Goal: Task Accomplishment & Management: Contribute content

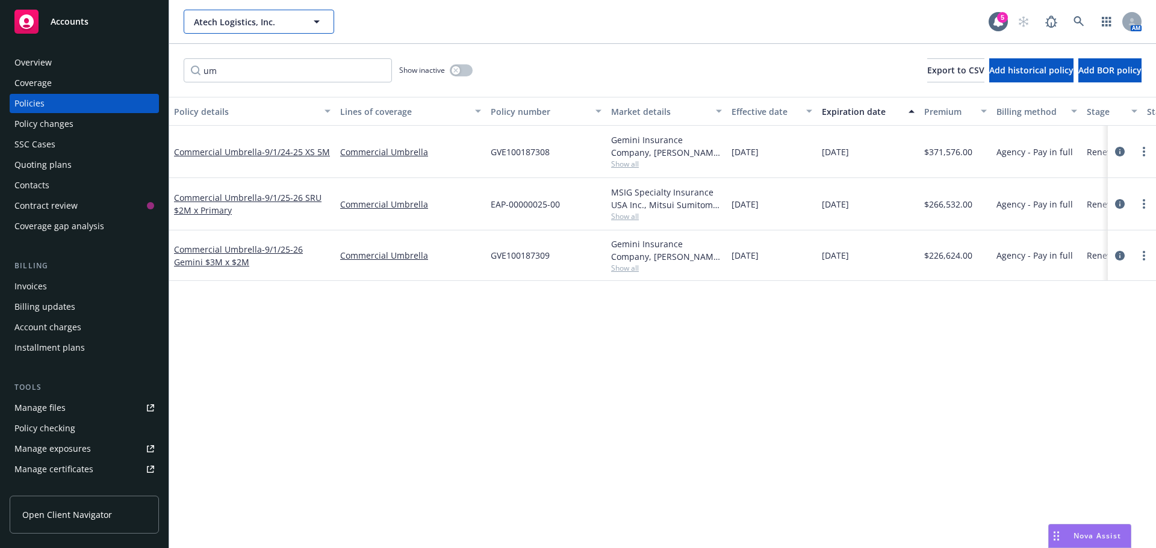
click at [224, 19] on span "Atech Logistics, Inc." at bounding box center [246, 22] width 104 height 13
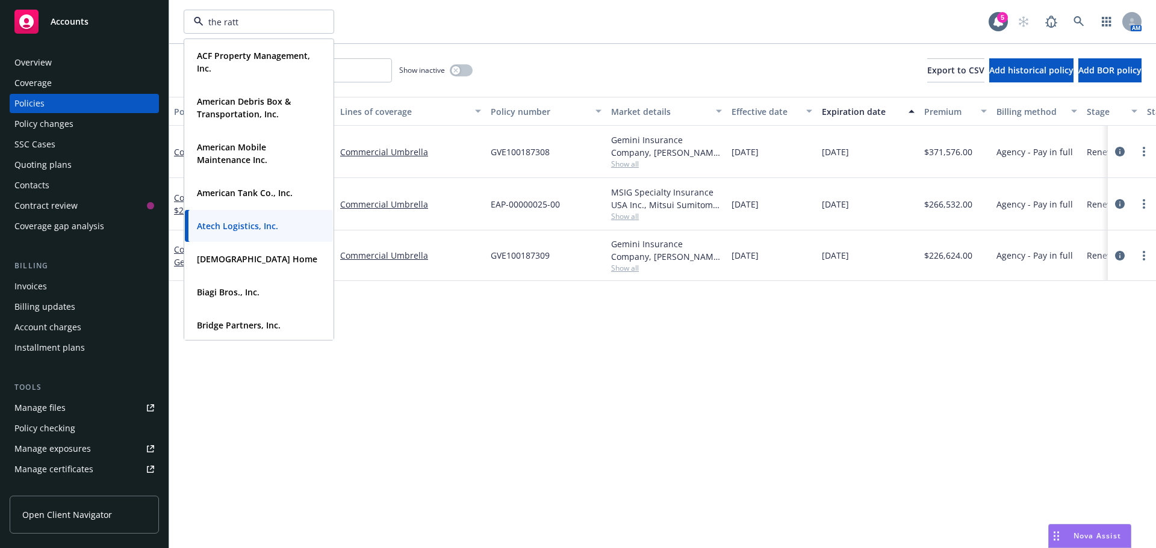
type input "the ratto"
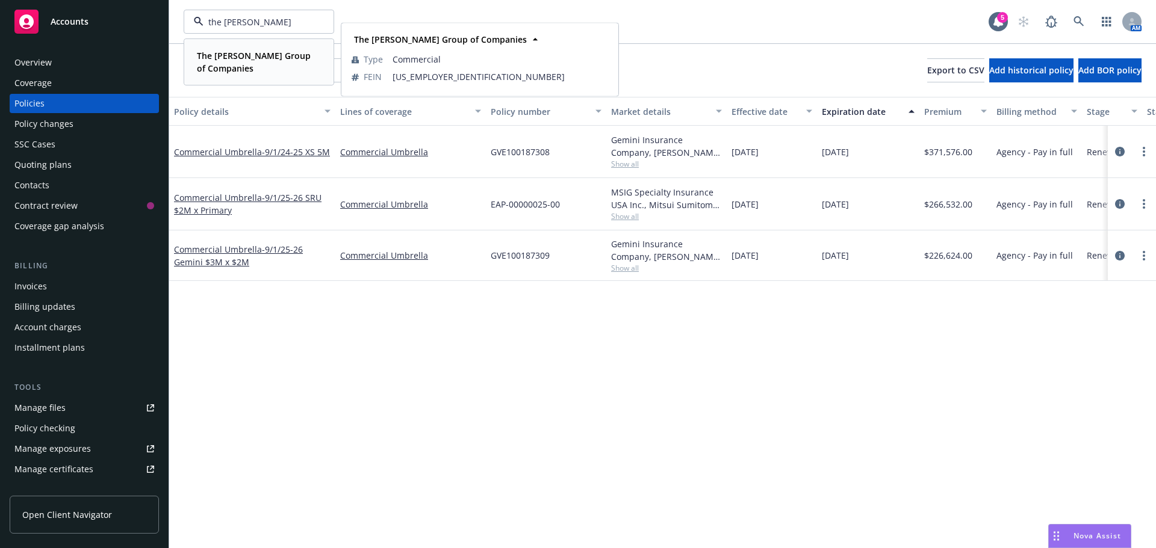
click at [223, 60] on strong "The [PERSON_NAME] Group of Companies" at bounding box center [254, 62] width 114 height 24
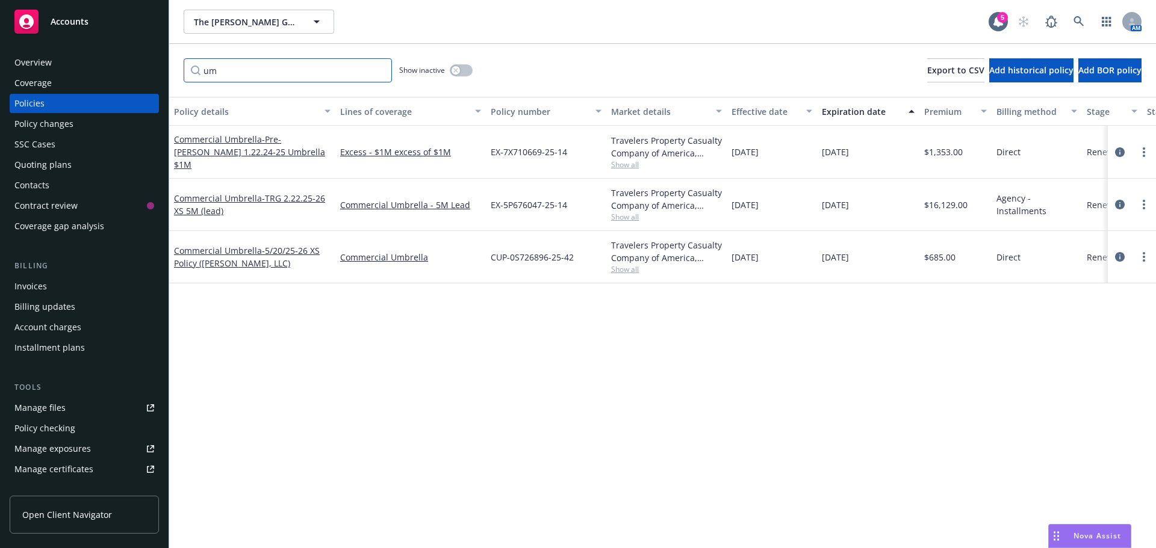
drag, startPoint x: 225, startPoint y: 73, endPoint x: 187, endPoint y: 80, distance: 39.1
click at [187, 80] on input "um" at bounding box center [288, 70] width 208 height 24
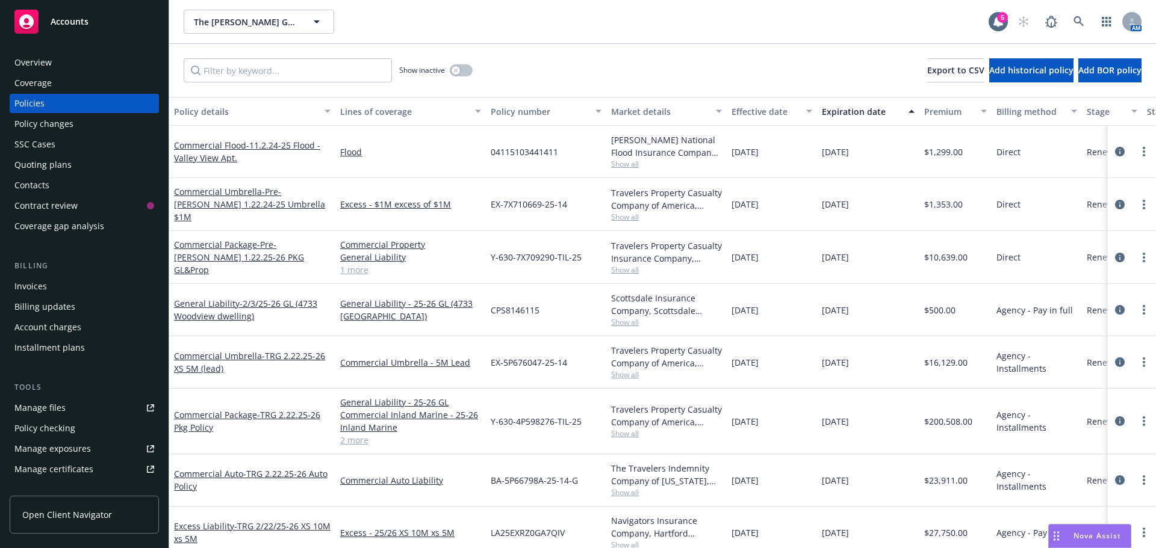
click at [658, 110] on div "Market details" at bounding box center [659, 111] width 97 height 13
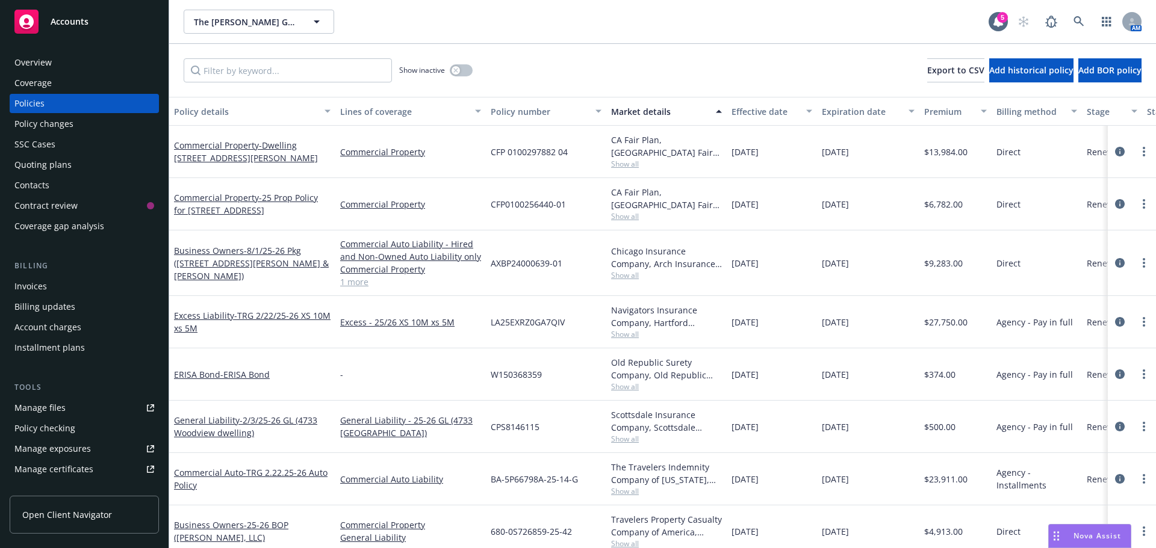
click at [734, 113] on div "Effective date" at bounding box center [764, 111] width 67 height 13
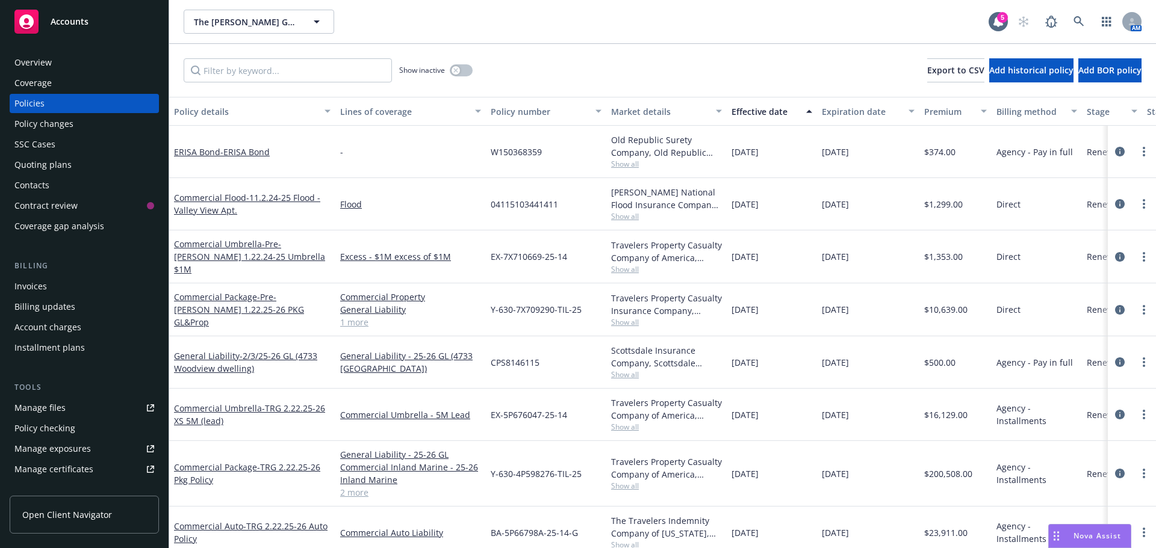
click at [734, 113] on div "Effective date" at bounding box center [764, 111] width 67 height 13
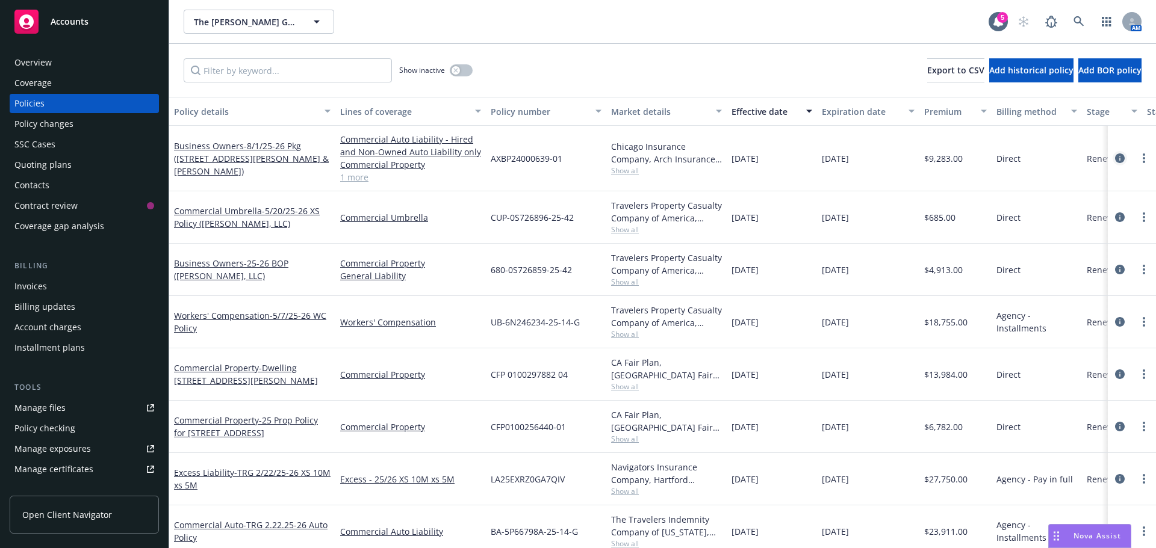
click at [1112, 160] on link "circleInformation" at bounding box center [1119, 158] width 14 height 14
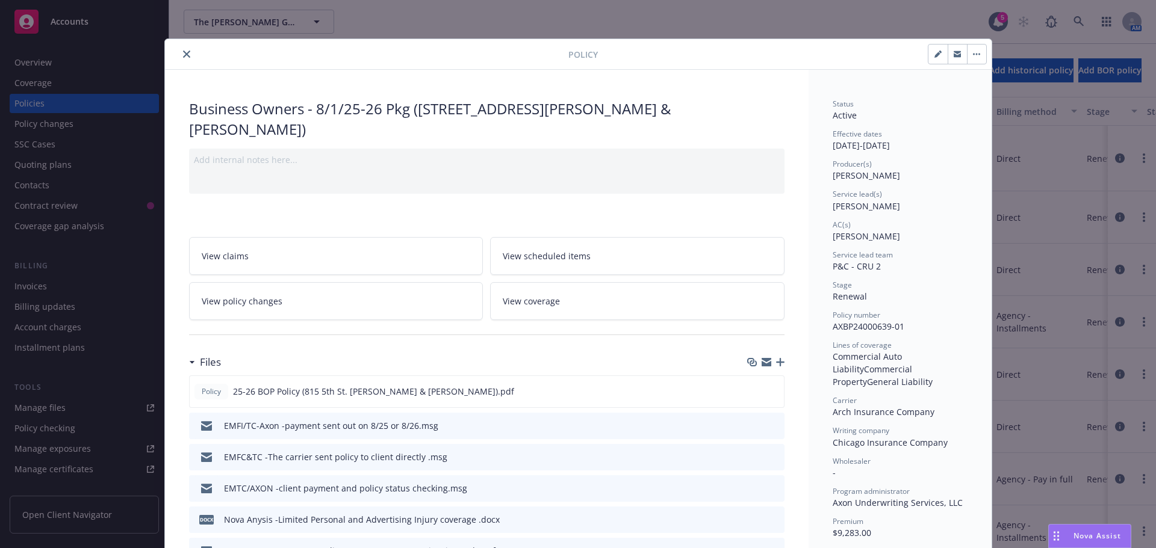
click at [777, 358] on icon "button" at bounding box center [780, 362] width 8 height 8
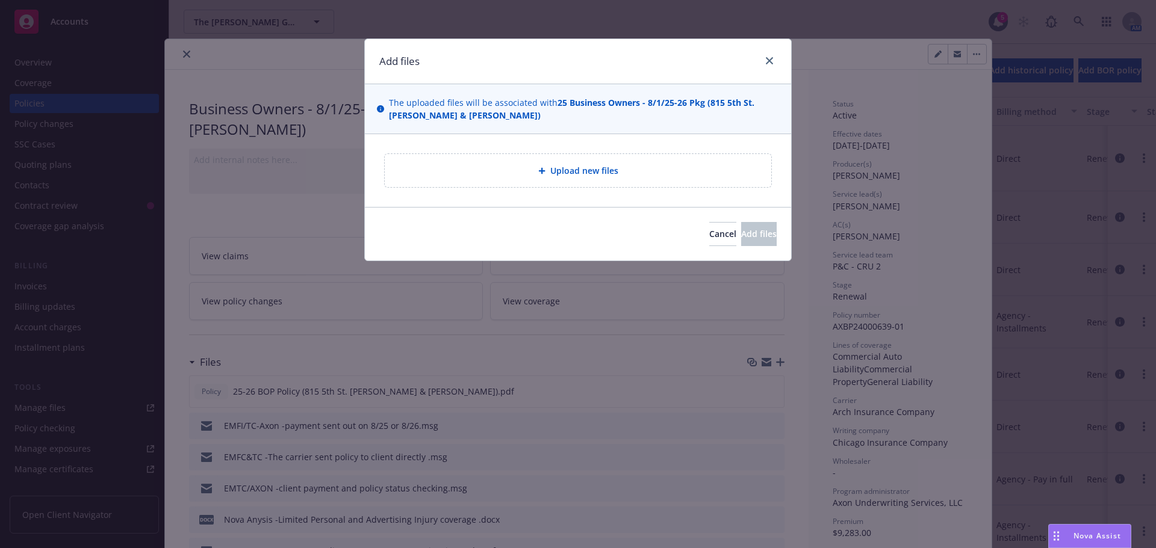
type textarea "x"
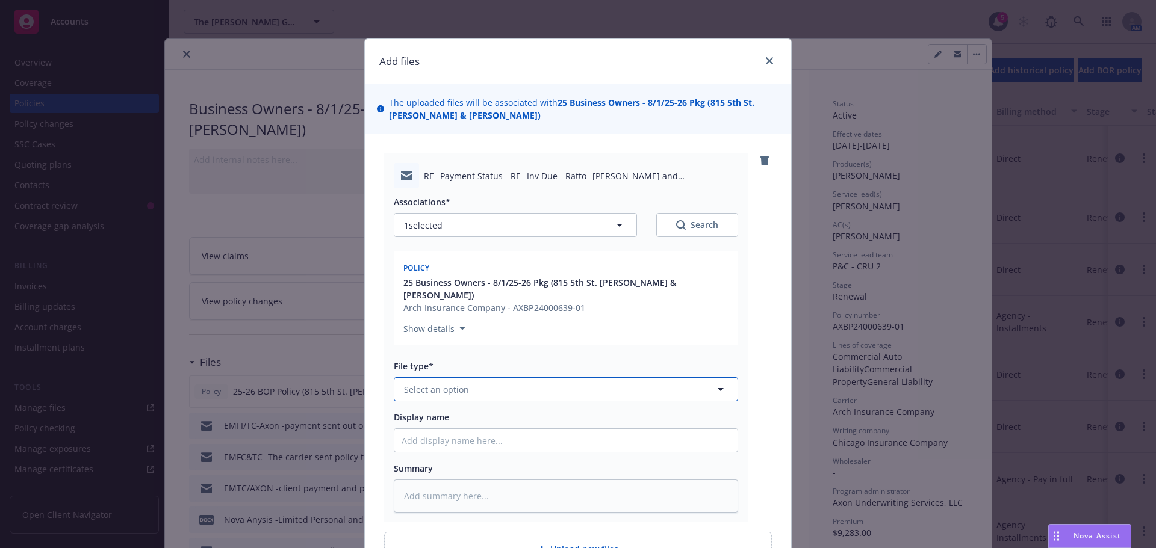
click at [444, 383] on span "Select an option" at bounding box center [436, 389] width 65 height 13
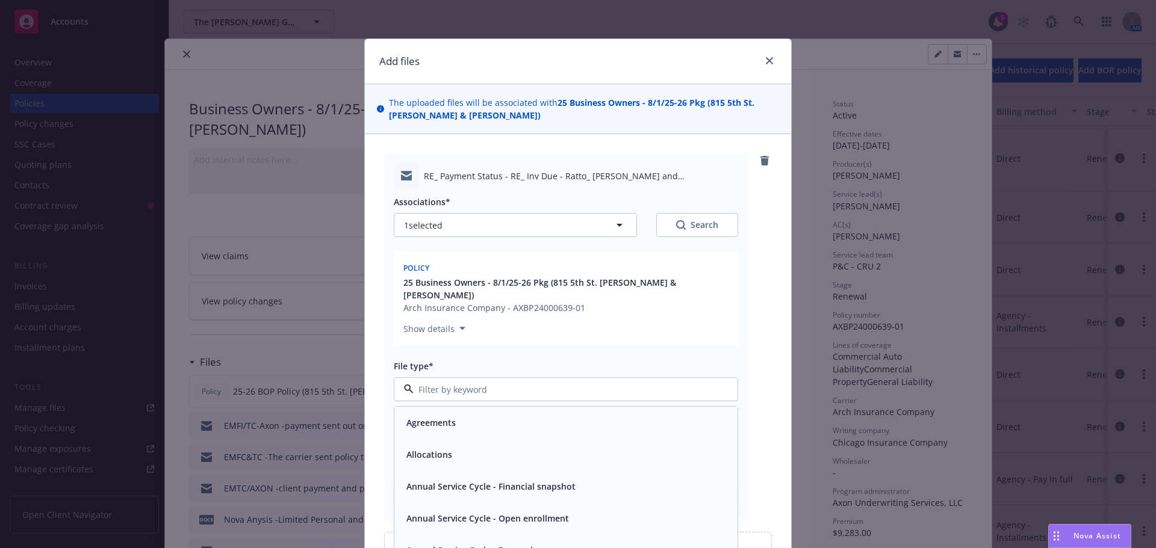
type input "b"
type input "p"
type input "r"
type input "proo"
click at [446, 416] on span "Proof of payment" at bounding box center [442, 422] width 73 height 13
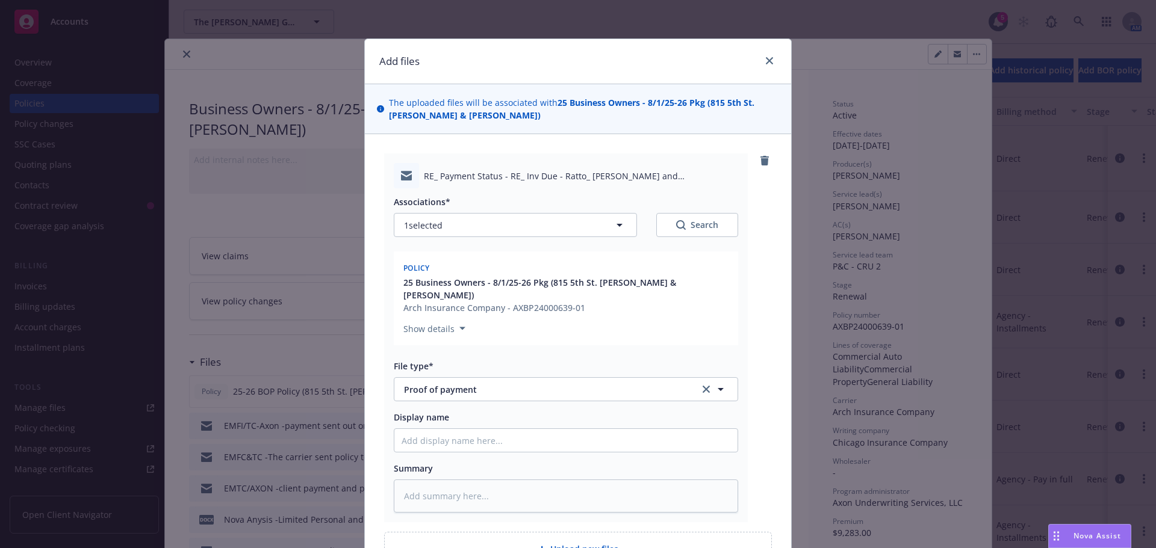
click at [427, 412] on div "Display name" at bounding box center [566, 432] width 344 height 42
click at [423, 429] on input "Display name" at bounding box center [565, 440] width 343 height 23
type textarea "x"
type input "E"
type textarea "x"
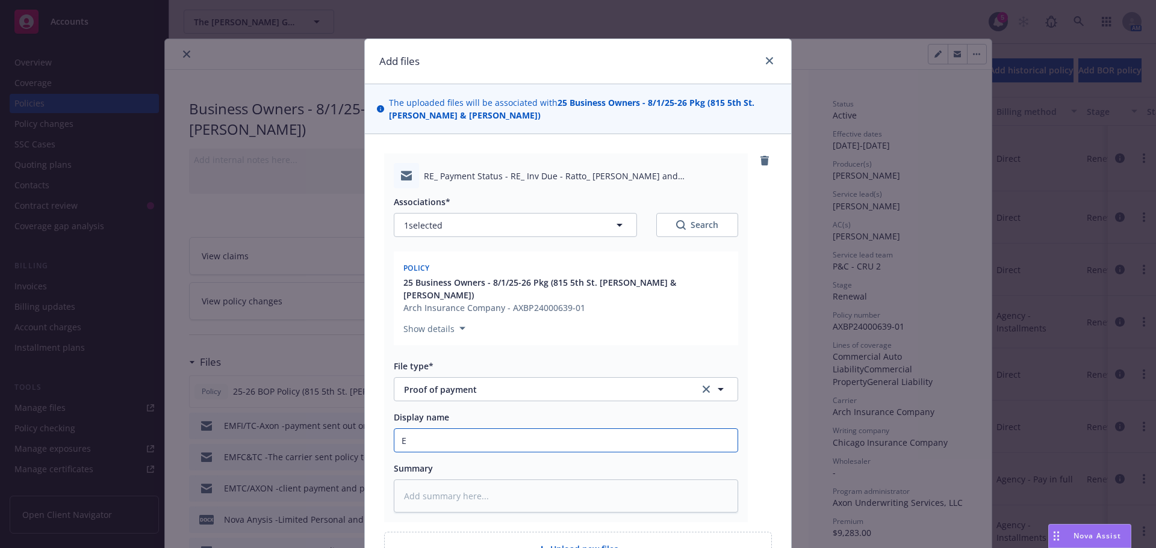
type input "EM"
type textarea "x"
type input "EMF"
type textarea "x"
type input "EMFC"
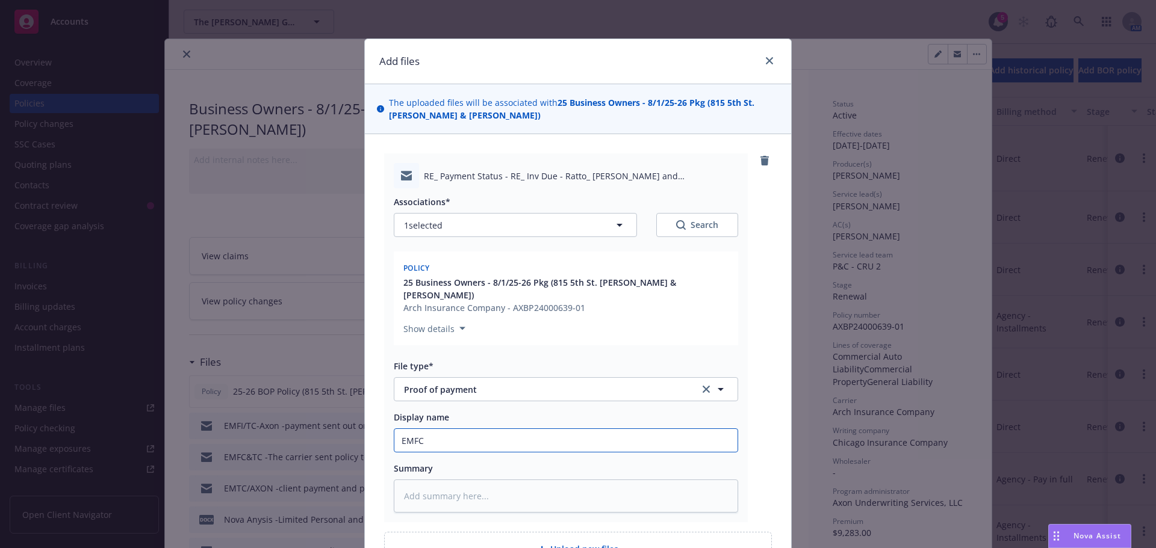
type textarea "x"
type input "EMFC/"
type textarea "x"
type input "EMFC/A"
type textarea "x"
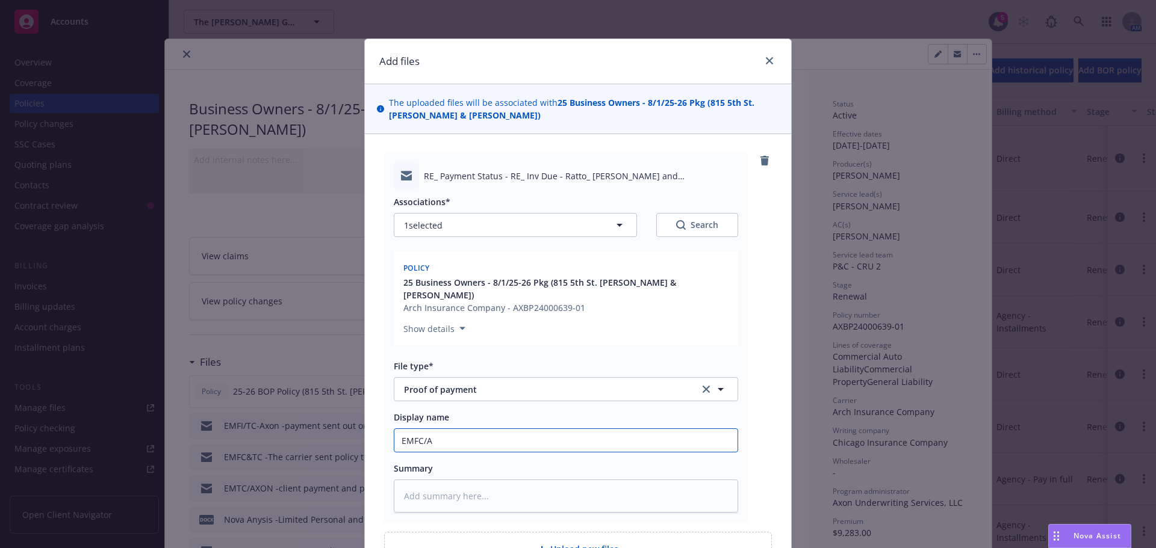
type input "EMFC/Ax"
type textarea "x"
type input "EMFC/Axo"
type textarea "x"
type input "EMFC/Axon"
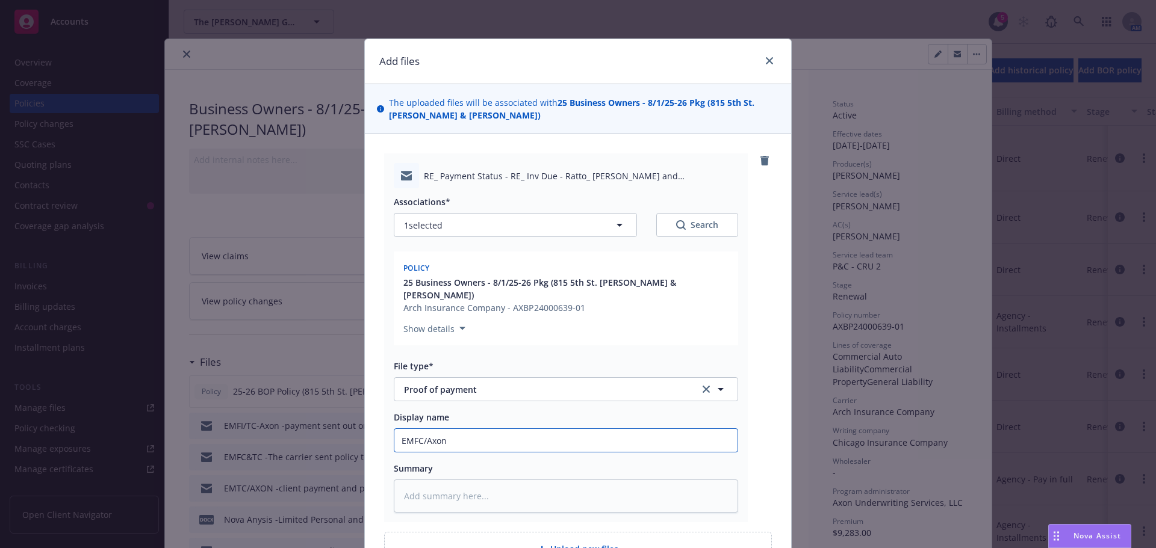
type textarea "x"
type input "EMFC/Axon"
type textarea "x"
type input "EMFC/Axon -"
type textarea "x"
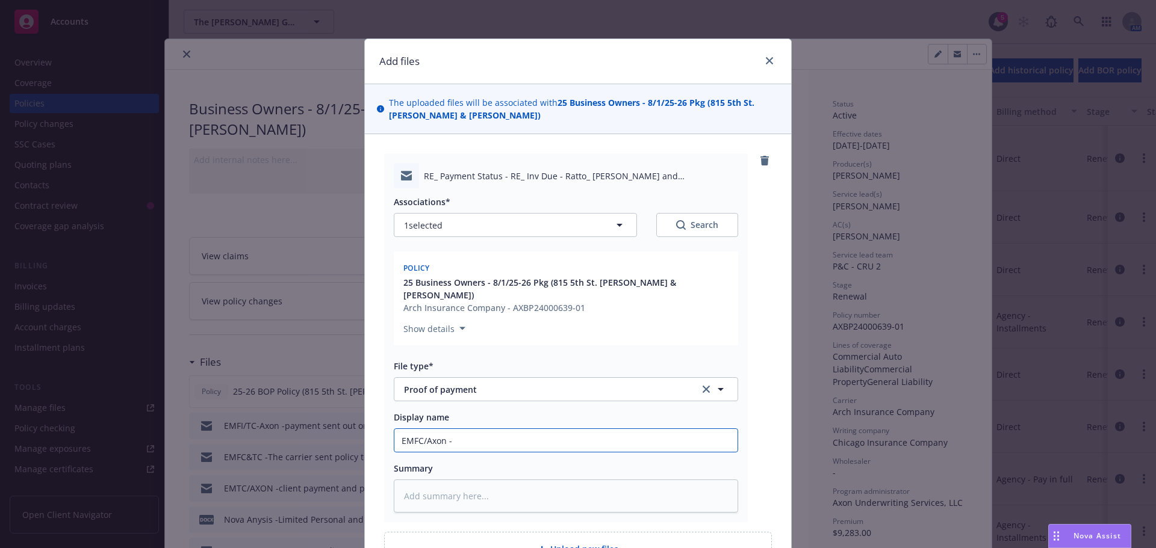
type input "EMFC/Axon -c"
type textarea "x"
type input "EMFC/Axon -cp"
type textarea "x"
type input "EMFC/Axon -c"
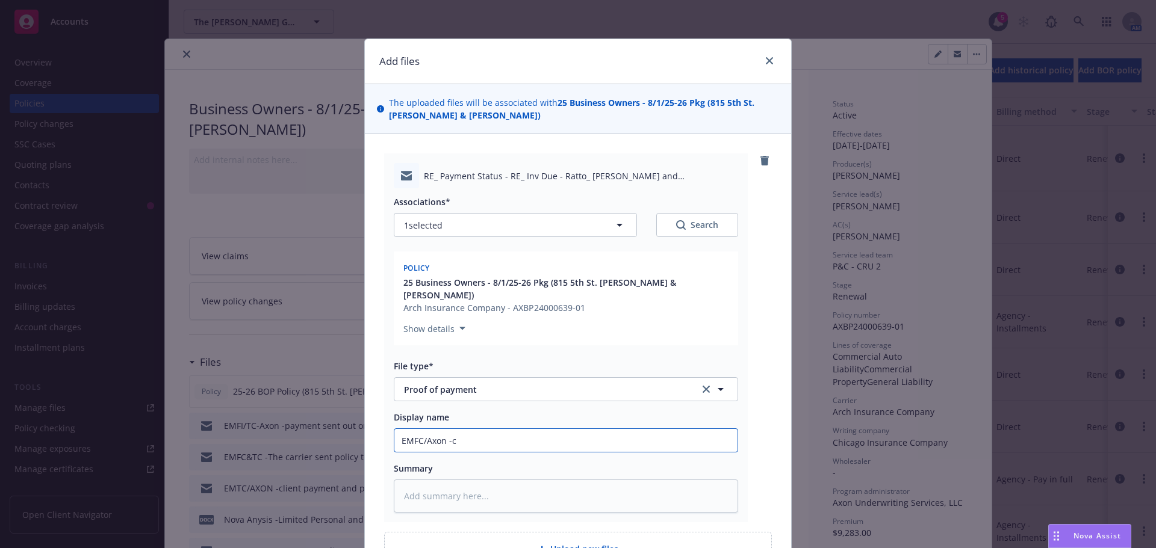
type textarea "x"
type input "EMFC/Axon -co"
type textarea "x"
type input "EMFC/Axon -con"
type textarea "x"
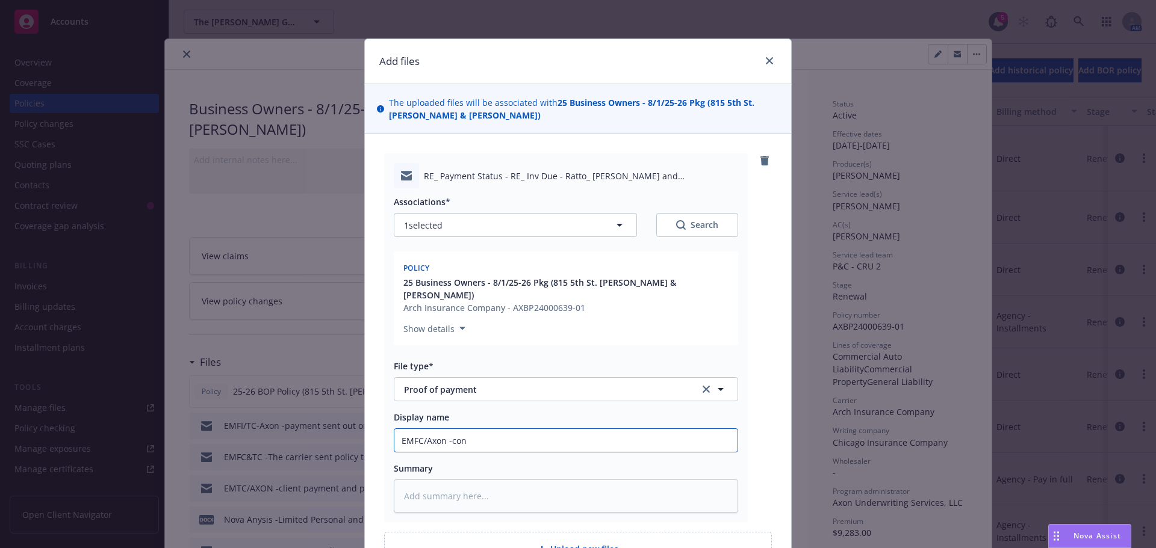
type input "EMFC/Axon -conf"
type textarea "x"
type input "EMFC/Axon -confi"
type textarea "x"
type input "EMFC/Axon -confir"
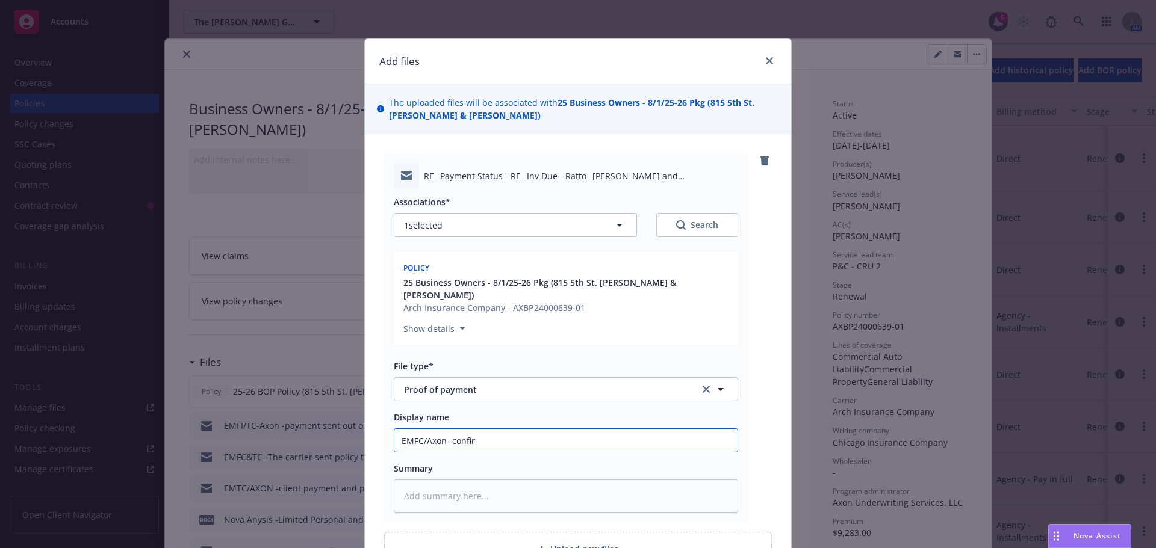
type textarea "x"
type input "EMFC/Axon -confirm"
type textarea "x"
type input "EMFC/Axon -confirme"
type textarea "x"
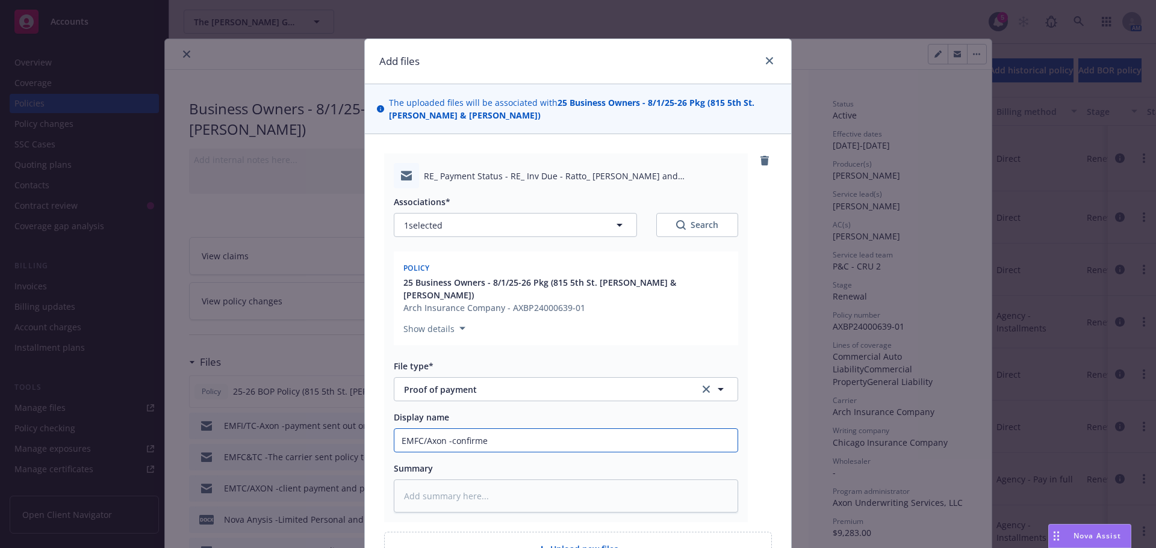
type input "EMFC/Axon -confirmed"
type textarea "x"
type input "EMFC/Axon -confirmed"
type textarea "x"
type input "EMFC/Axon -confirmed 2"
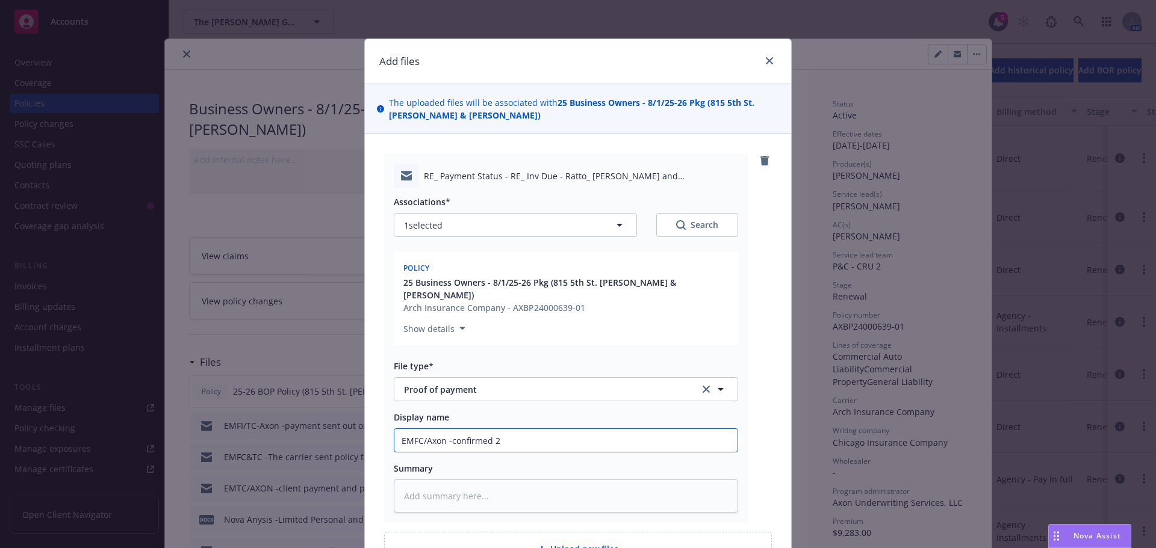
type textarea "x"
type input "EMFC/Axon -confirmed 25"
type textarea "x"
type input "EMFC/Axon -confirmed 25/"
type textarea "x"
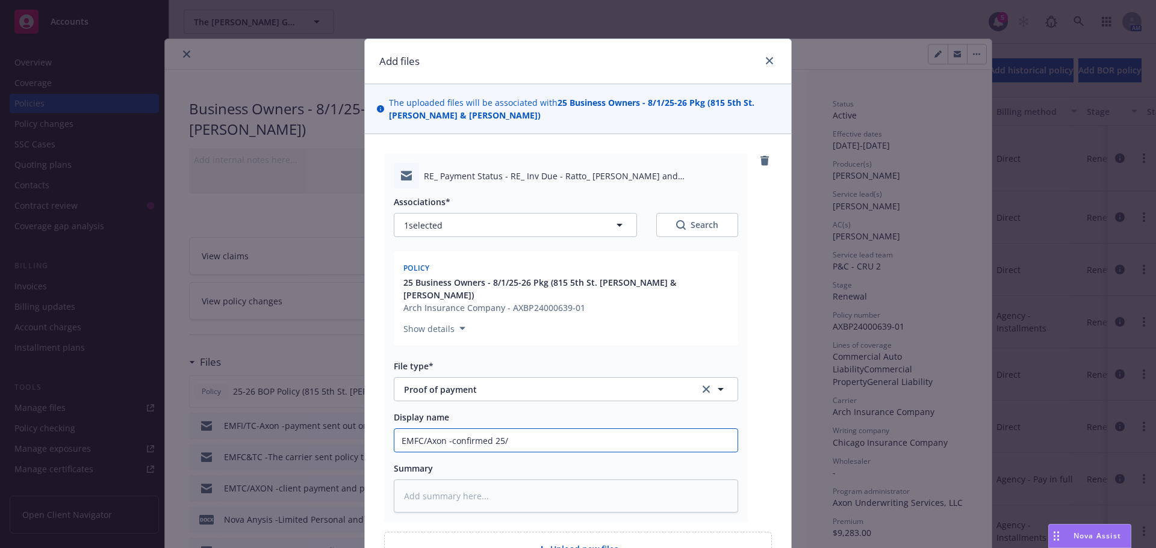
type input "EMFC/Axon -confirmed 25/2"
type textarea "x"
type input "EMFC/Axon -confirmed 25/26"
type textarea "x"
type input "EMFC/Axon -confirmed 25/26"
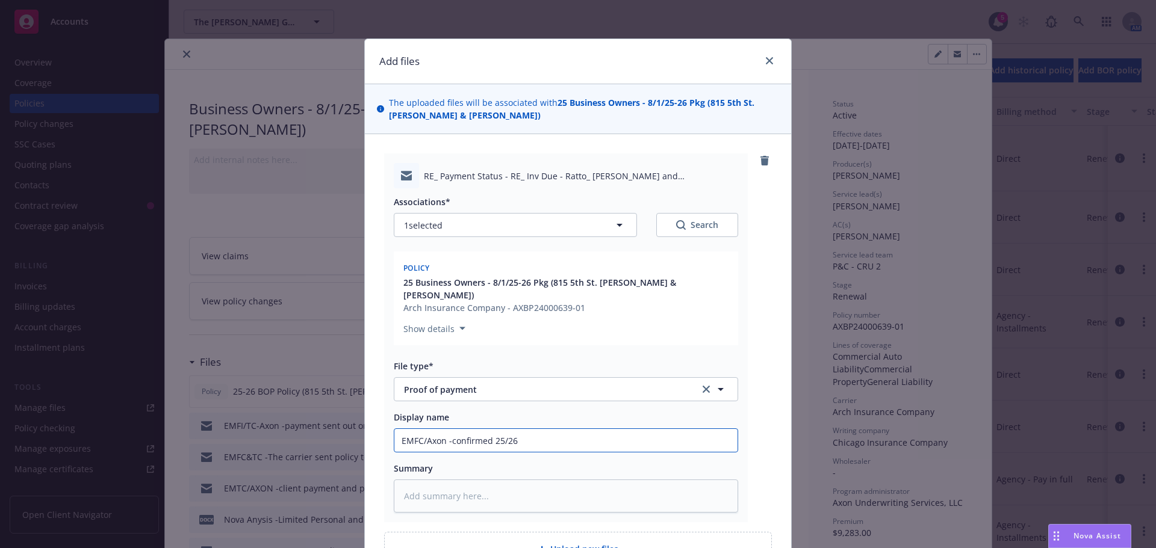
type textarea "x"
type input "EMFC/Axon -confirmed 25/26 B"
type textarea "x"
type input "EMFC/Axon -confirmed 25/26 BO"
type textarea "x"
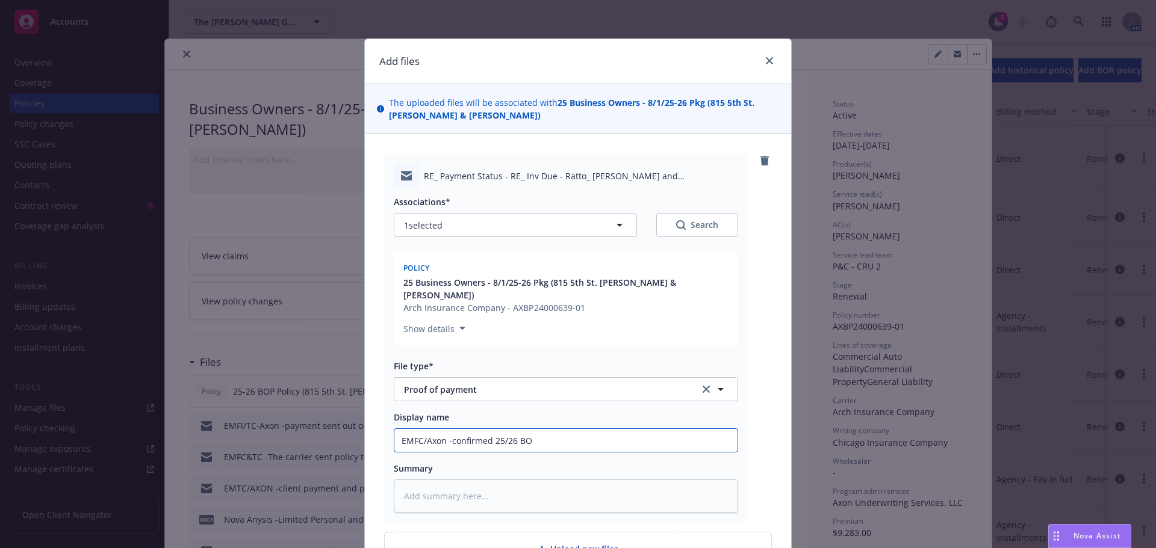
type input "EMFC/Axon -confirmed 25/26 BOI"
type textarea "x"
type input "EMFC/Axon -confirmed 25/26 BO"
type textarea "x"
type input "EMFC/Axon -confirmed 25/26 B"
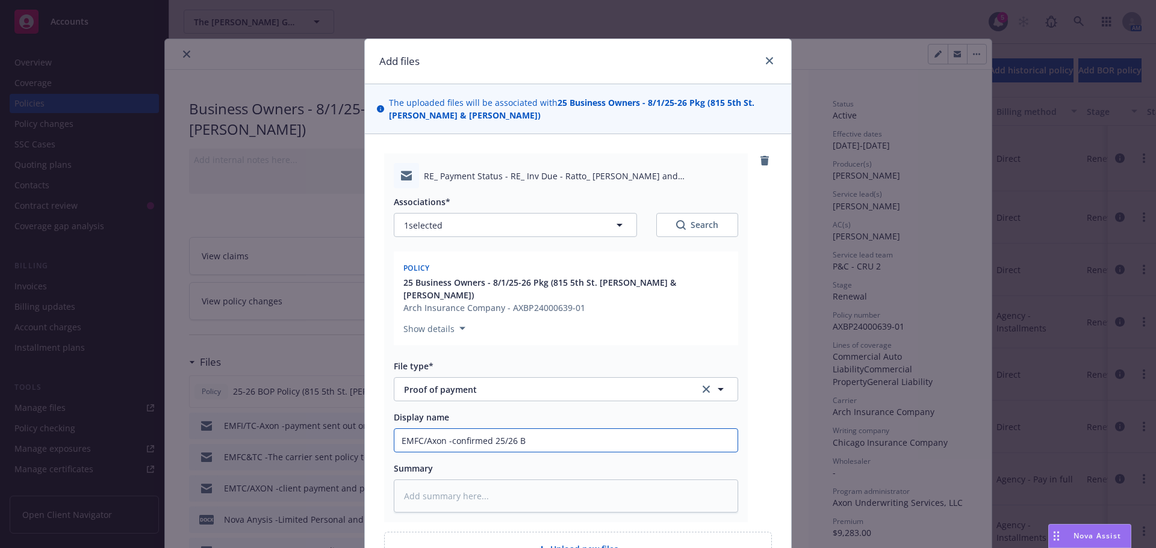
type textarea "x"
type input "EMFC/Axon -confirmed 25/26 BO"
type textarea "x"
type input "EMFC/Axon -confirmed 25/26 BOP"
type textarea "x"
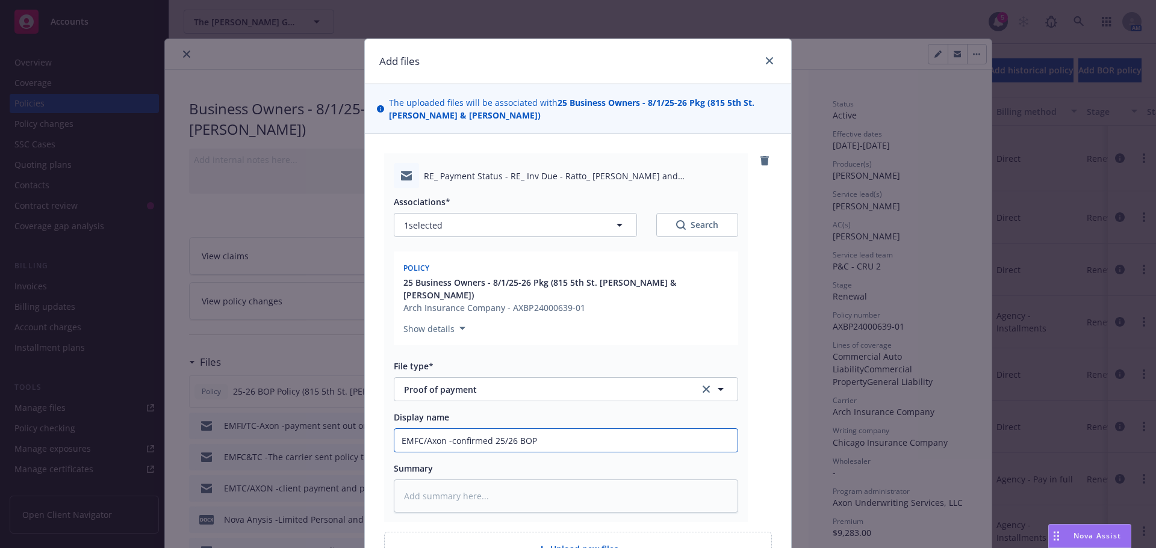
type input "EMFC/Axon -confirmed 25/26 BOPP"
type textarea "x"
type input "EMFC/Axon -confirmed 25/26 BOP"
type textarea "x"
type input "EMFC/Axon -confirmed 25/26 BOP"
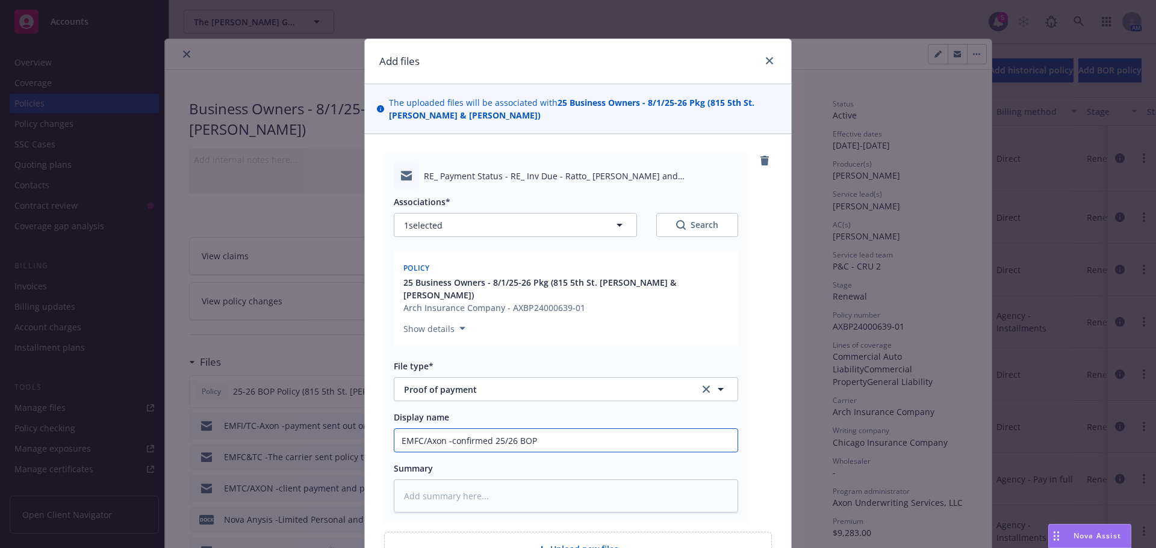
type textarea "x"
type input "EMFC/Axon -confirmed 25/26 BOP p"
type textarea "x"
type input "EMFC/Axon -confirmed 25/26 BOP pa"
type textarea "x"
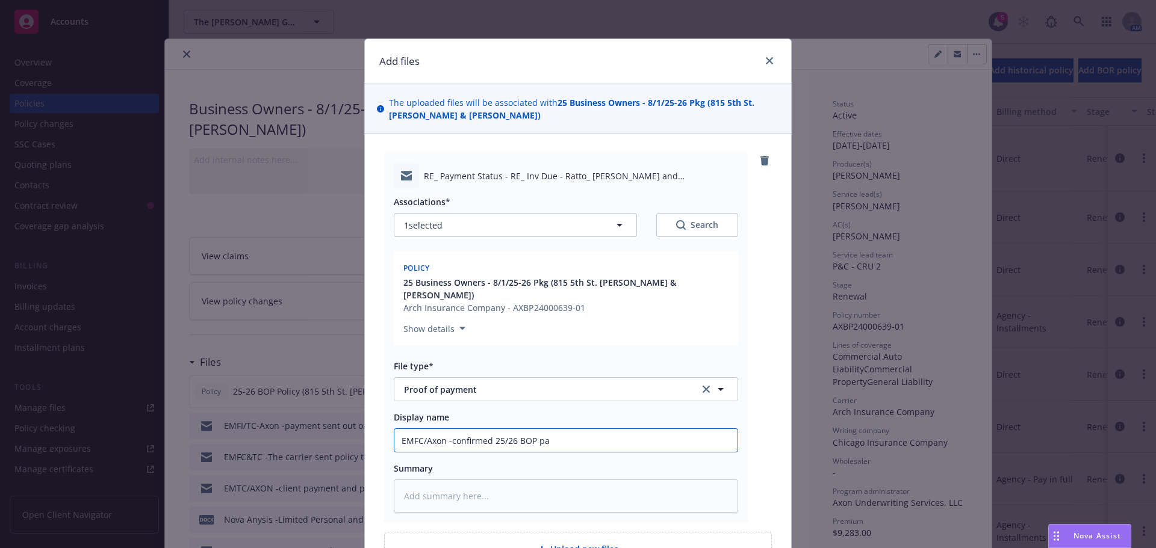
type input "EMFC/Axon -confirmed 25/26 BOP pay"
type textarea "x"
type input "EMFC/Axon -confirmed 25/26 BOP paym"
type textarea "x"
type input "EMFC/Axon -confirmed 25/26 BOP paymet"
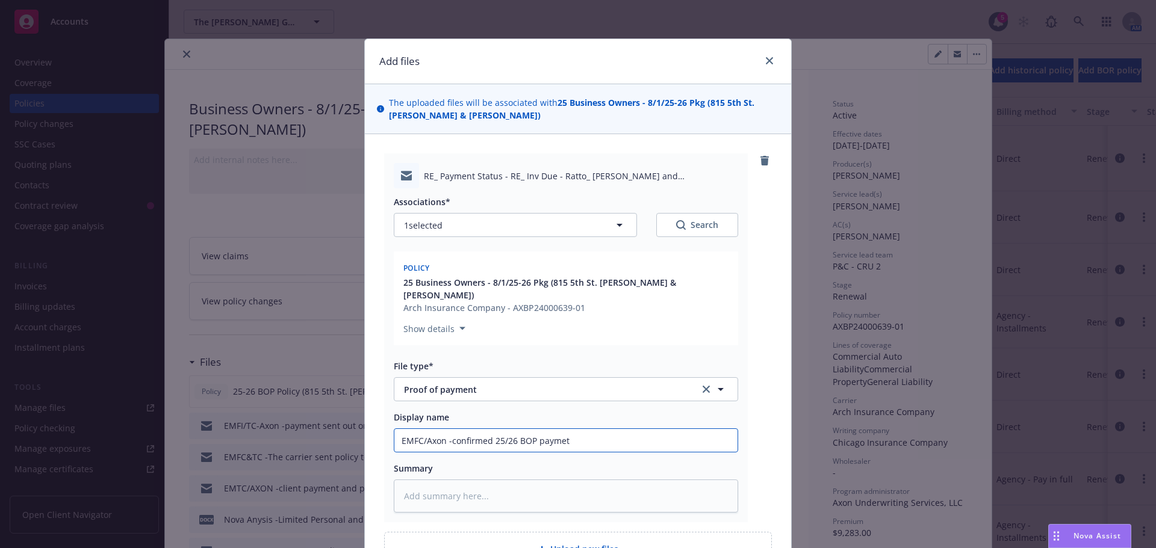
type textarea "x"
type input "EMFC/Axon -confirmed 25/26 BOP paymetn"
type textarea "x"
type input "EMFC/Axon -confirmed 25/26 BOP paymetn"
type textarea "x"
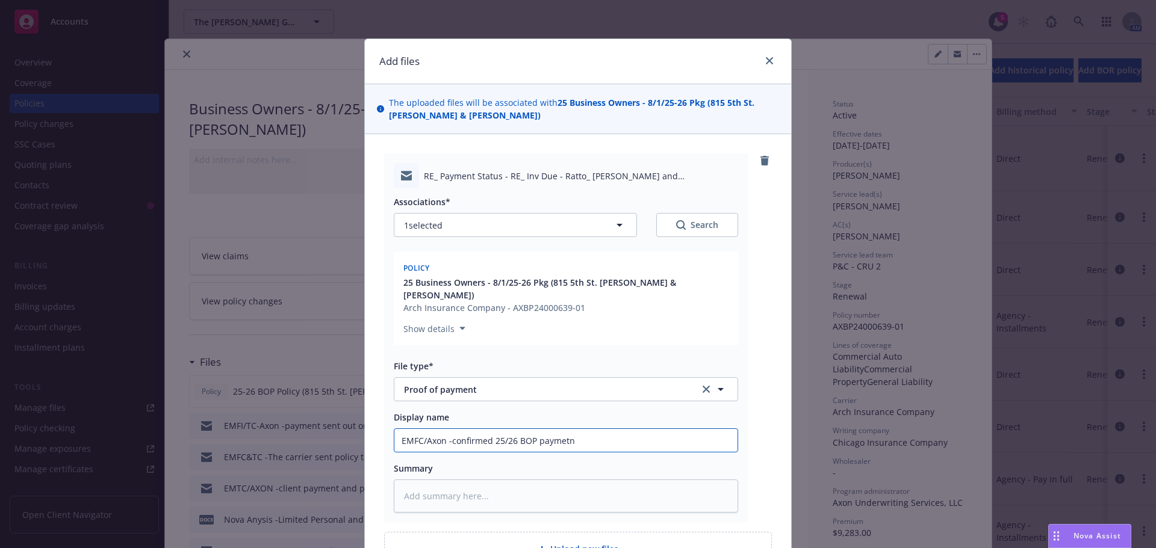
type input "EMFC/Axon -confirmed 25/26 BOP paymetn"
type textarea "x"
type input "EMFC/Axon -confirmed 25/26 BOP paymet"
type textarea "x"
type input "EMFC/Axon -confirmed 25/26 BOP payme"
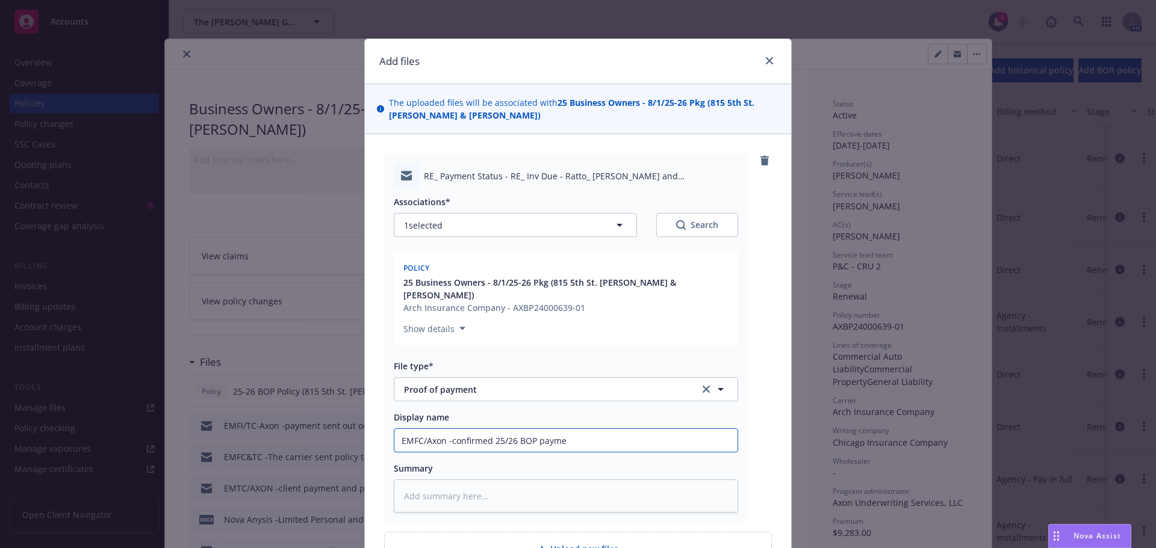
type textarea "x"
type input "EMFC/Axon -confirmed 25/26 BOP paymen"
type textarea "x"
type input "EMFC/Axon -confirmed 25/26 BOP payment"
type textarea "x"
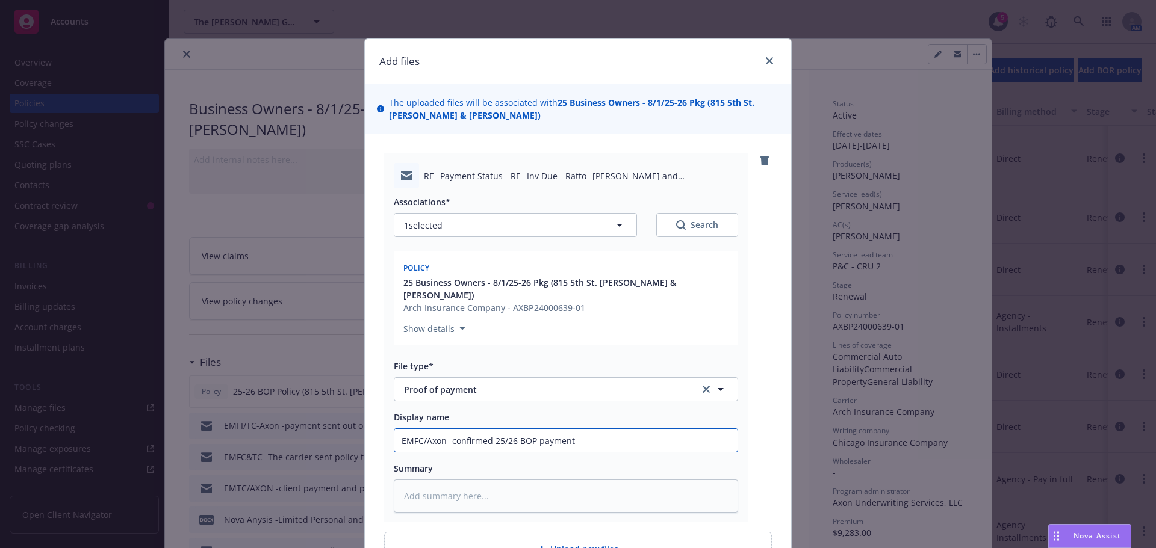
type input "EMFC/Axon -confirmed 25/26 BOP payment"
type textarea "x"
type input "EMFC/Axon -confirmed 25/26 BOP payment a"
type textarea "x"
type input "EMFC/Axon -confirmed 25/26 BOP payment"
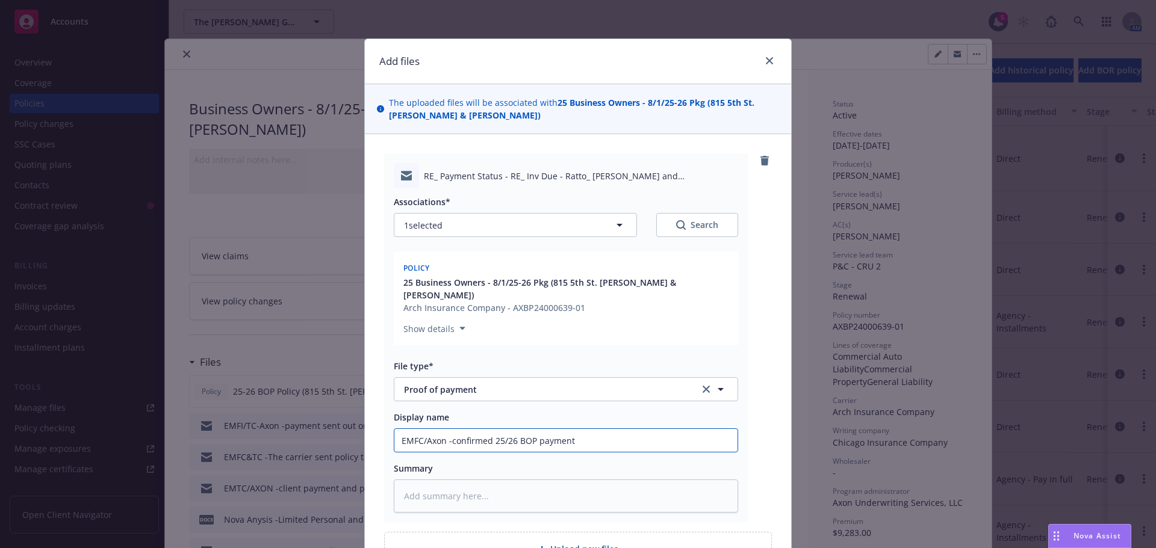
type textarea "x"
type input "EMFC/Axon -confirmed 25/26 BOP payment p"
type textarea "x"
type input "EMFC/Axon -confirmed 25/26 BOP payment pa"
type textarea "x"
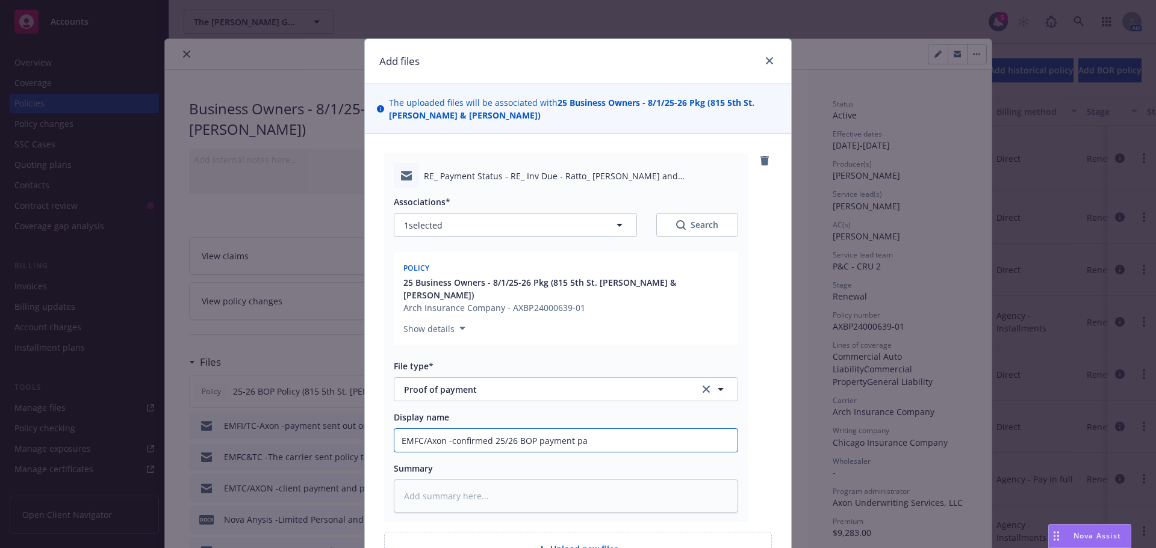
type input "EMFC/Axon -confirmed 25/26 BOP payment pai"
type textarea "x"
type input "EMFC/Axon -confirmed 25/26 BOP payment paid"
type textarea "x"
type input "EMFC/Axon -confirmed 25/26 BOP payment paid"
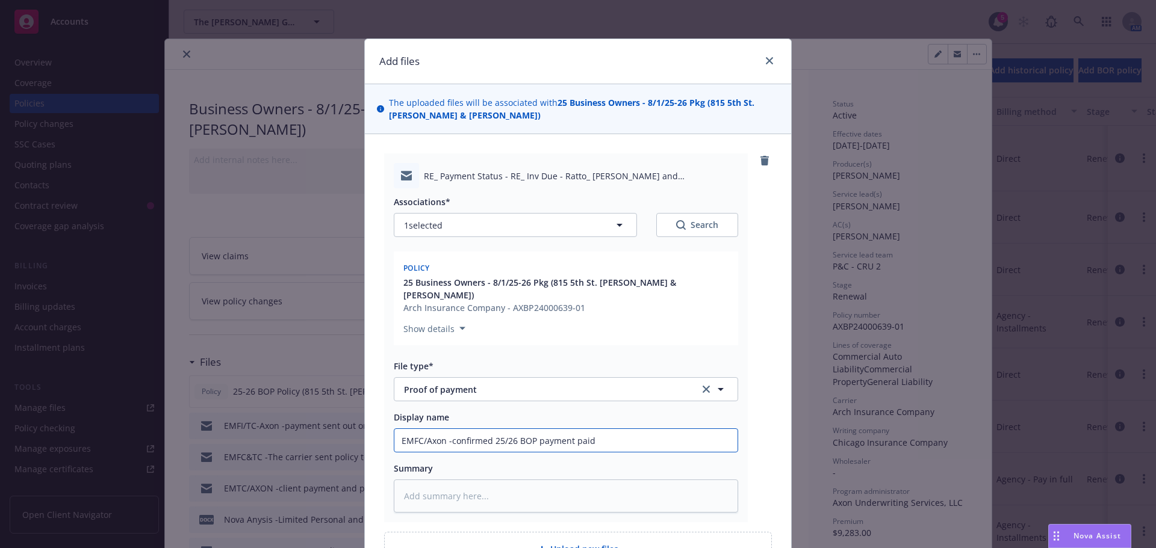
type textarea "x"
type input "EMFC/Axon -confirmed 25/26 BOP payment paid i"
type textarea "x"
type input "EMFC/Axon -confirmed 25/26 BOP payment paid in"
type textarea "x"
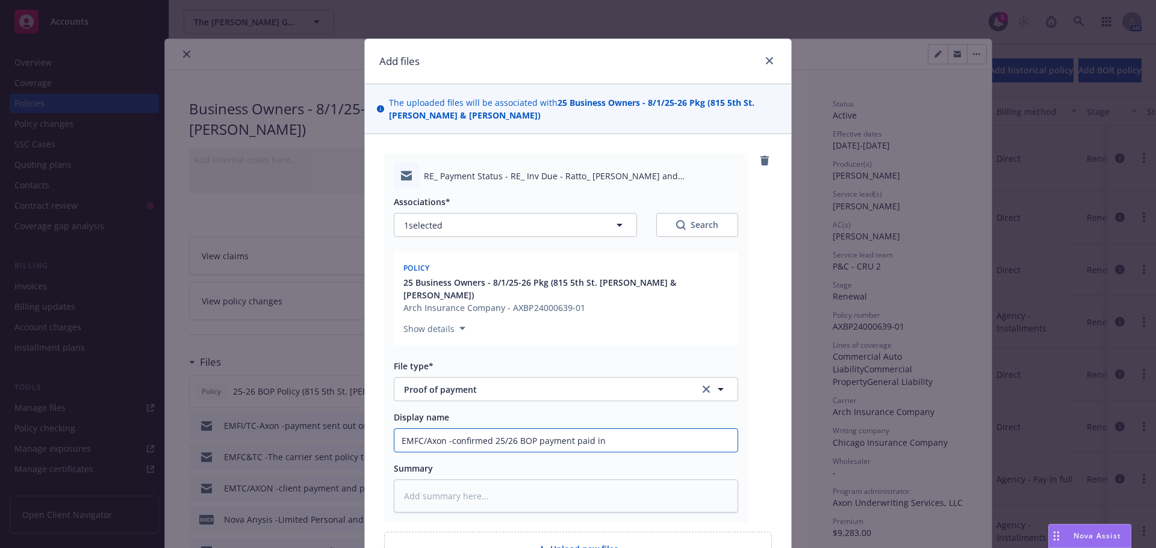
type input "EMFC/Axon -confirmed 25/26 BOP payment paid in"
type textarea "x"
type input "EMFC/Axon -confirmed 25/26 BOP payment paid in f"
type textarea "x"
type input "EMFC/Axon -confirmed 25/26 BOP payment paid in fu"
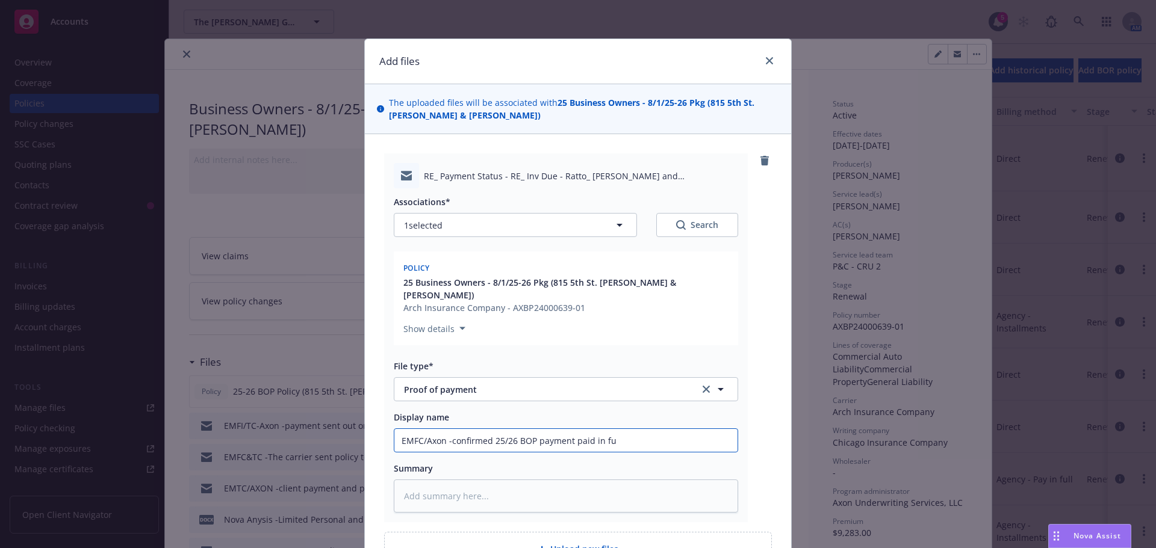
type textarea "x"
type input "EMFC/Axon -confirmed 25/26 BOP payment paid in ful"
type textarea "x"
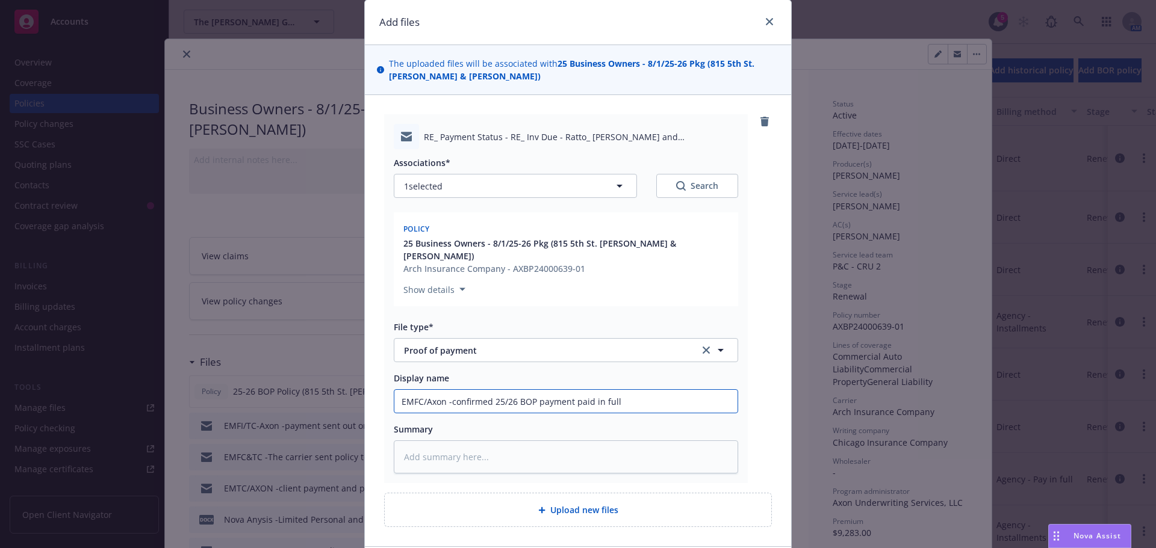
scroll to position [60, 0]
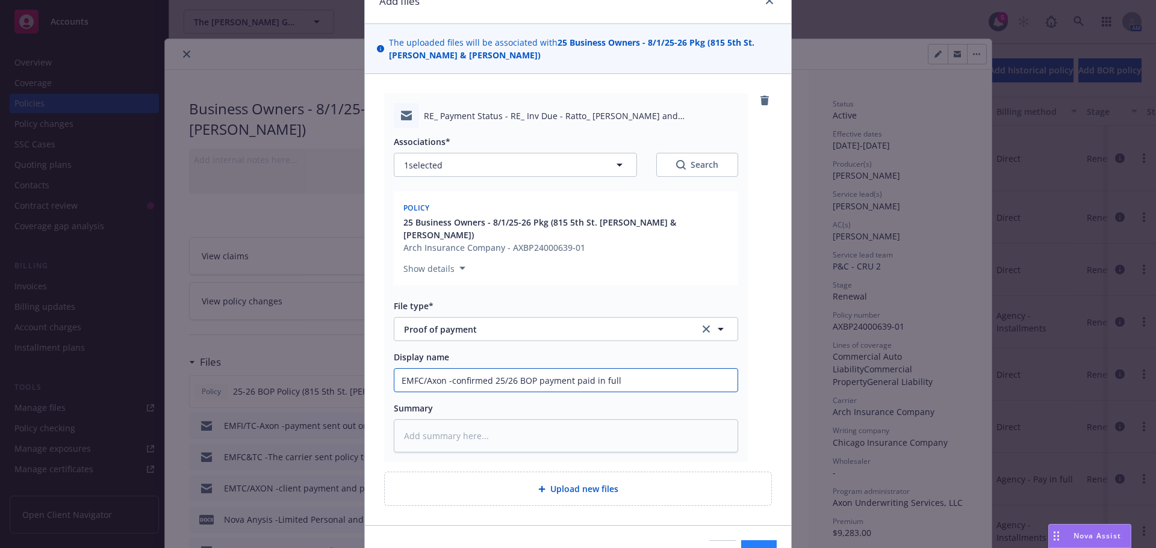
type input "EMFC/Axon -confirmed 25/26 BOP payment paid in full"
click at [741, 546] on span "Add files" at bounding box center [759, 551] width 36 height 11
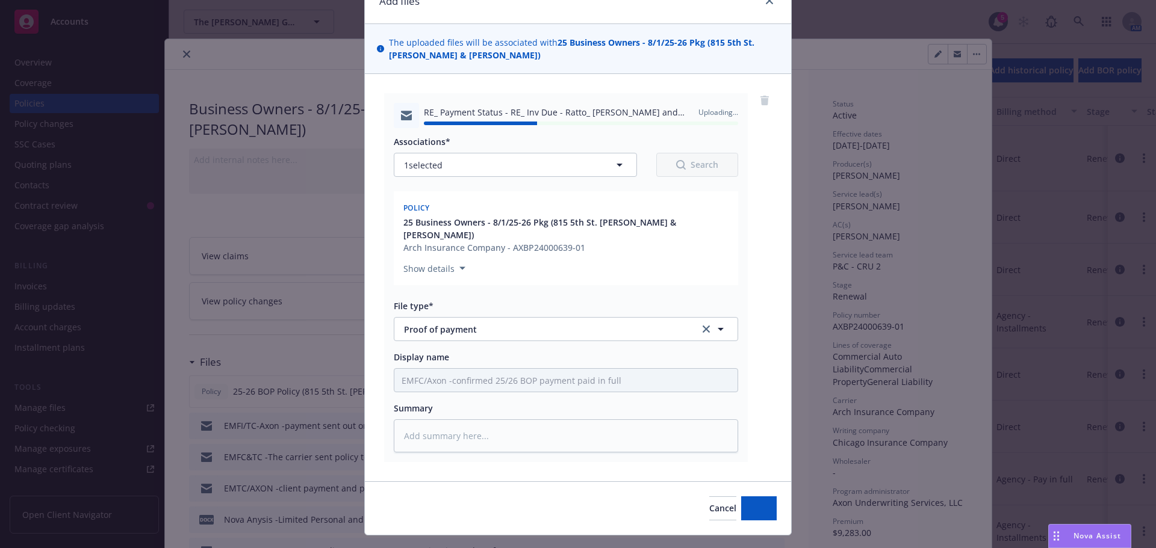
type textarea "x"
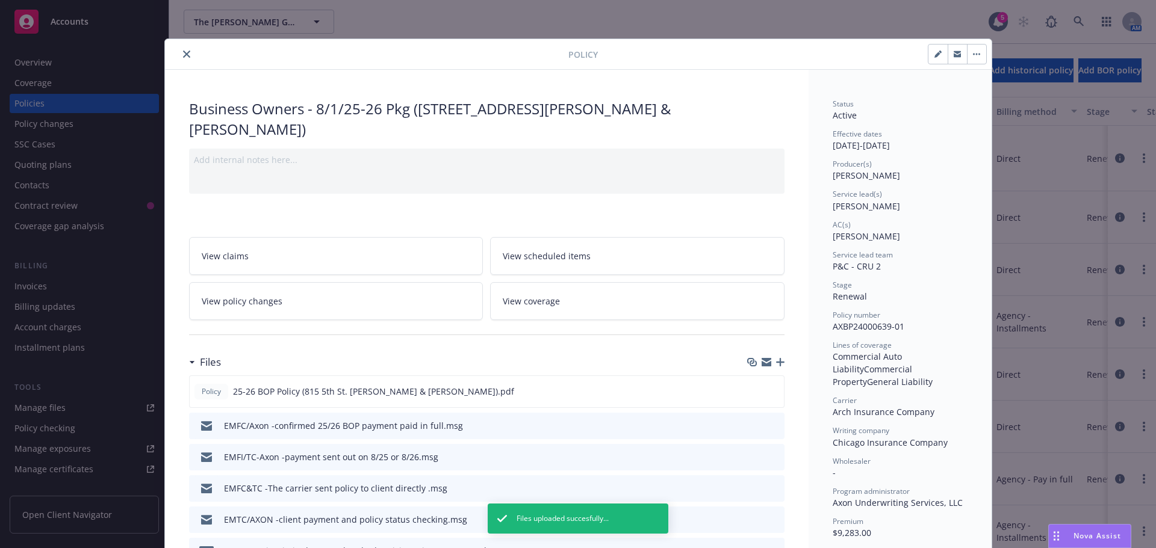
click at [183, 54] on icon "close" at bounding box center [186, 54] width 7 height 7
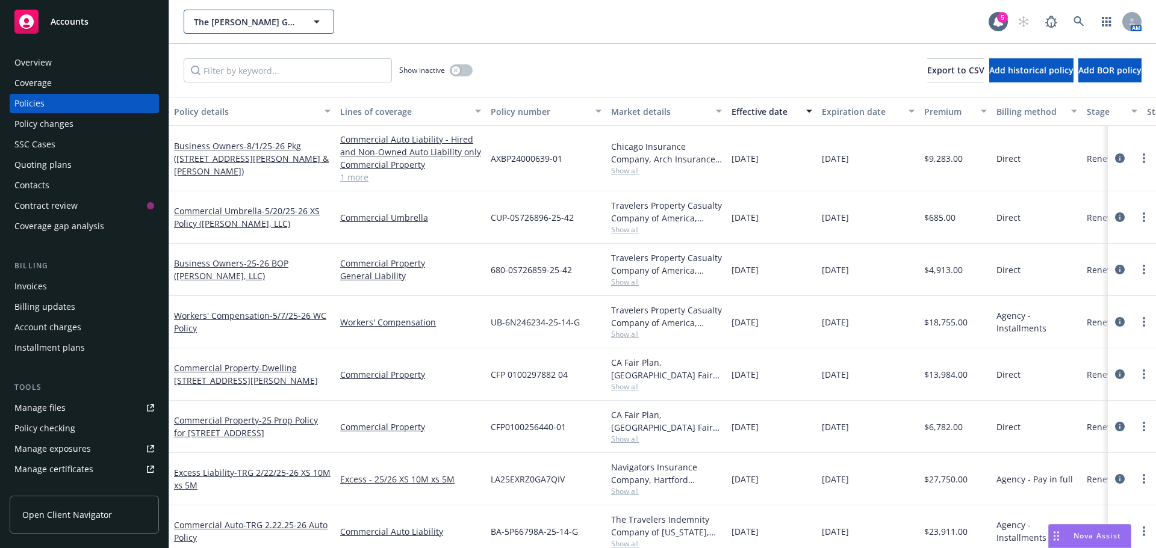
click at [249, 26] on span "The [PERSON_NAME] Group of Companies" at bounding box center [246, 22] width 104 height 13
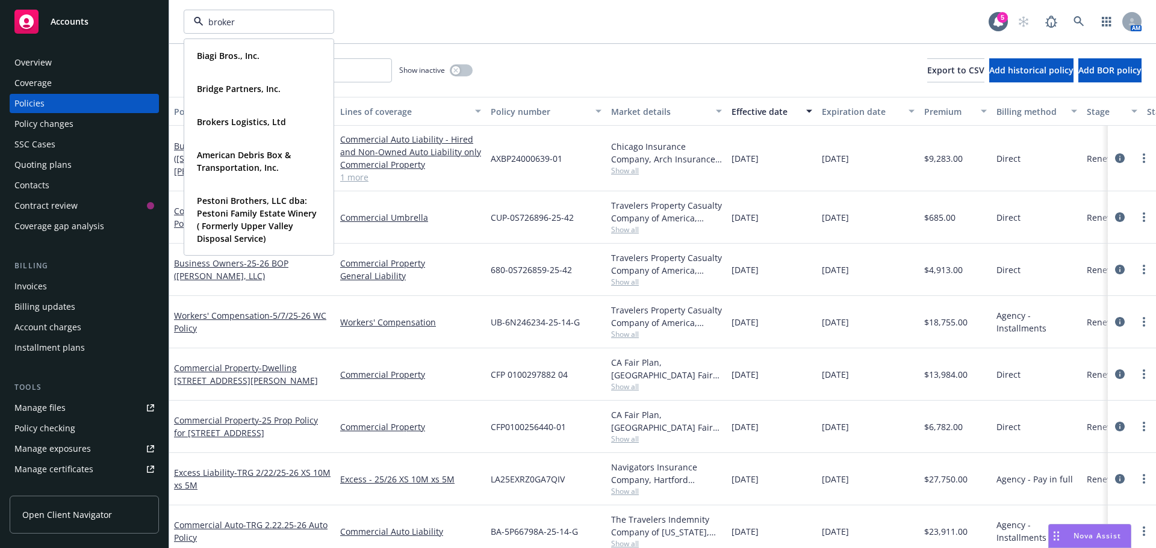
type input "brokers"
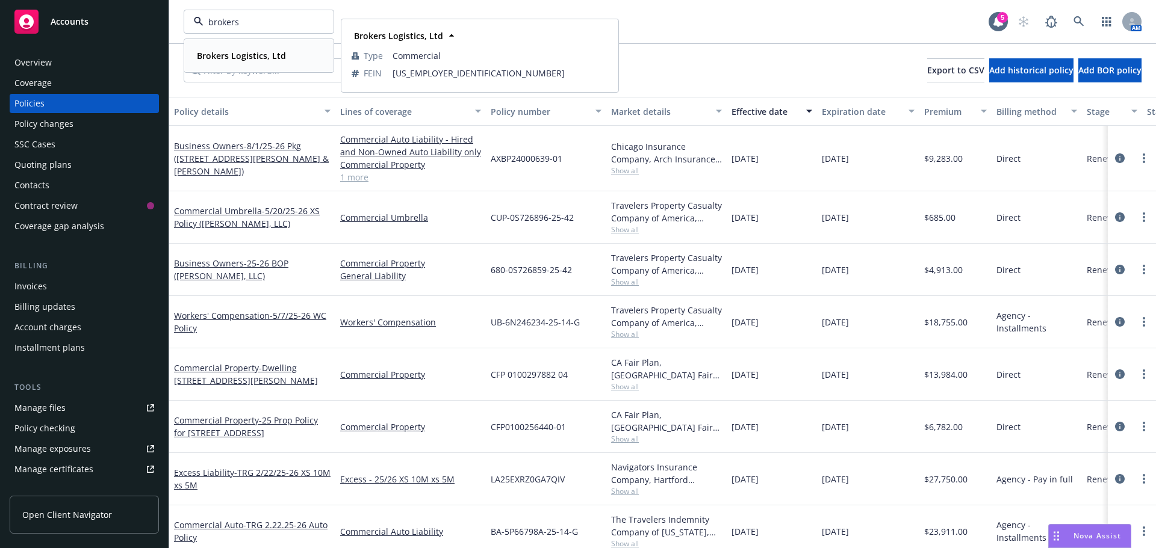
click at [220, 53] on strong "Brokers Logistics, Ltd" at bounding box center [241, 55] width 89 height 11
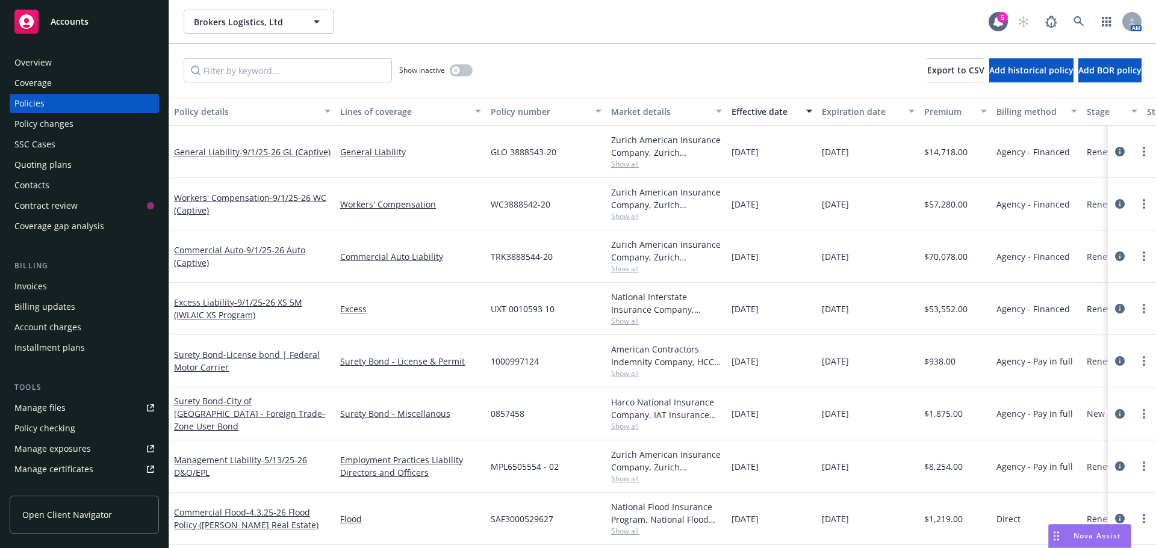
click at [60, 292] on div "Invoices" at bounding box center [84, 286] width 140 height 19
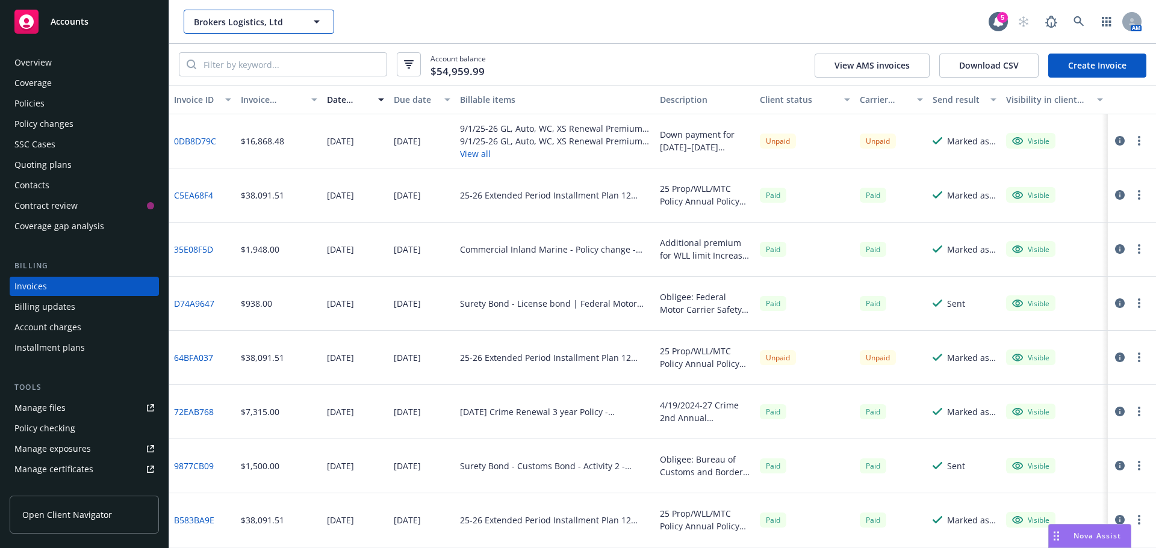
click at [232, 22] on span "Brokers Logistics, Ltd" at bounding box center [246, 22] width 104 height 13
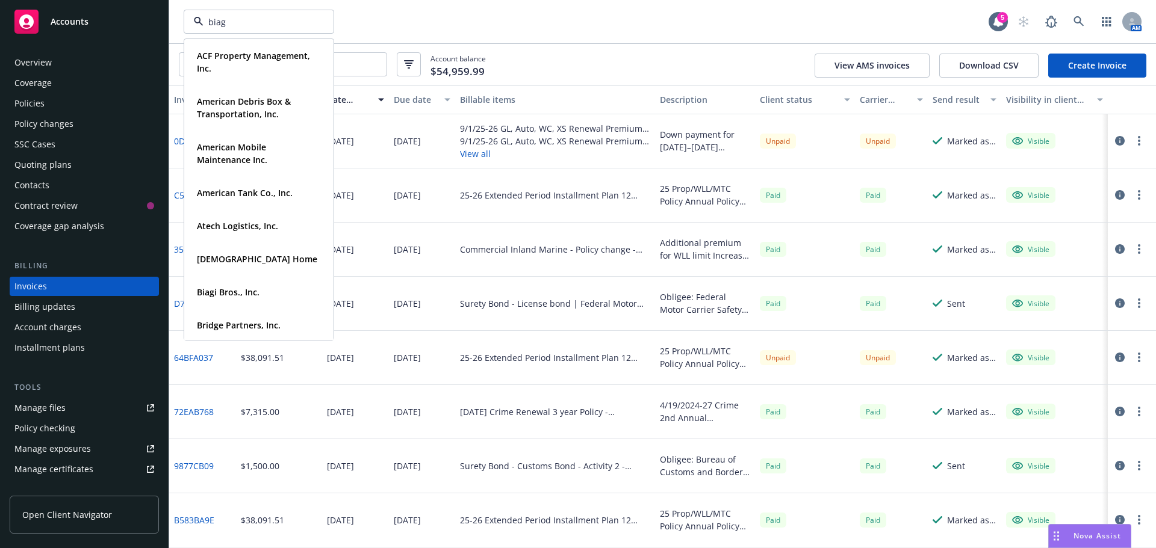
type input "biagi"
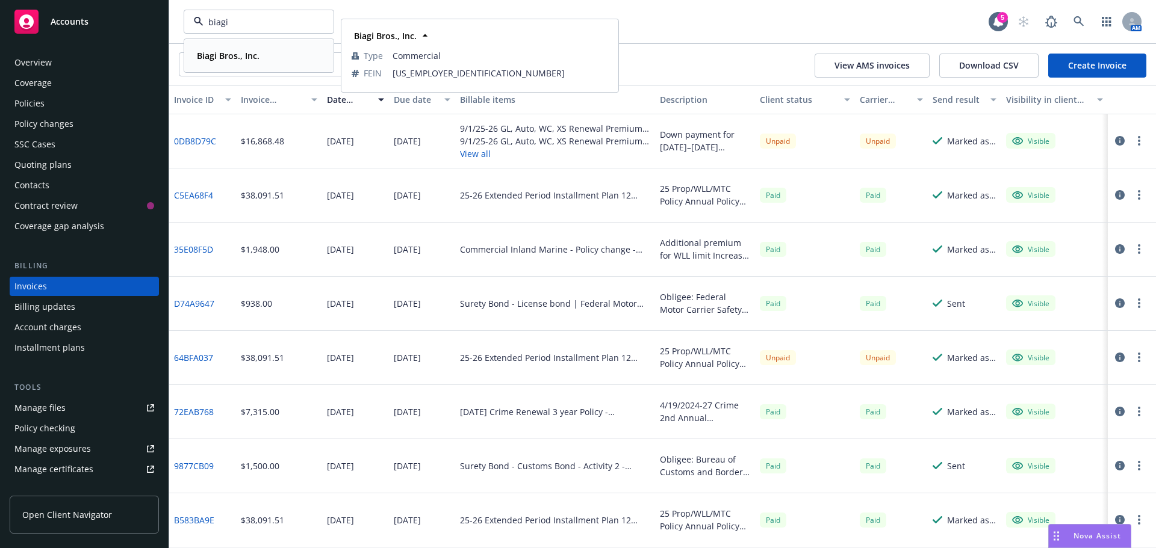
click at [211, 54] on strong "Biagi Bros., Inc." at bounding box center [228, 55] width 63 height 11
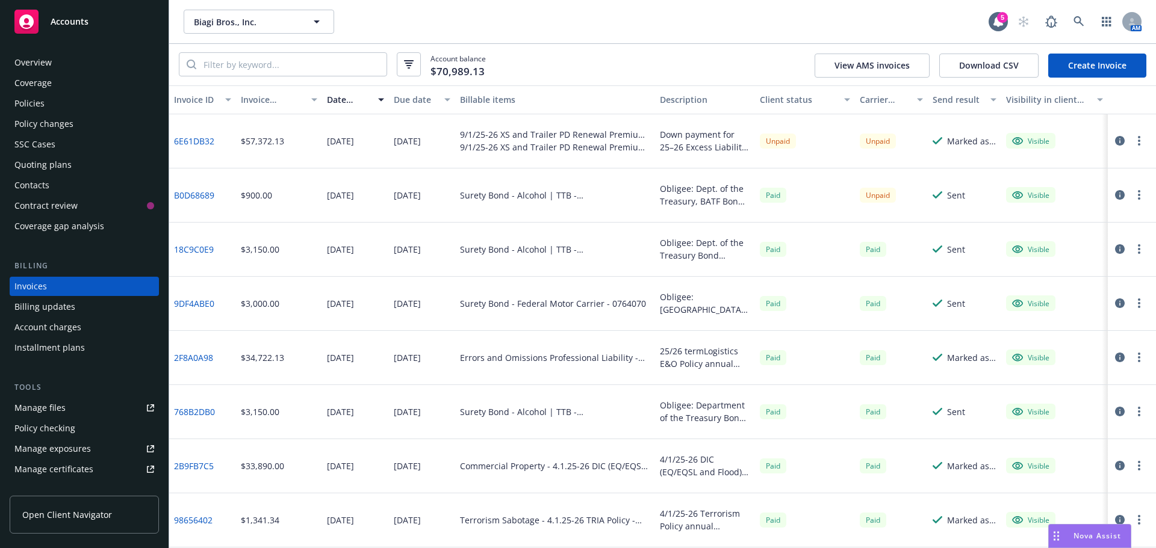
click at [1115, 143] on icon "button" at bounding box center [1120, 141] width 10 height 10
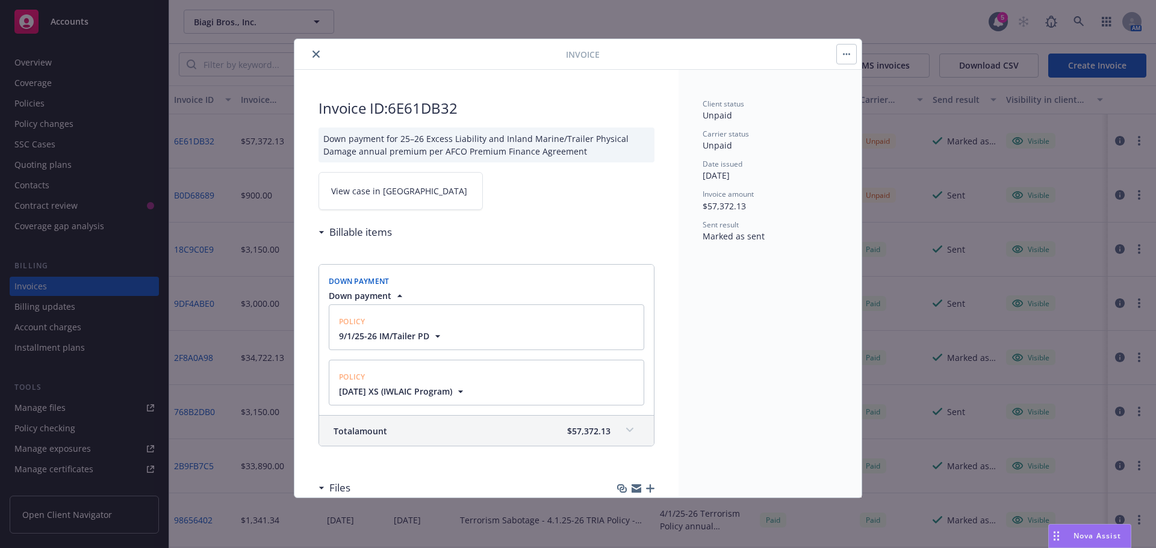
scroll to position [108, 0]
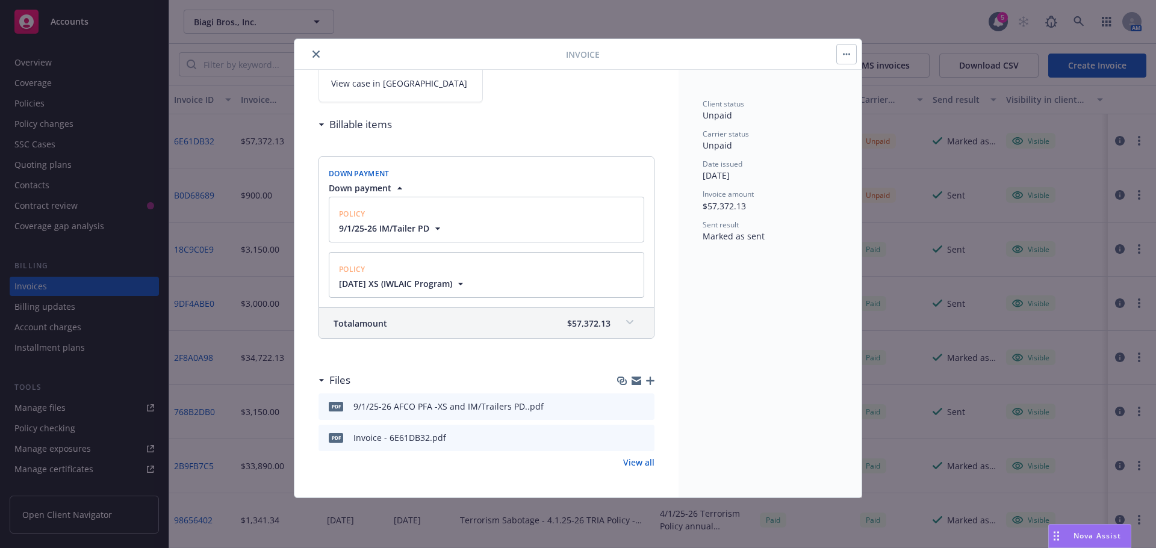
click at [646, 382] on icon "button" at bounding box center [650, 381] width 8 height 8
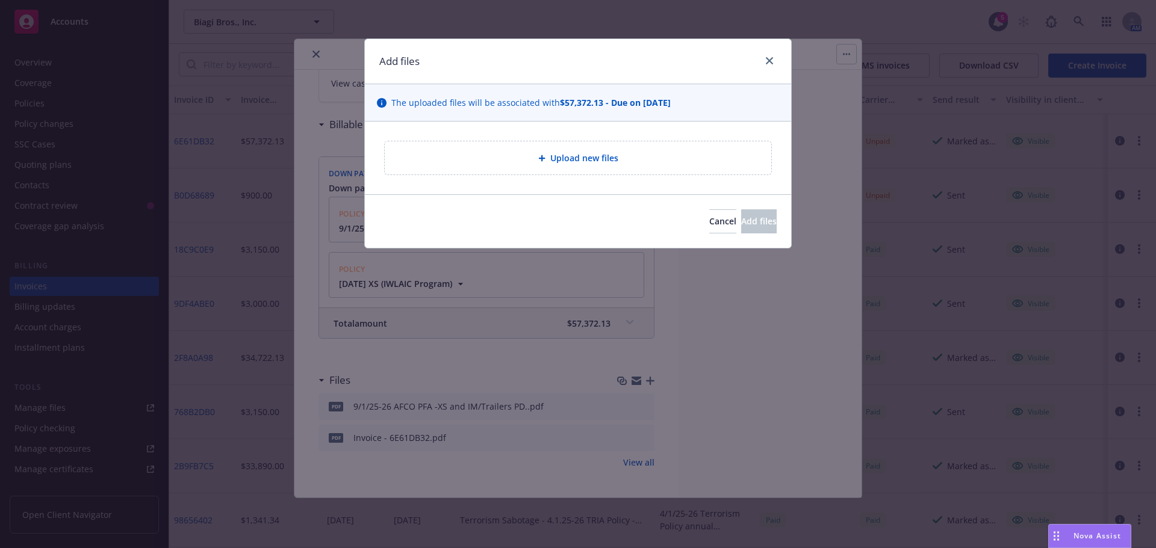
type textarea "x"
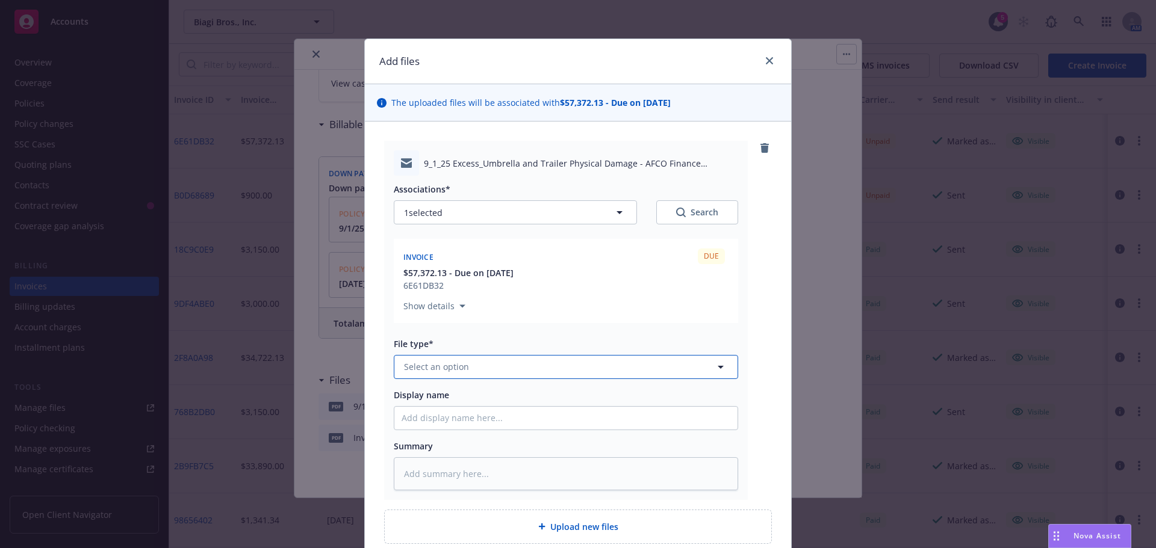
click at [433, 372] on span "Select an option" at bounding box center [436, 366] width 65 height 13
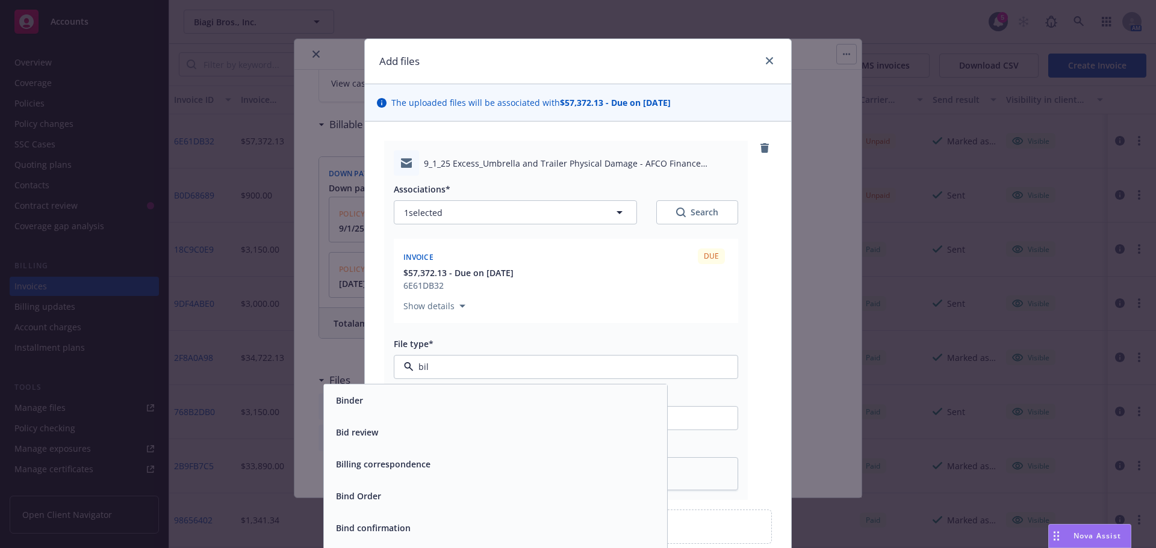
type input "bill"
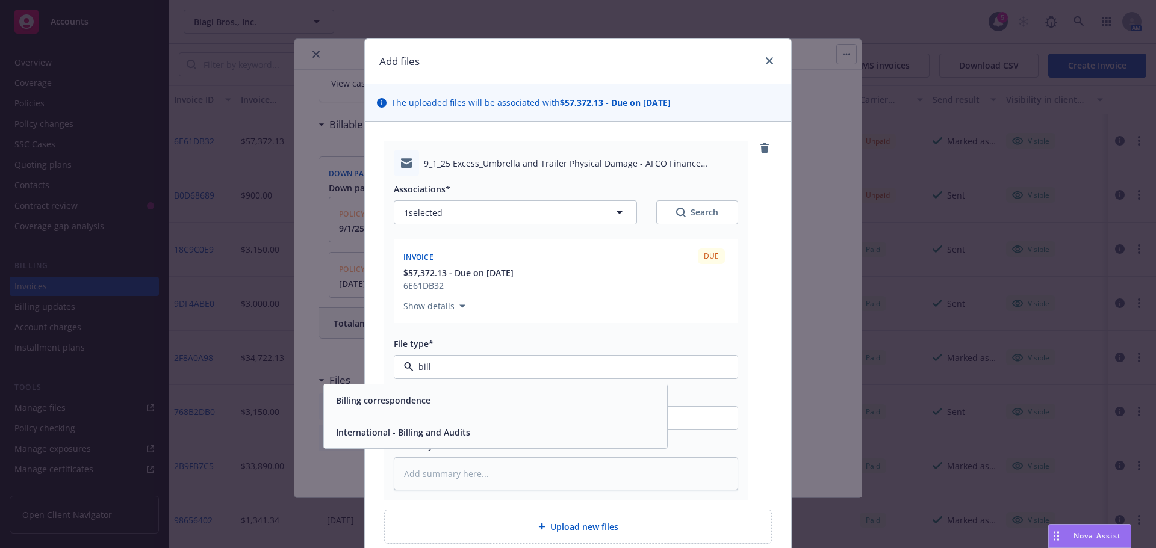
click at [427, 395] on div "Billing correspondence" at bounding box center [495, 400] width 329 height 17
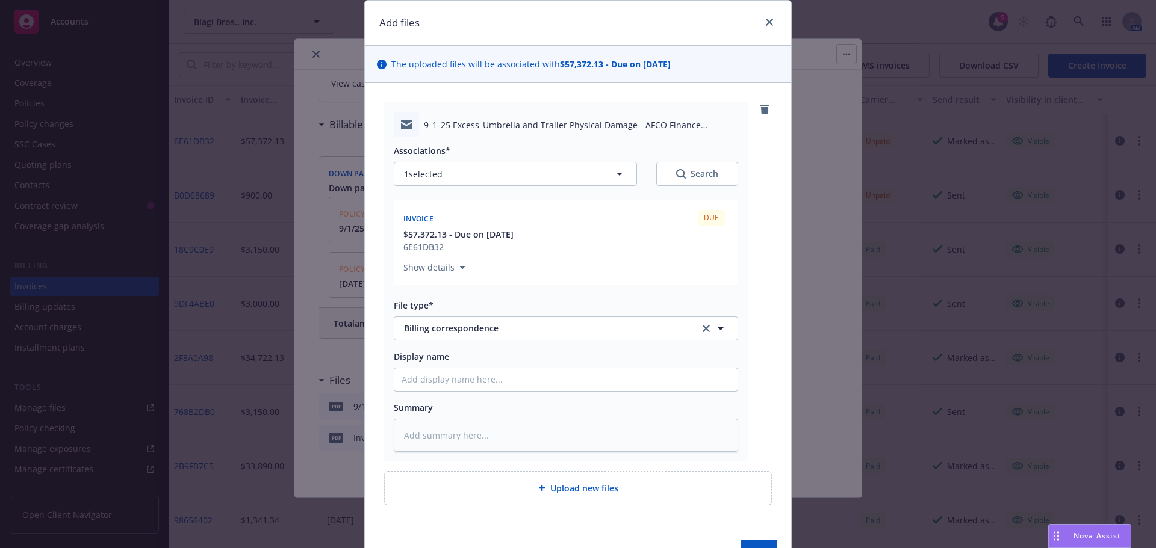
scroll to position [60, 0]
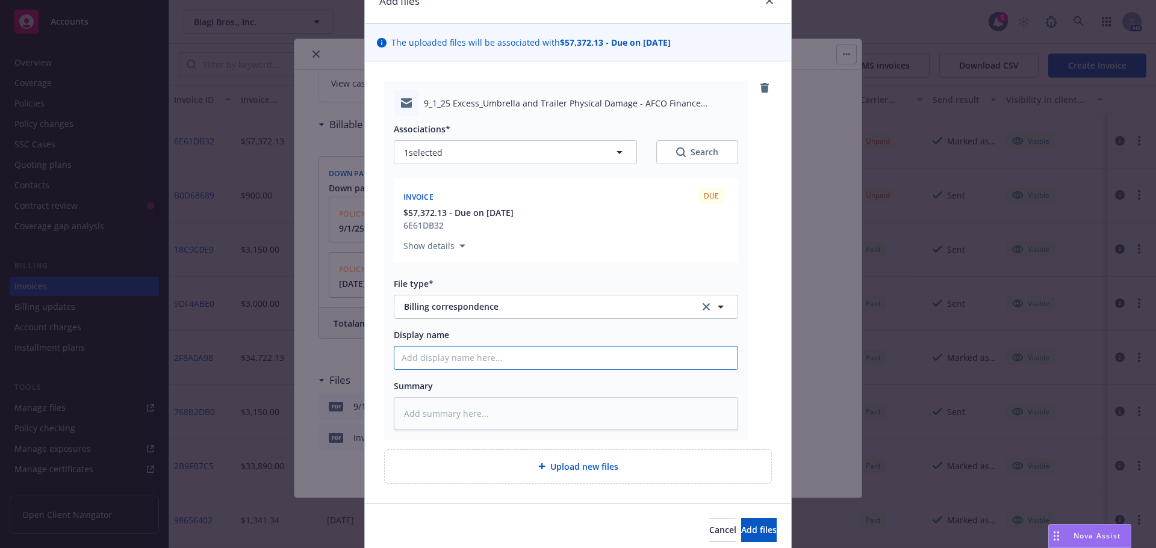
click at [587, 367] on input "Display name" at bounding box center [565, 358] width 343 height 23
type textarea "x"
type input "E"
type textarea "x"
type input "EM"
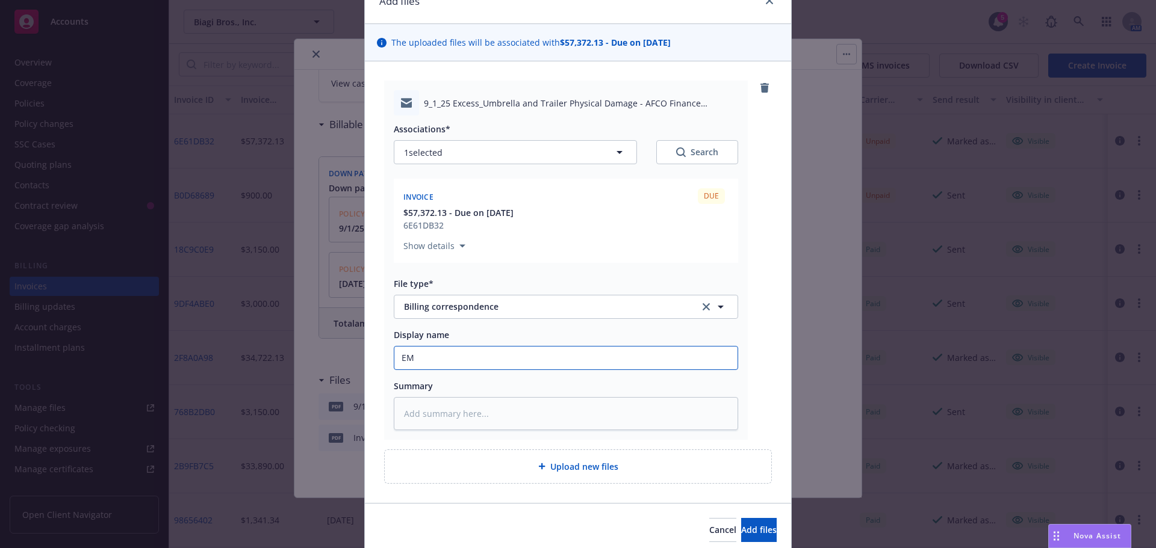
type textarea "x"
type input "EMT"
type textarea "x"
type input "EMTC"
type textarea "x"
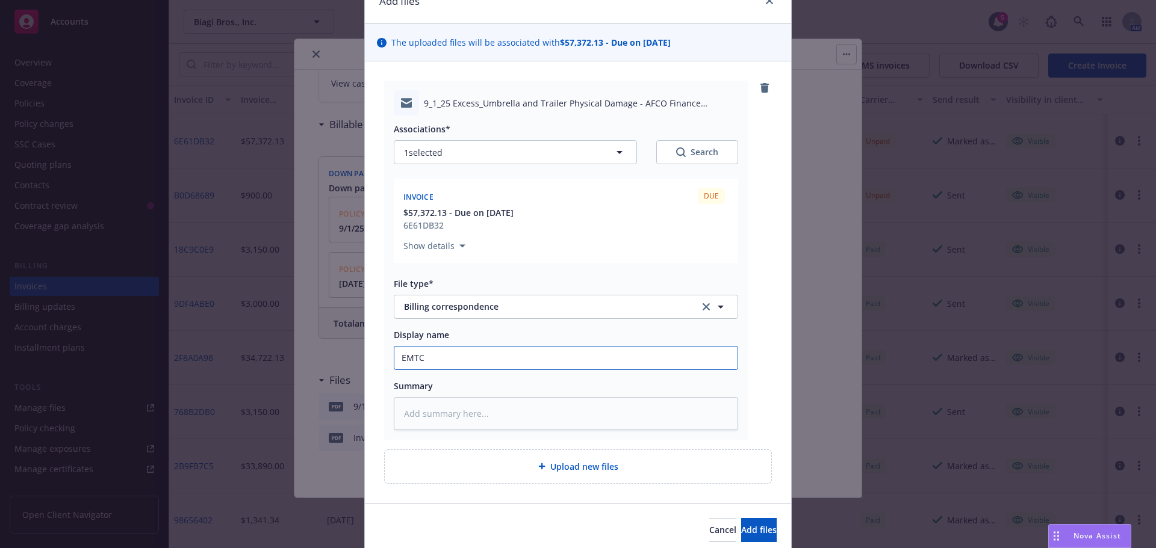
type input "EMT"
type textarea "x"
type input "EMTI"
type textarea "x"
type input "EMTI"
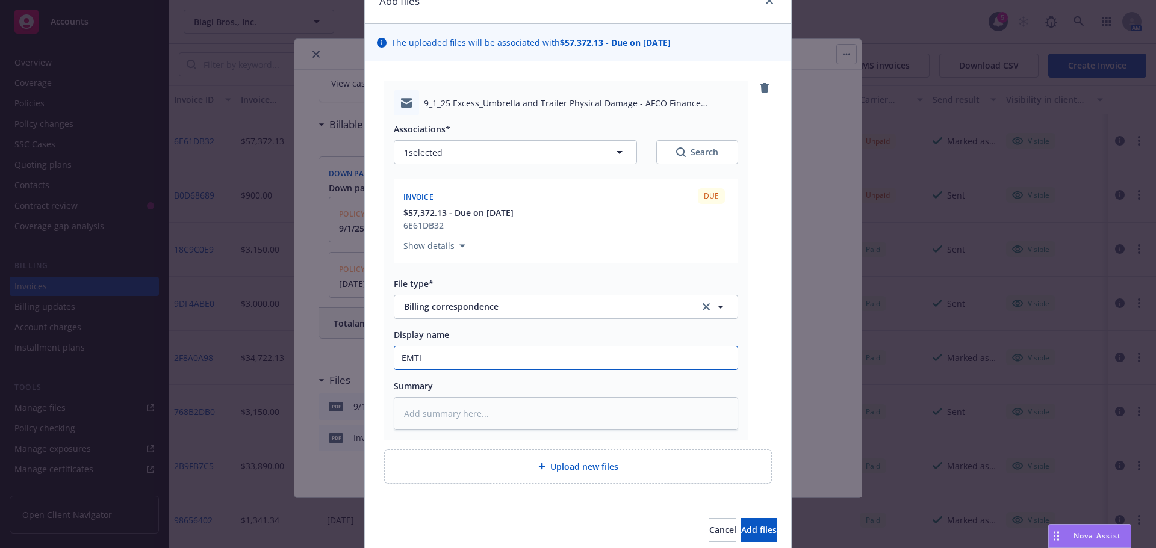
type textarea "x"
type input "EMTI -"
type textarea "x"
type input "EMTI -s"
type textarea "x"
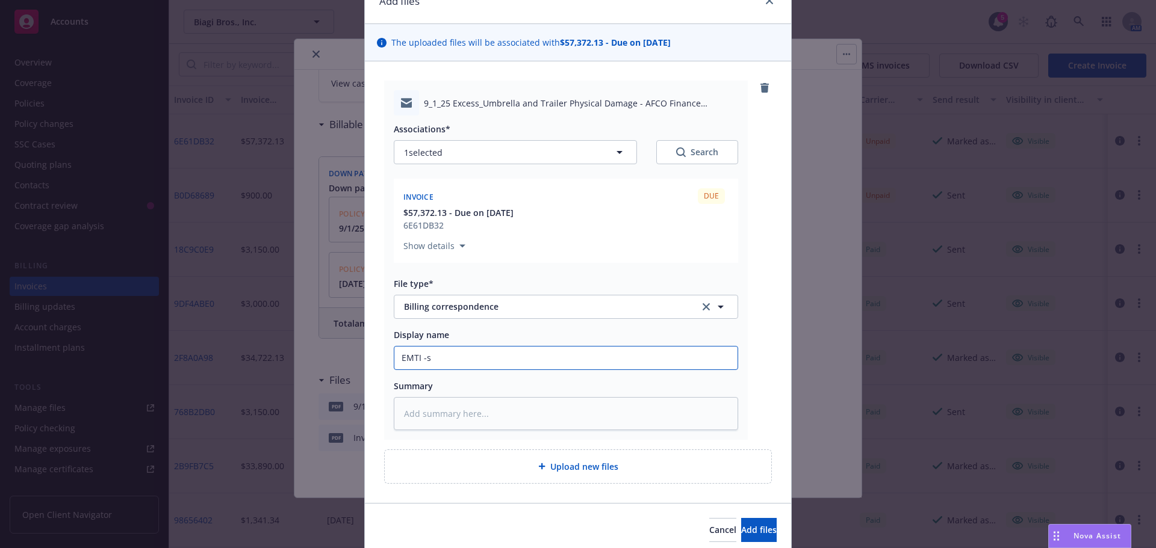
type input "EMTI -se"
type textarea "x"
type input "EMTI -sen"
type textarea "x"
type input "EMTI -sent"
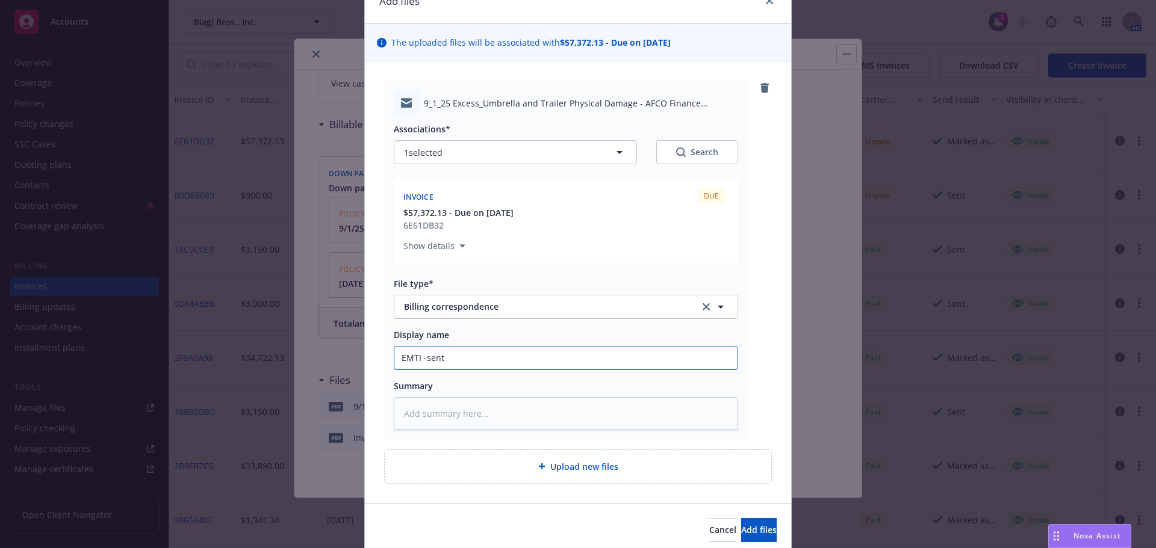
type textarea "x"
type input "EMTI -sent"
type textarea "x"
type input "EMTI -sent t"
type textarea "x"
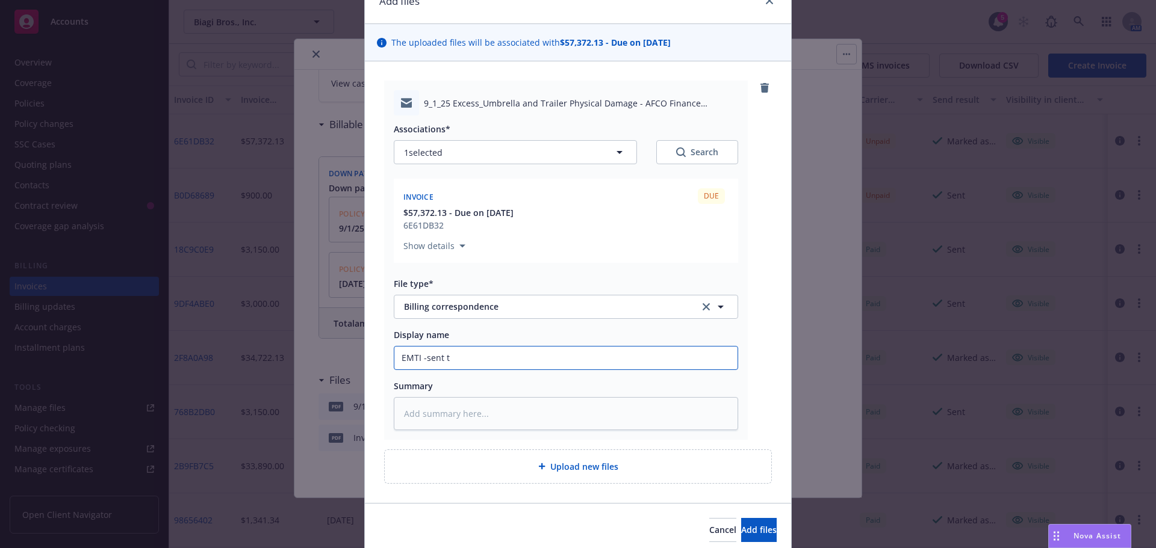
type input "EMTI -sent th"
type textarea "x"
type input "EMTI -sent the"
type textarea "x"
type input "EMTI -sent the"
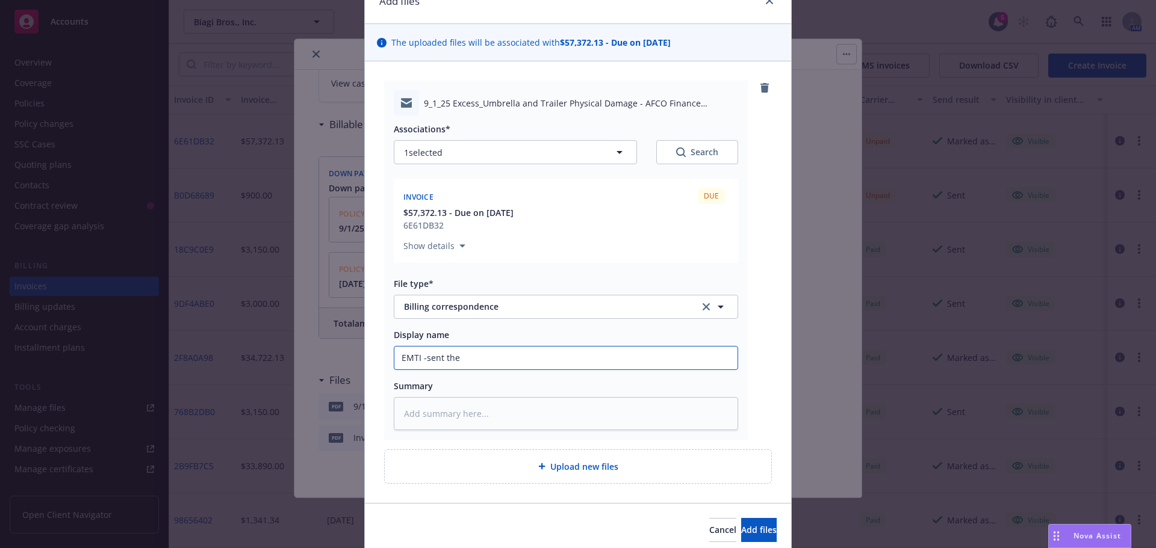
type textarea "x"
type input "EMTI -sent the d"
type textarea "x"
type input "EMTI -sent the dp"
type textarea "x"
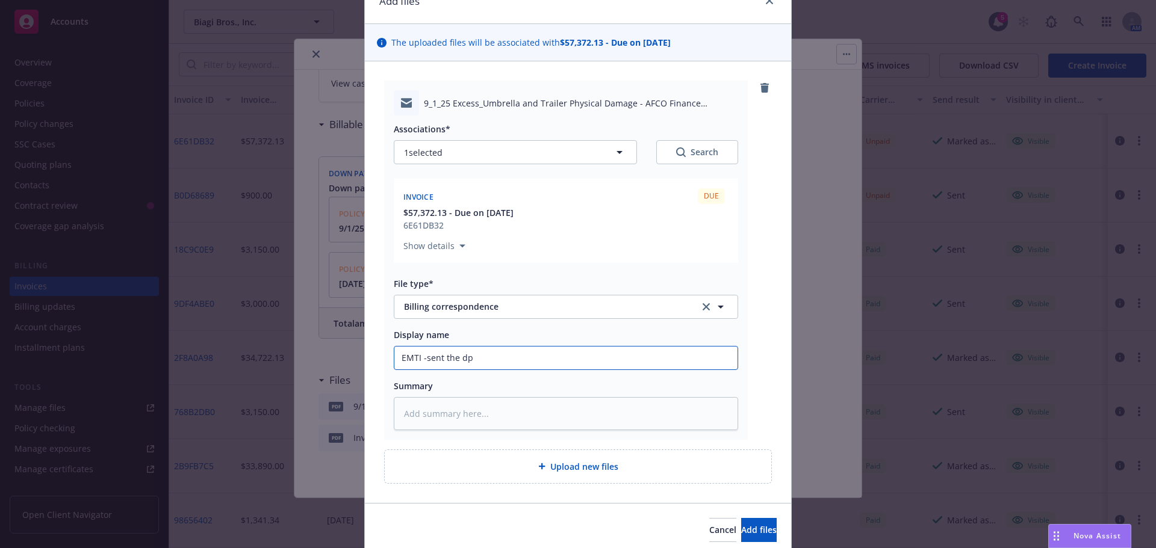
type input "EMTI -sent the dpw"
type textarea "x"
type input "EMTI -sent the dpwn"
type textarea "x"
type input "EMTI -sent the dpwn"
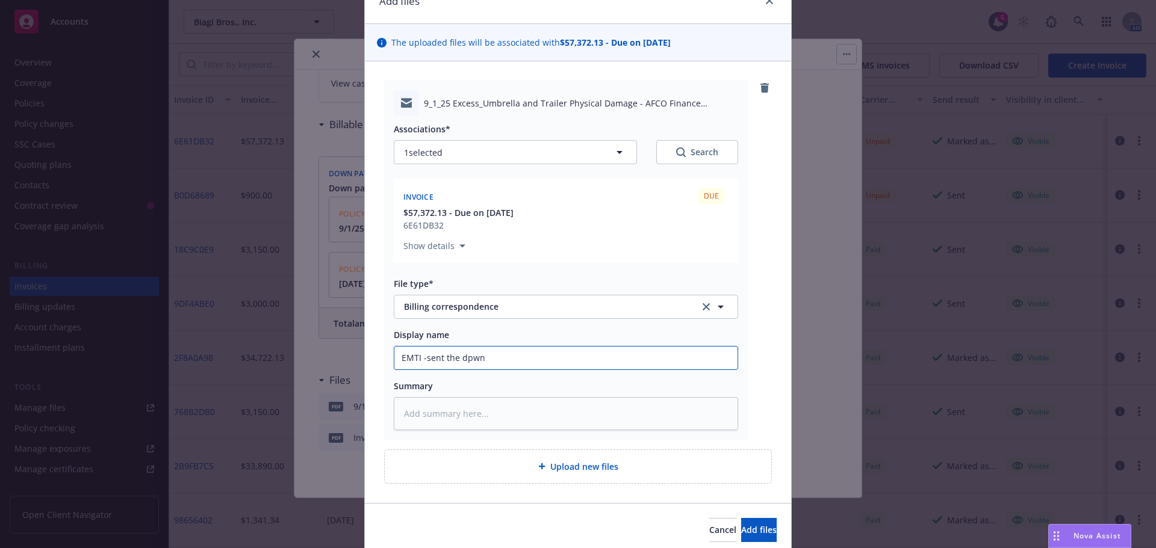
type textarea "x"
type input "EMTI -sent the dpwn p"
type textarea "x"
type input "EMTI -sent the dpwn pa"
type textarea "x"
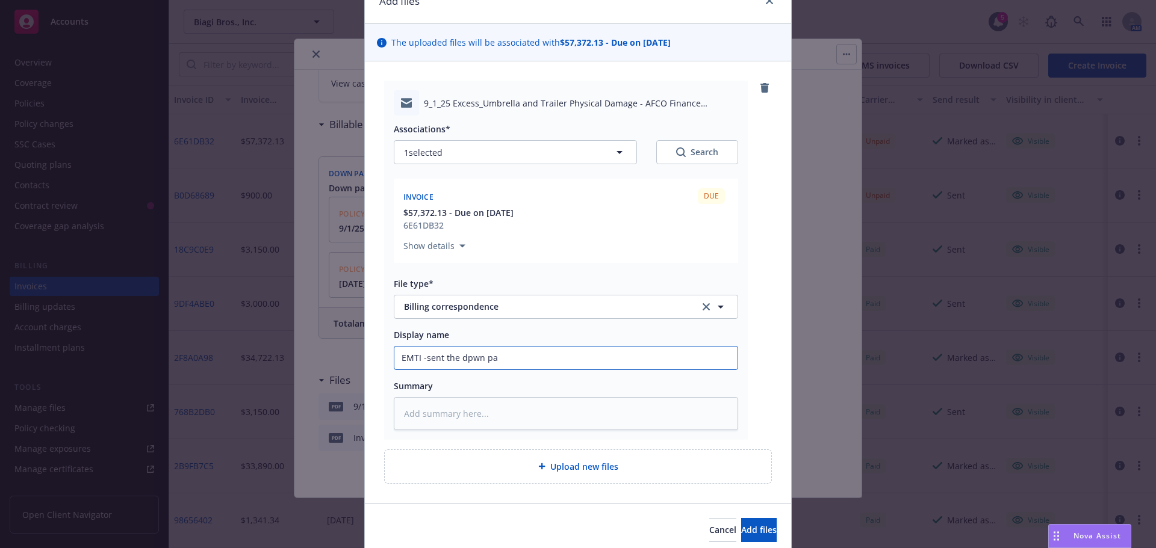
type input "EMTI -sent the dpwn p"
type textarea "x"
type input "EMTI -sent the dpwn"
type textarea "x"
type input "EMTI -sent the dpwn"
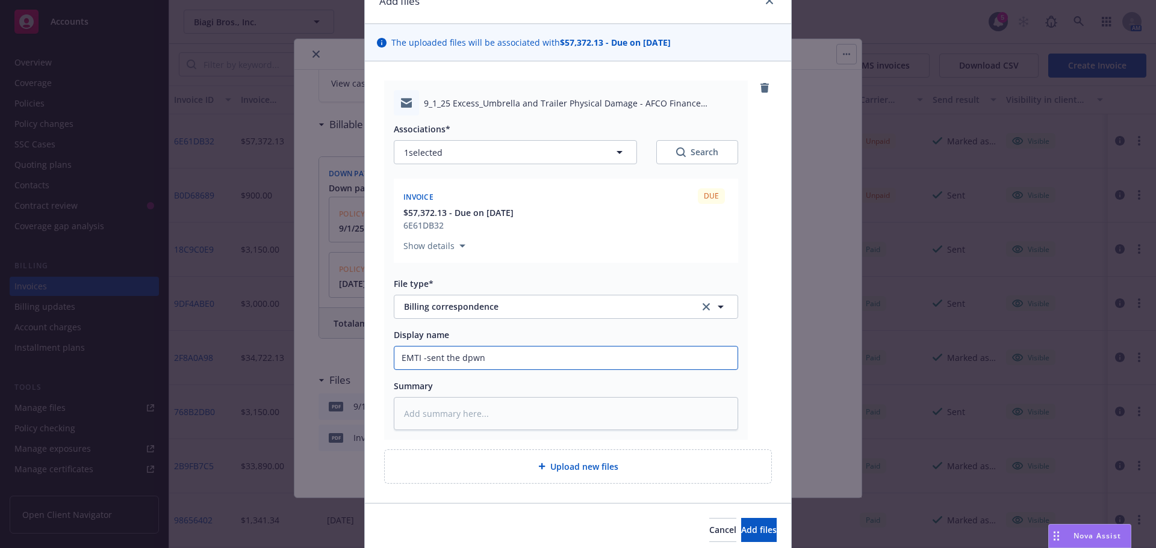
type textarea "x"
type input "EMTI -sent the dpw"
type textarea "x"
type input "EMTI -sent the dp"
type textarea "x"
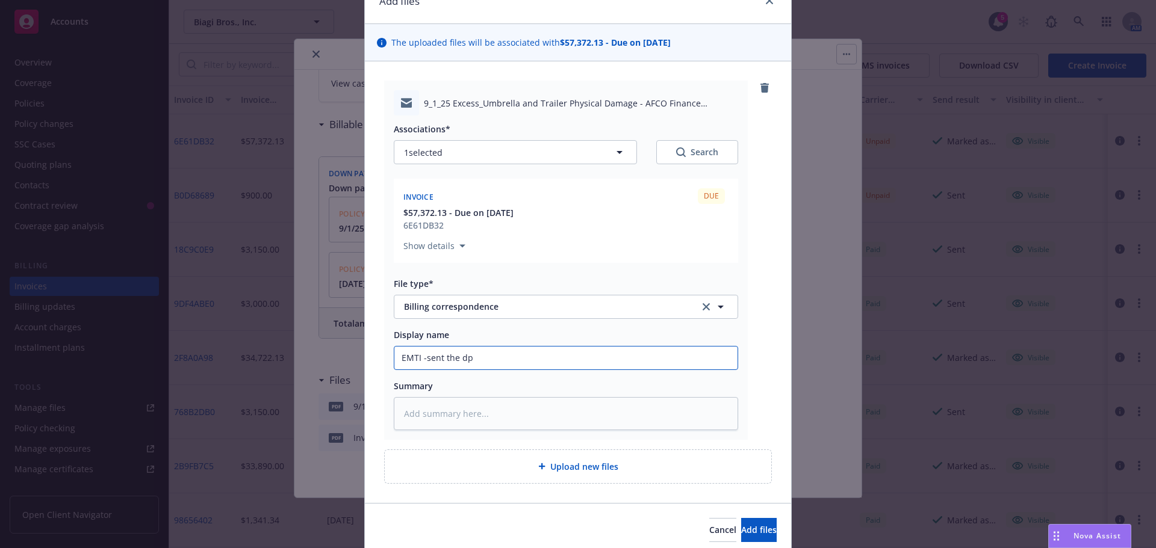
type input "EMTI -sent the d"
type textarea "x"
type input "EMTI -sent the do"
type textarea "x"
type input "EMTI -sent the dow"
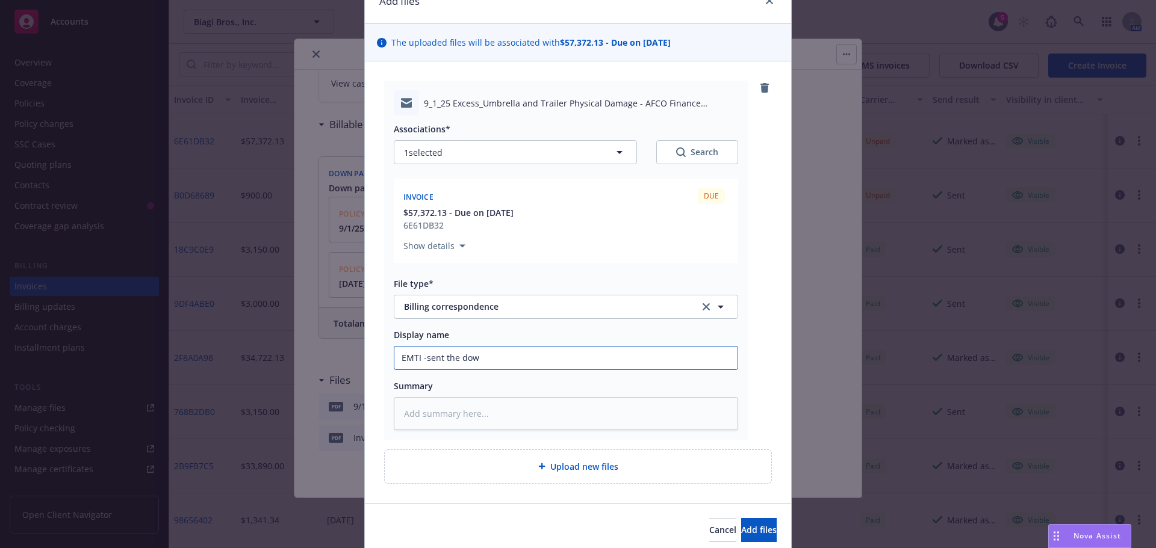
type textarea "x"
type input "EMTI -sent the dowa"
type textarea "x"
type input "EMTI -sent the dowan"
type textarea "x"
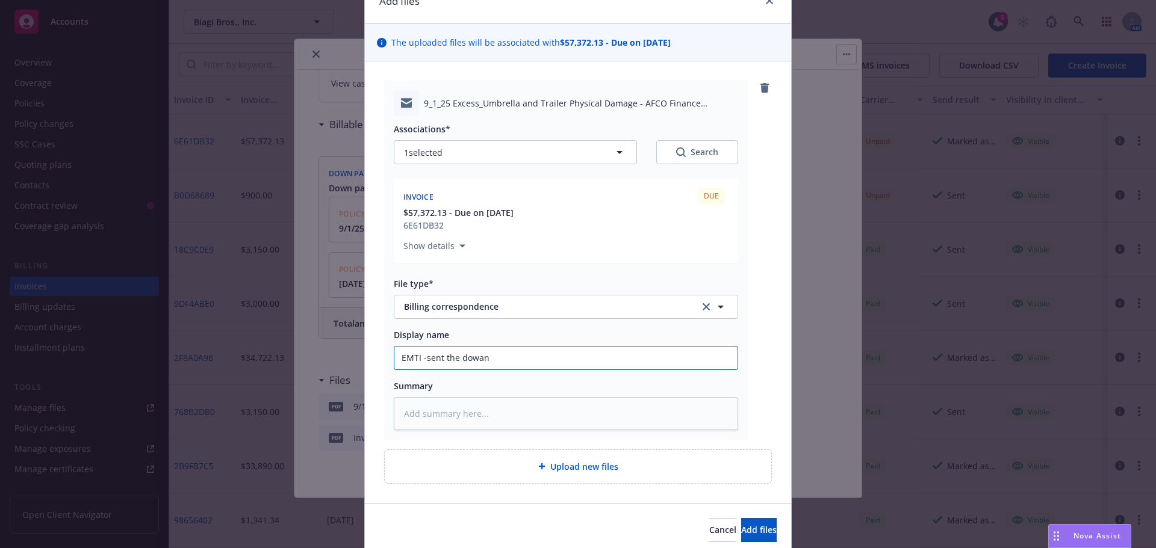
type input "EMTI -sent the dowa"
type textarea "x"
type input "EMTI -sent the dowan"
type textarea "x"
type input "EMTI -sent the dowa"
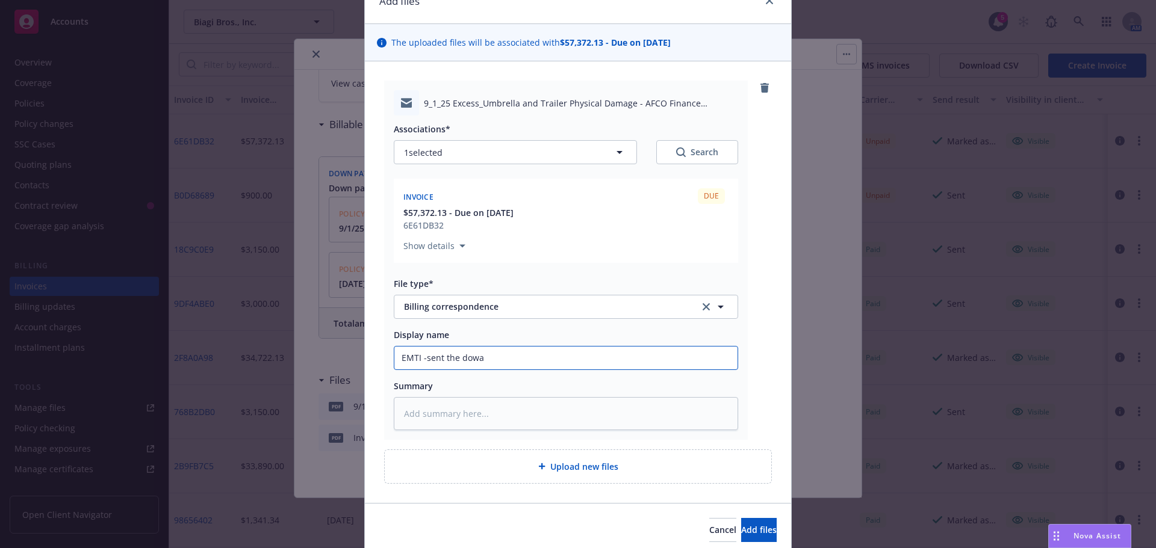
type textarea "x"
type input "EMTI -sent the dow"
type textarea "x"
type input "EMTI -sent the down"
type textarea "x"
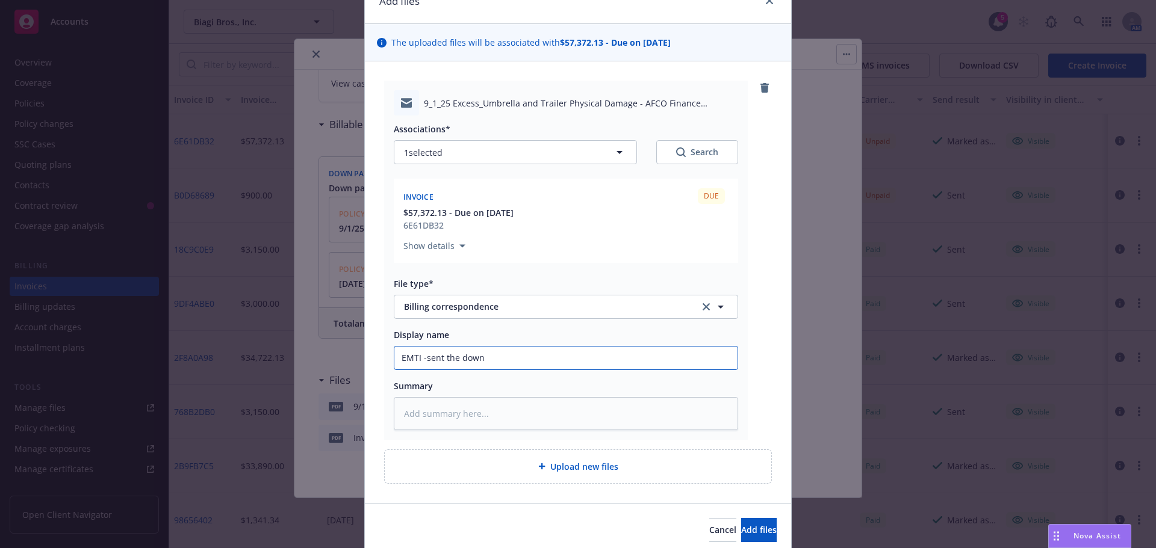
type input "EMTI -sent the down"
type textarea "x"
type input "EMTI -sent the down p"
type textarea "x"
type input "EMTI -sent the down pa"
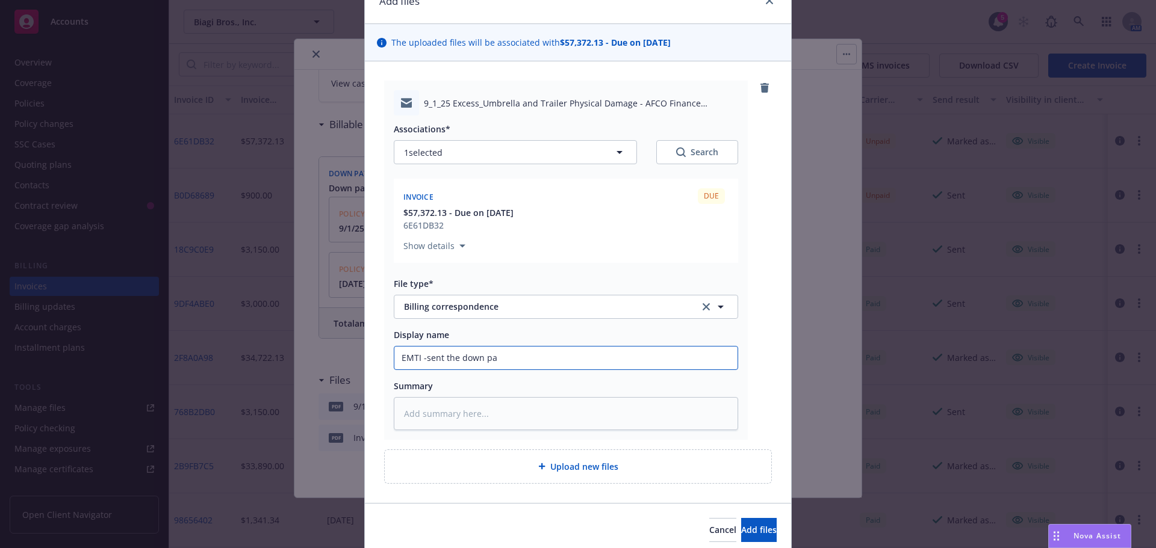
type textarea "x"
type input "EMTI -sent the down pay"
type textarea "x"
type input "EMTI -sent the down payme"
type textarea "x"
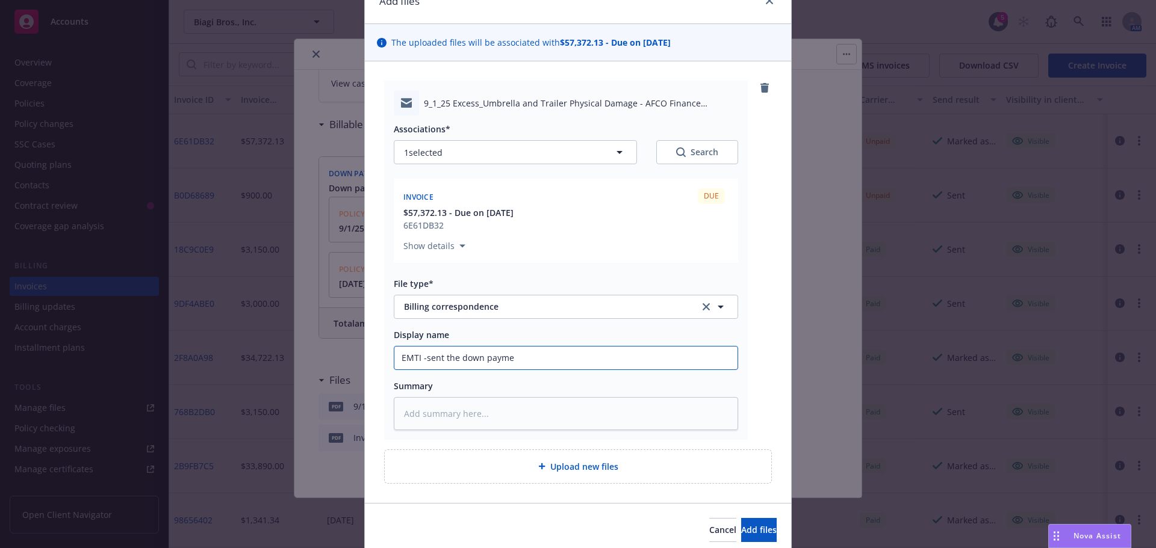
type input "EMTI -sent the down paymen"
type textarea "x"
type input "EMTI -sent the down payment"
type textarea "x"
type input "EMTI -sent the down payment i"
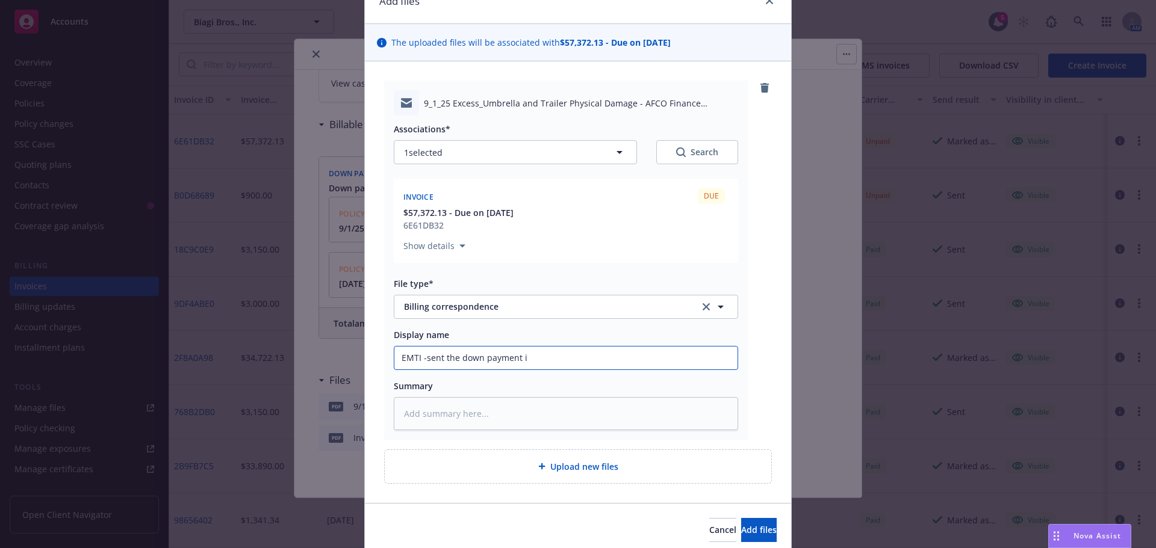
type textarea "x"
type input "EMTI -sent the down payment in"
type textarea "x"
type input "EMTI -sent the down payment inv"
type textarea "x"
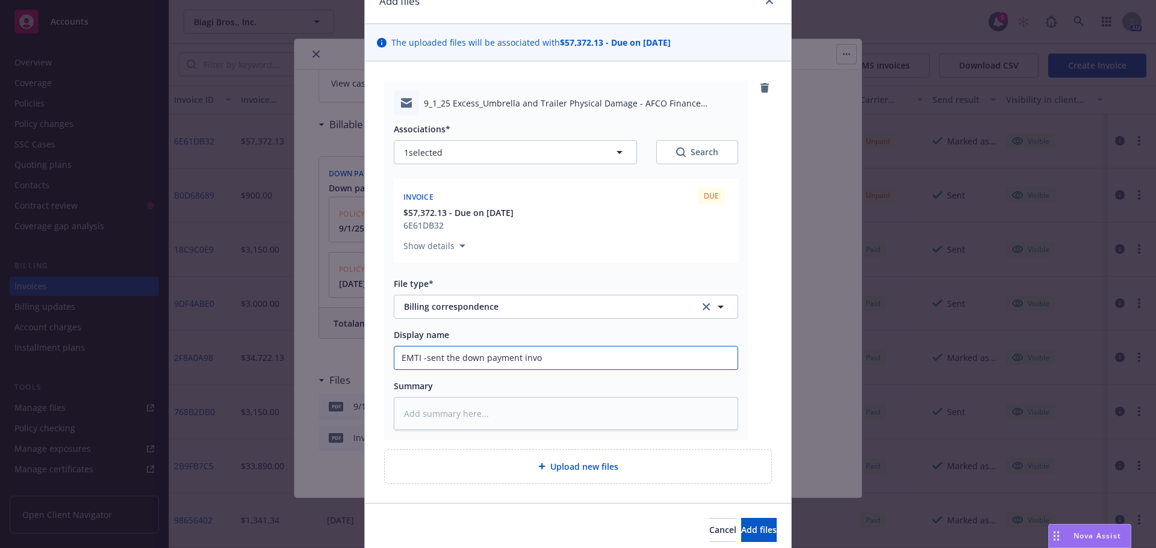
type input "EMTI -sent the down payment invoi"
type textarea "x"
type input "EMTI -sent the down payment invoic"
type textarea "x"
type input "EMTI -sent the down payment invoice"
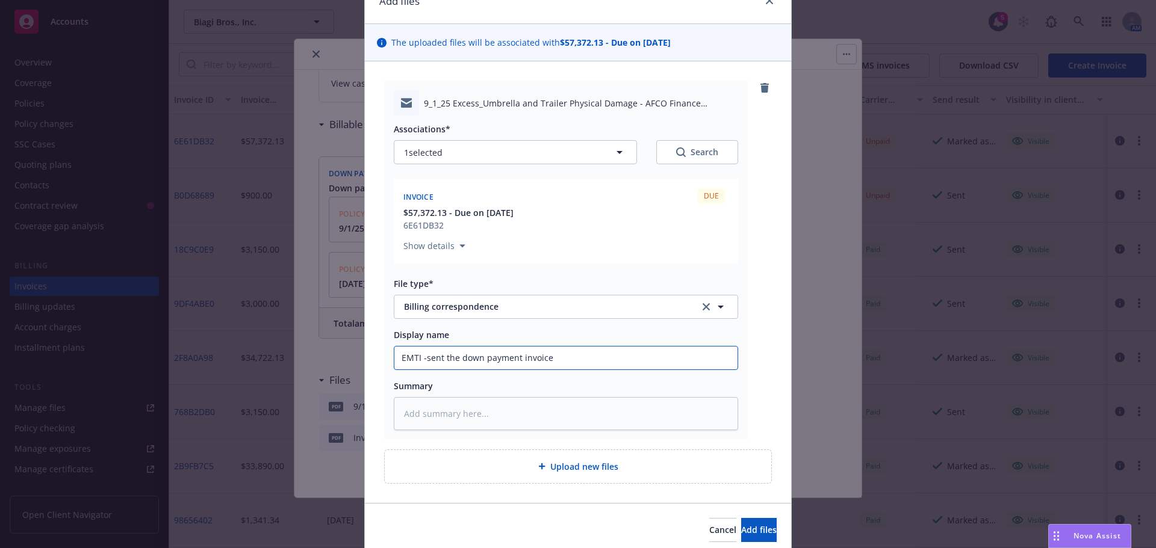
type textarea "x"
type input "EMTI -sent the down payment invoice"
type textarea "x"
type input "EMTI -sent the down payment invoice pe"
type textarea "x"
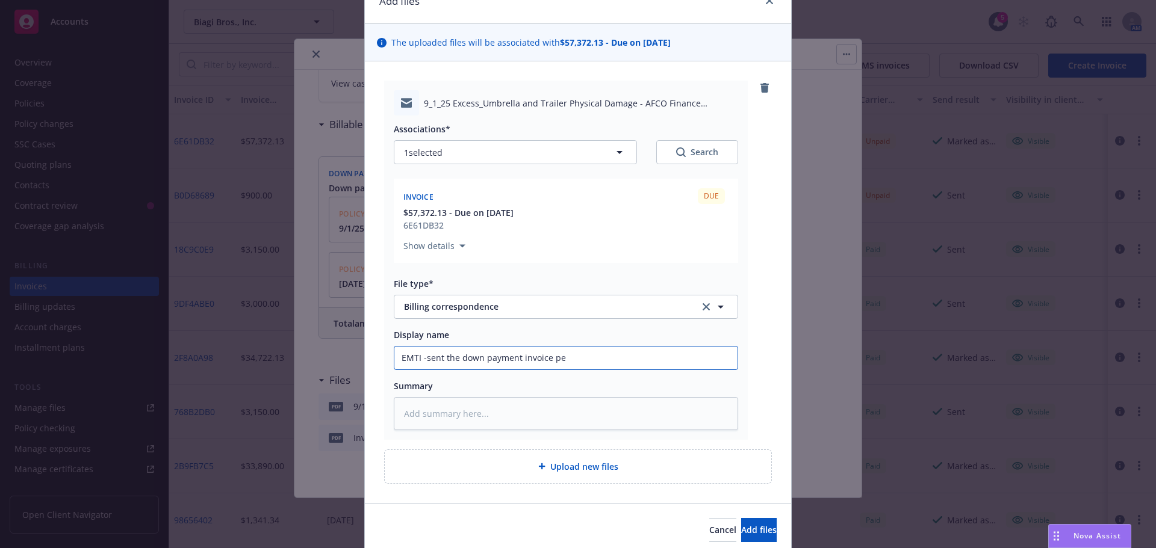
type input "EMTI -sent the down payment invoice per"
type textarea "x"
type input "EMTI -sent the down payment invoice per"
type textarea "x"
type input "EMTI -sent the down payment invoice per A"
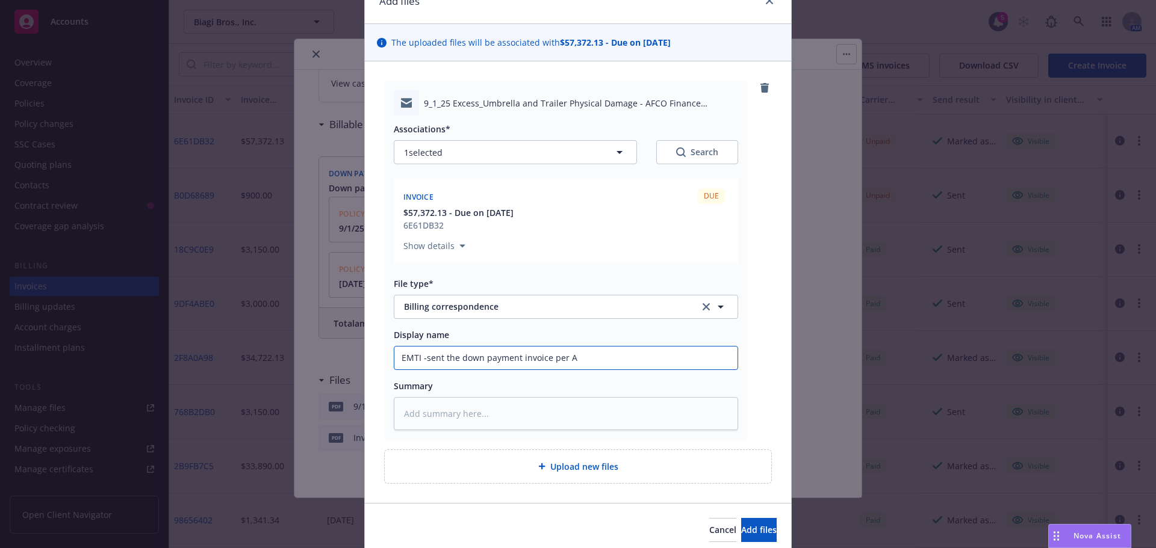
type textarea "x"
type input "EMTI -sent the down payment invoice per AC"
type textarea "x"
type input "EMTI -sent the down payment invoice per AC"
type textarea "x"
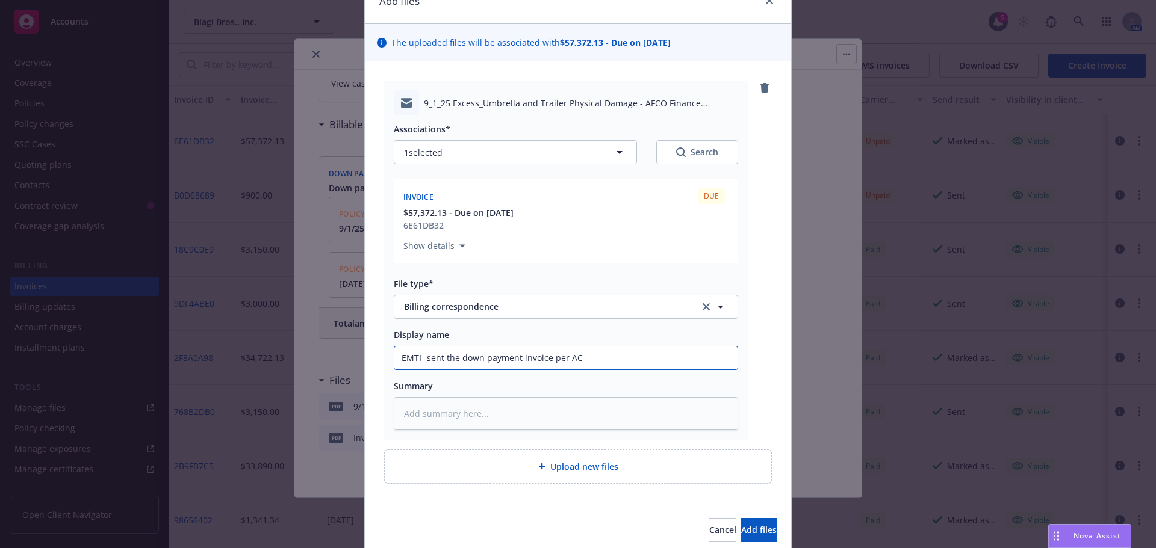
type input "EMTI -sent the down payment invoice per A"
type textarea "x"
type input "EMTI -sent the down payment invoice per AF"
type textarea "x"
type input "EMTI -sent the down payment invoice per AFC"
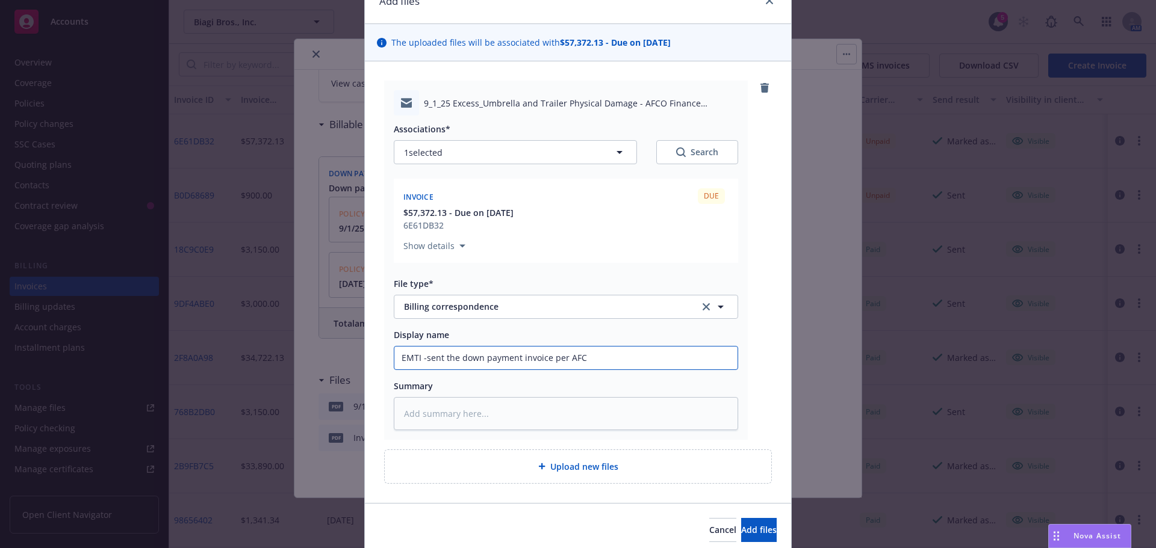
type textarea "x"
type input "EMTI -sent the down payment invoice per AFCO"
type textarea "x"
type input "EMTI -sent the down payment invoice per AFCO"
type textarea "x"
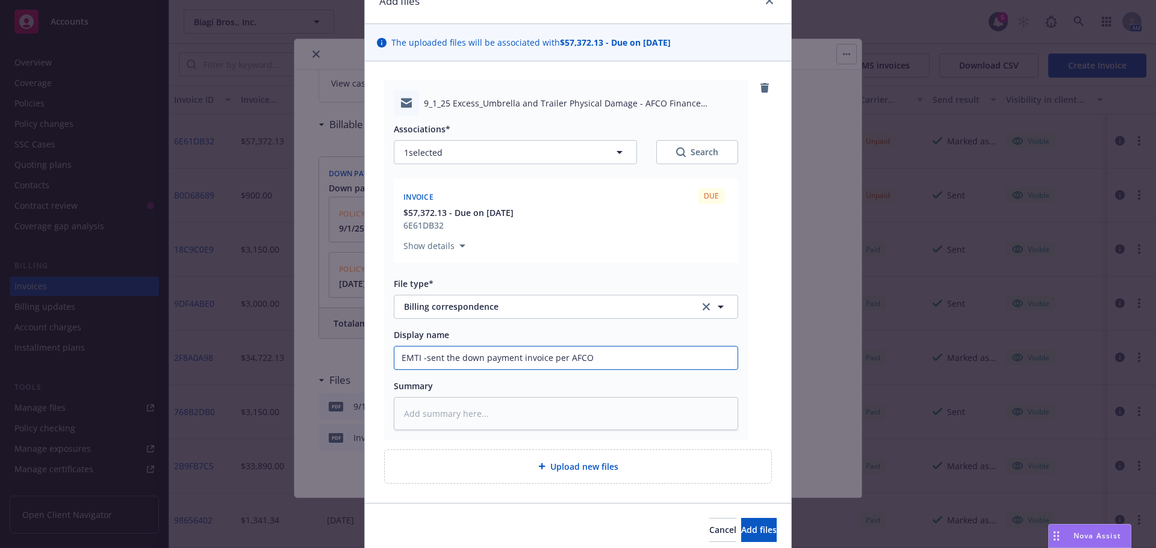
type input "EMTI -sent the down payment invoice per AFCO p"
type textarea "x"
type input "EMTI -sent the down payment invoice per AFCO pa"
type textarea "x"
type input "EMTI -sent the down payment invoice per AFCO p"
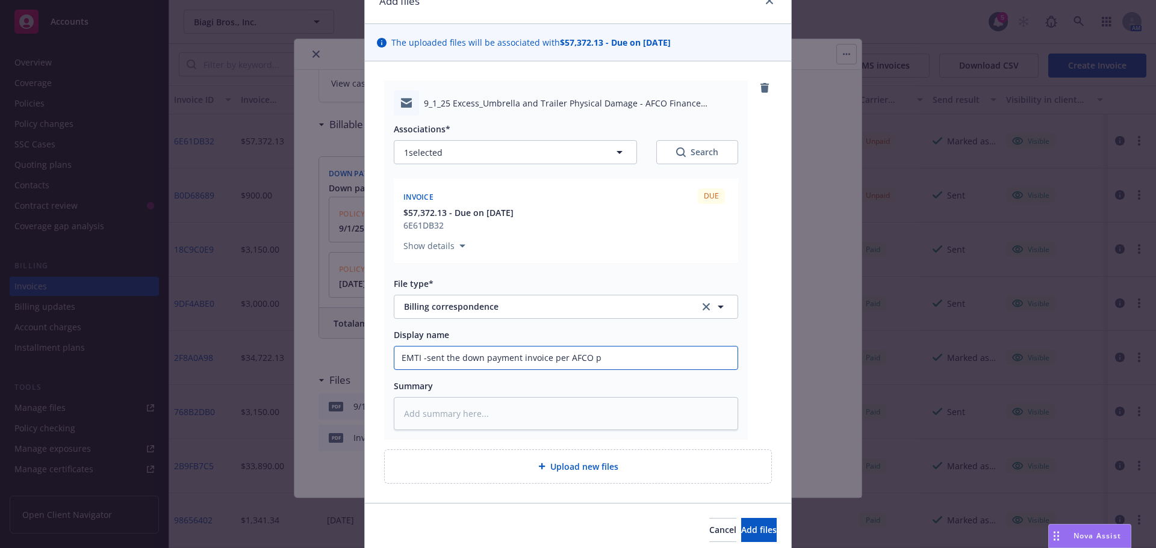
type textarea "x"
type input "EMTI -sent the down payment invoice per AFCO"
type textarea "x"
type input "EMTI -sent the down payment invoice per AFCO P"
type textarea "x"
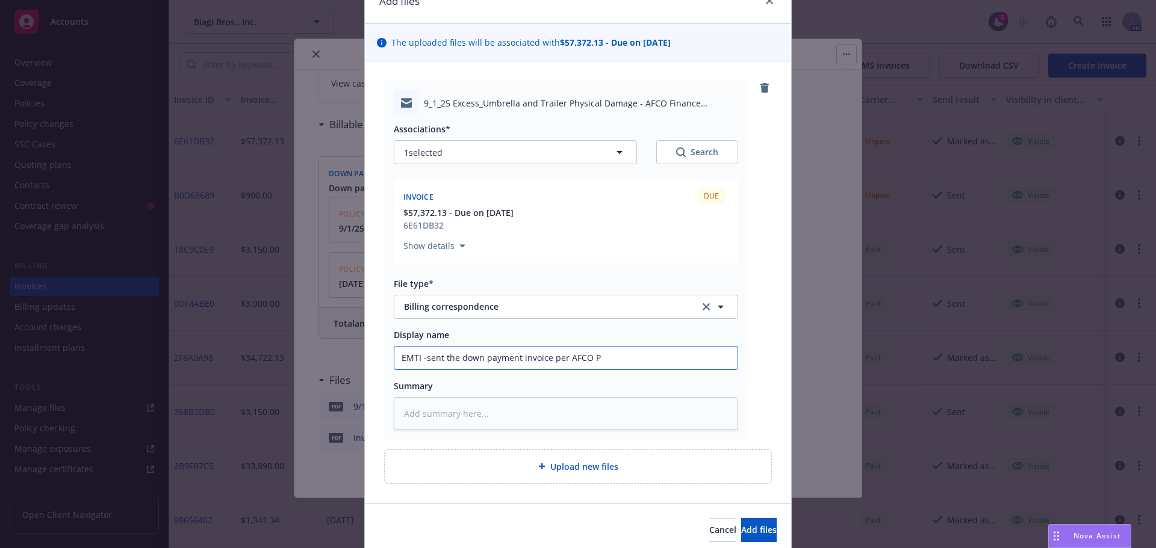
type input "EMTI -sent the down payment invoice per AFCO PF"
type textarea "x"
type input "EMTI -sent the down payment invoice per AFCO PFA"
type textarea "x"
type input "EMTI -sent the down payment invoice per AFCO PFA"
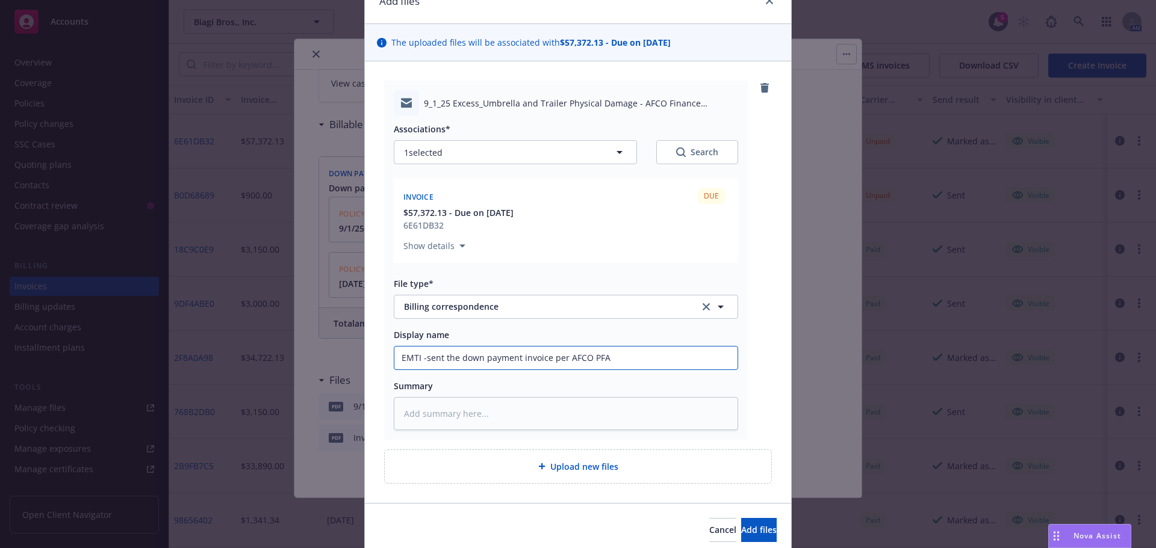
type textarea "x"
type input "EMTI -sent the down payment invoice per AFCO PFA t"
type textarea "x"
type input "EMTI -sent the down payment invoice per AFCO PFA to"
type textarea "x"
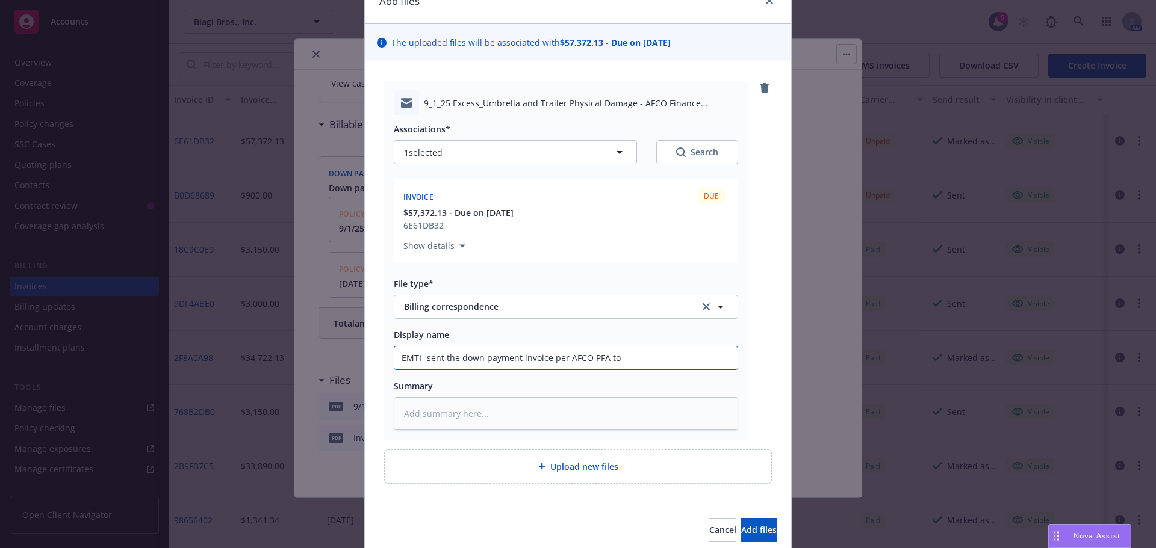
type input "EMTI -sent the down payment invoice per AFCO PFA to"
type textarea "x"
type input "EMTI -sent the down payment invoice per AFCO PFA to c"
type textarea "x"
type input "EMTI -sent the down payment invoice per AFCO PFA to cl"
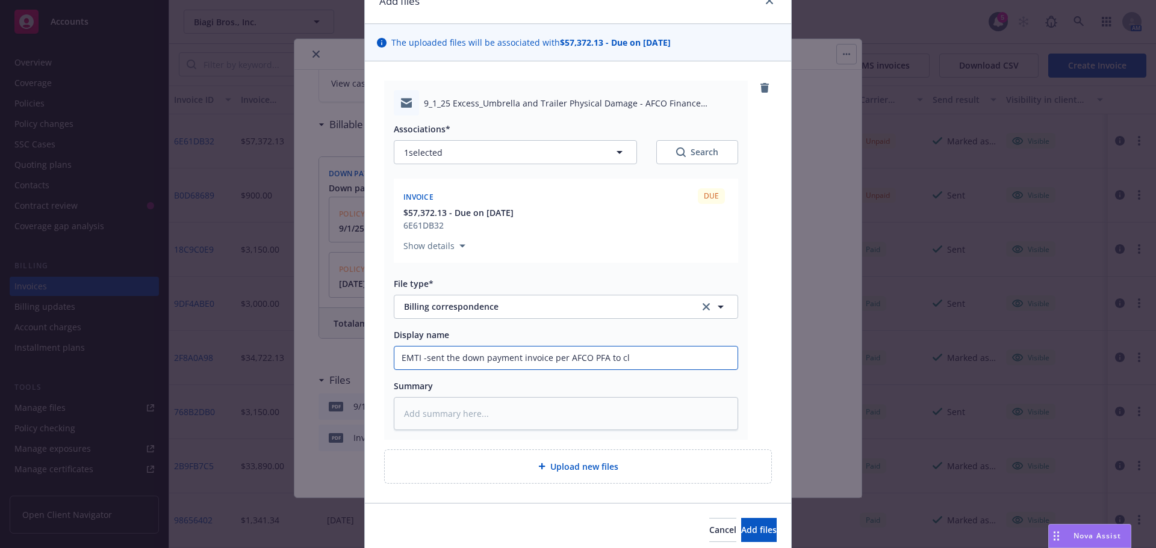
type textarea "x"
type input "EMTI -sent the down payment invoice per AFCO PFA to clie"
type textarea "x"
type input "EMTI -sent the down payment invoice per AFCO PFA to clien"
type textarea "x"
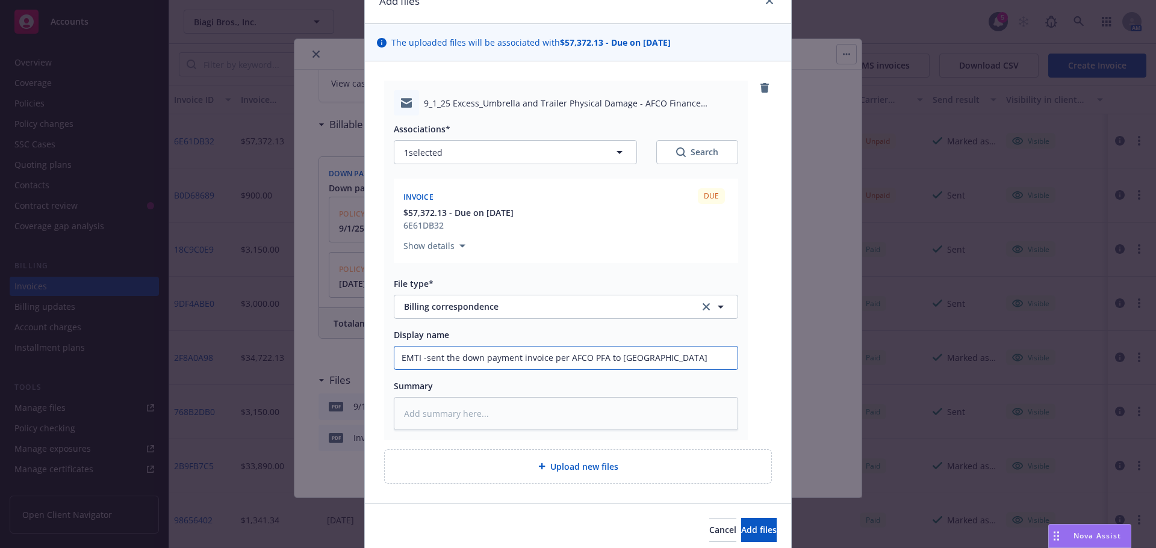
type input "EMTI -sent the down payment invoice per AFCO PFA to client"
click at [586, 358] on input "EMTI -sent the down payment invoice per AFCO PFA to client" at bounding box center [565, 358] width 343 height 23
type textarea "x"
type input "EMTI -sent the down payment invoice per AFCO 9PFA to client"
type textarea "x"
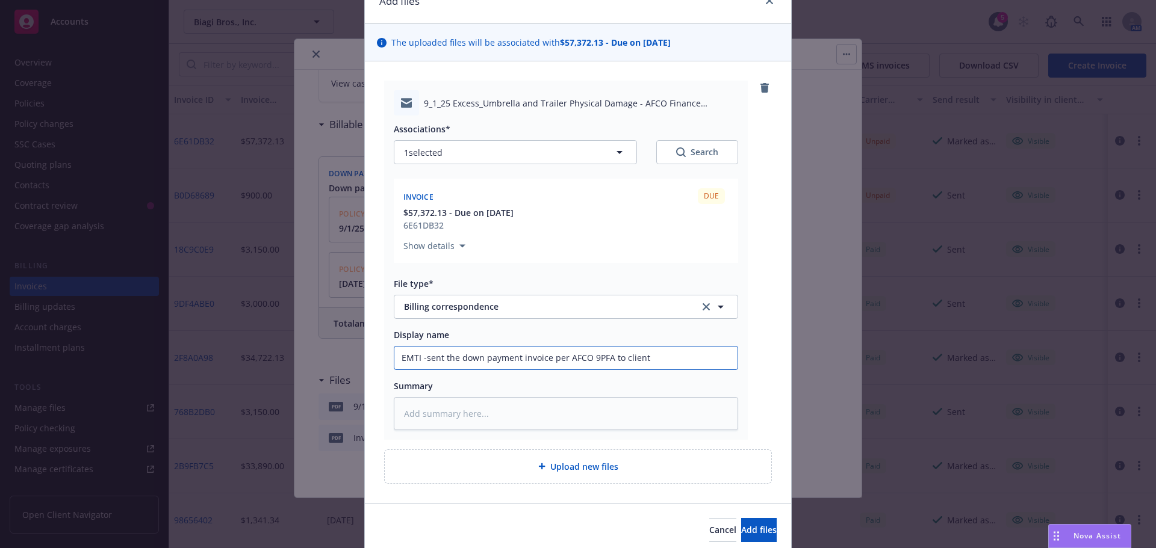
type input "EMTI -sent the down payment invoice per AFCO 9/PFA to client"
type textarea "x"
type input "EMTI -sent the down payment invoice per AFCO 9/1PFA to client"
type textarea "x"
type input "EMTI -sent the down payment invoice per AFCO 9/12PFA to client"
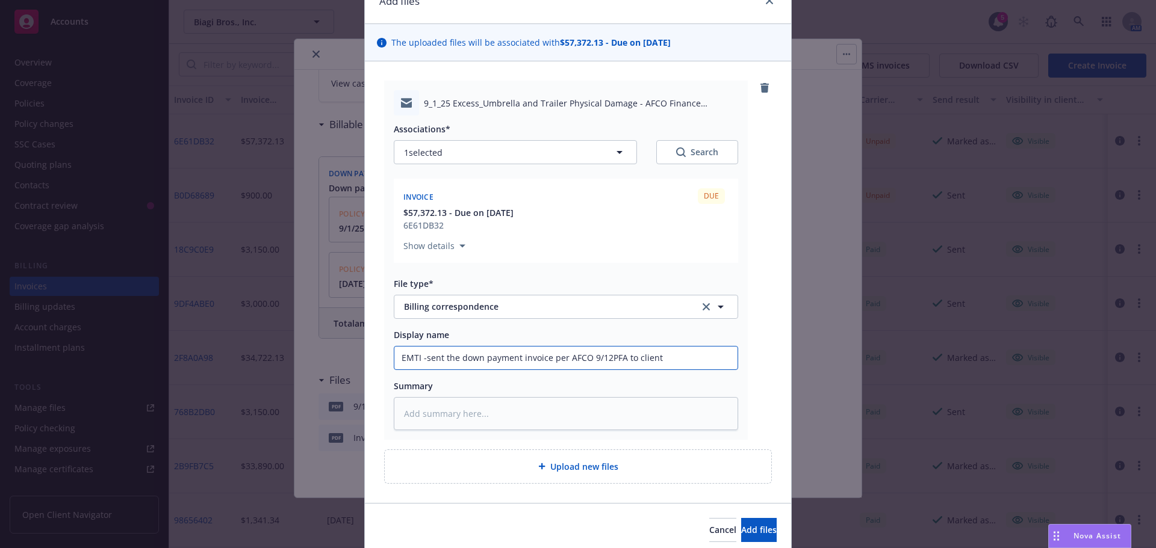
type textarea "x"
type input "EMTI -sent the down payment invoice per AFCO 9/125PFA to client"
type textarea "x"
type input "EMTI -sent the down payment invoice per AFCO 9/125/PFA to client"
type textarea "x"
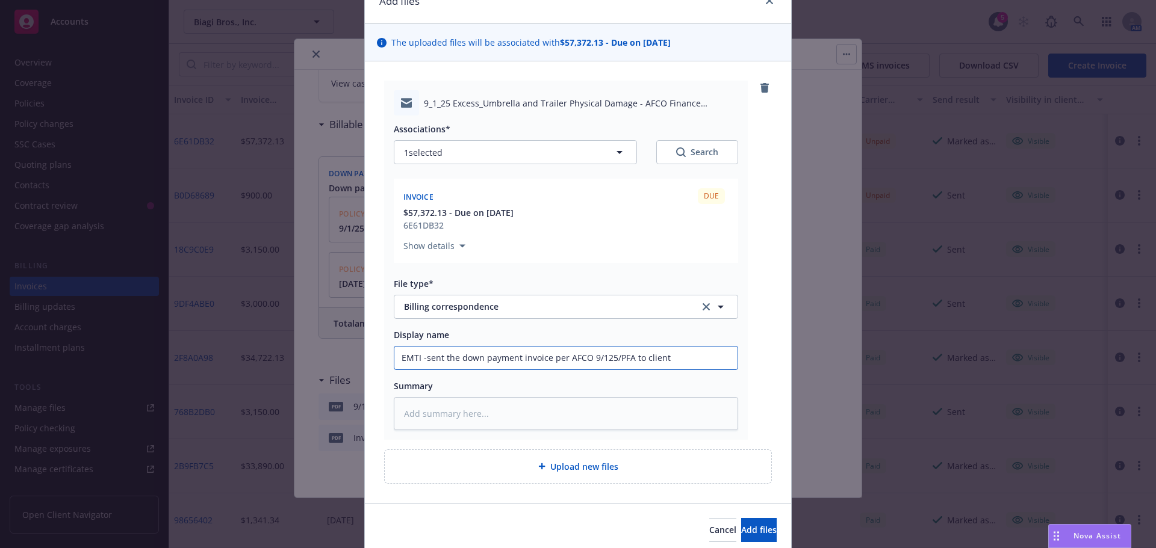
type input "EMTI -sent the down payment invoice per AFCO 9/125PFA to client"
type textarea "x"
type input "EMTI -sent the down payment invoice per AFCO 9/12PFA to client"
type textarea "x"
type input "EMTI -sent the down payment invoice per AFCO 9/1PFA to client"
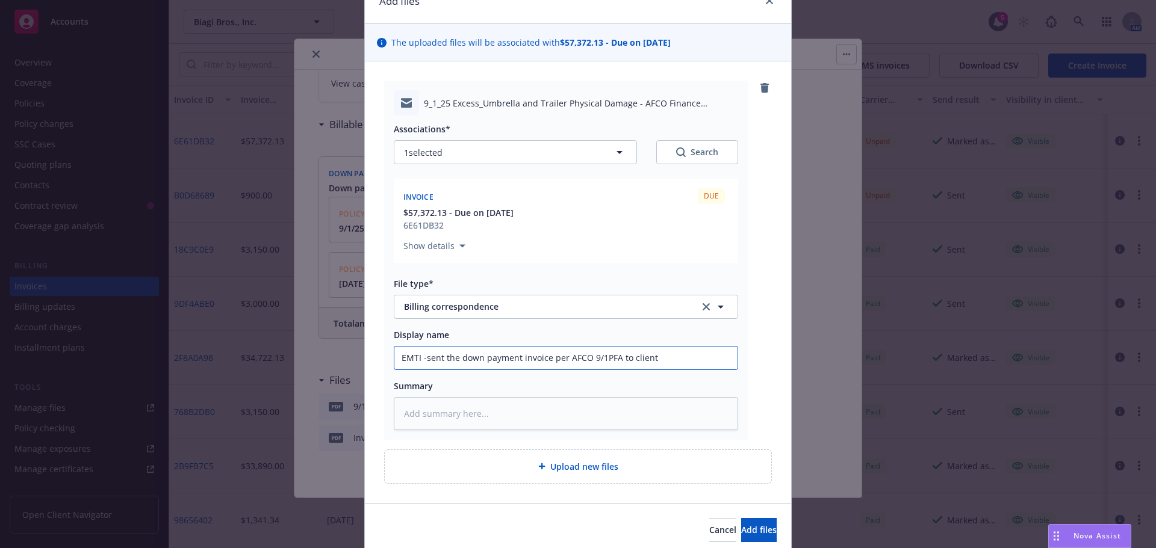
type textarea "x"
type input "EMTI -sent the down payment invoice per AFCO 9/PFA to client"
type textarea "x"
type input "EMTI -sent the down payment invoice per AFCO 9/2PFA to client"
type textarea "x"
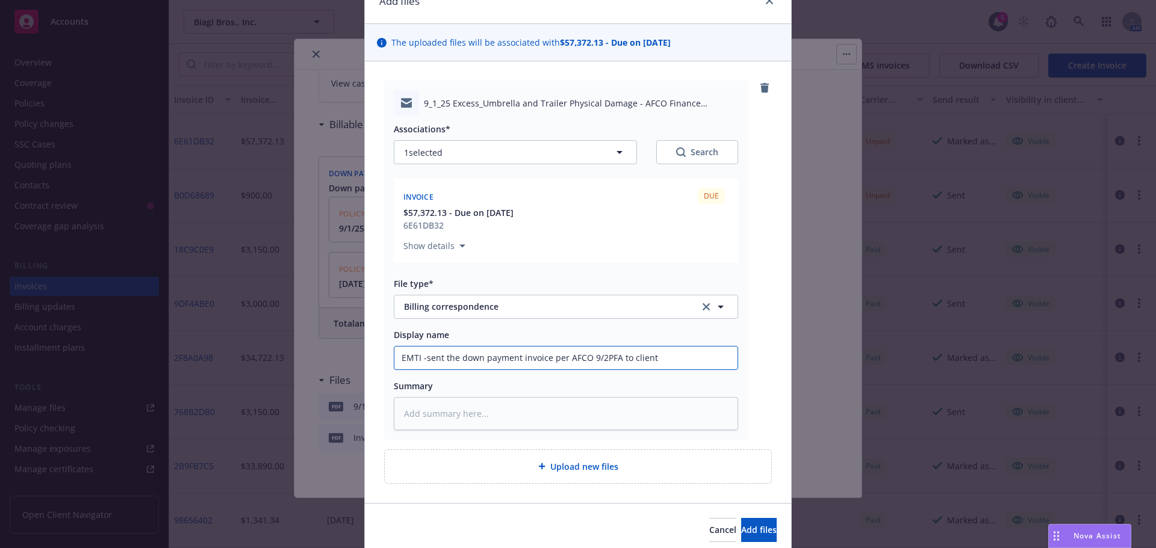
type input "EMTI -sent the down payment invoice per AFCO 9/25PFA to client"
type textarea "x"
type input "EMTI -sent the down payment invoice per AFCO 9/25 PFA to client"
type textarea "x"
type input "EMTI -sent the down payment invoice per AFCO 9/25PFA to client"
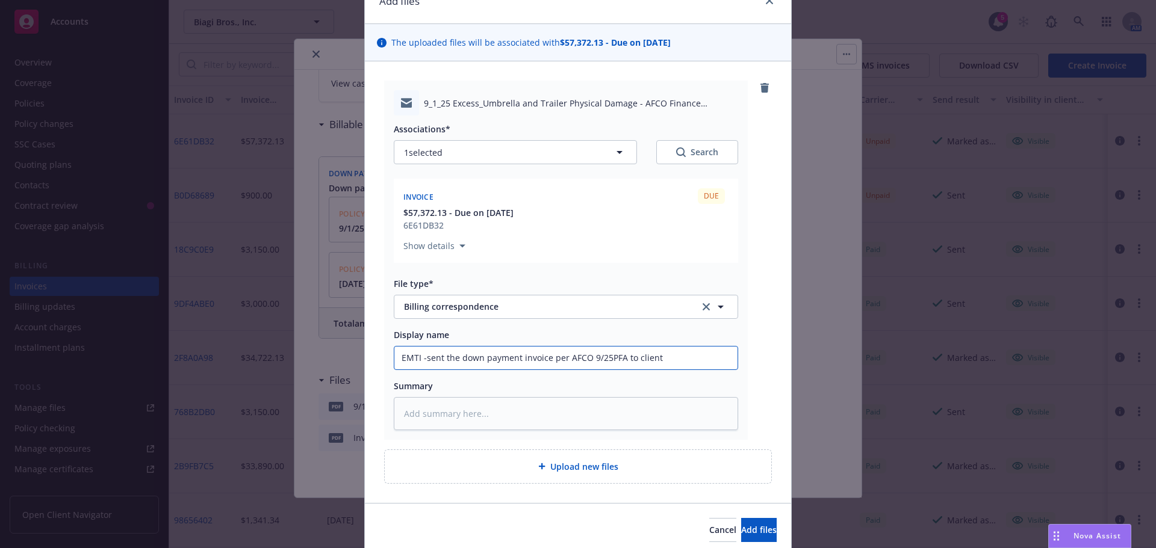
type textarea "x"
type input "EMTI -sent the down payment invoice per AFCO 9/2PFA to client"
type textarea "x"
type input "EMTI -sent the down payment invoice per AFCO 9/PFA to client"
type textarea "x"
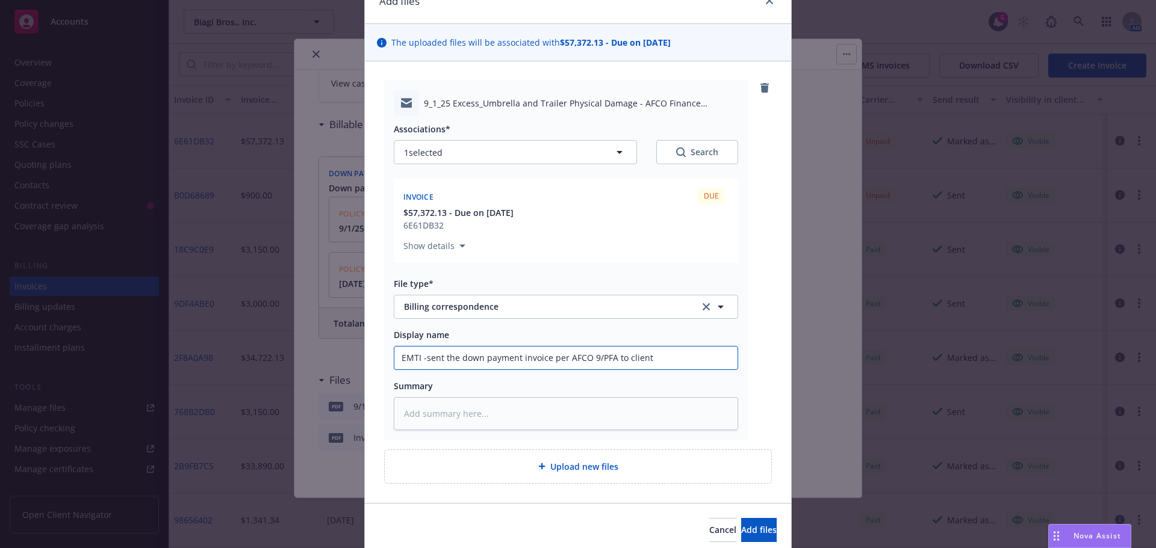
type input "EMTI -sent the down payment invoice per AFCO 9/1PFA to client"
type textarea "x"
type input "EMTI -sent the down payment invoice per AFCO 9/1/PFA to client"
click at [705, 359] on input "EMTI -sent the down payment invoice per AFCO 9/1/25 XS andPFA to client" at bounding box center [565, 358] width 343 height 23
click at [642, 357] on input "EMTI -sent the down payment invoice per AFCO 9/1/25 XS andPFA to client" at bounding box center [565, 358] width 343 height 23
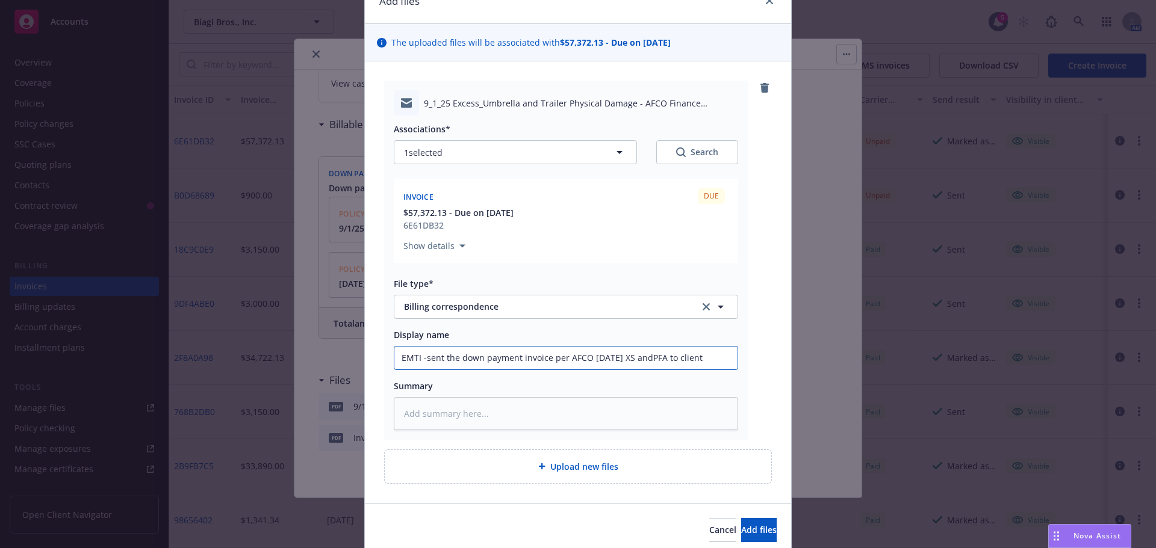
click at [636, 357] on input "EMTI -sent the down payment invoice per AFCO 9/1/25 XS andPFA to client" at bounding box center [565, 358] width 343 height 23
click at [642, 353] on input "EMTI -sent the down payment invoice per AFCO 9/1/25 XS andPFA to client" at bounding box center [565, 358] width 343 height 23
click at [639, 357] on input "EMTI -sent the down payment invoice per AFCO 9/1/25 XS andPFA to client" at bounding box center [565, 358] width 343 height 23
drag, startPoint x: 639, startPoint y: 362, endPoint x: 669, endPoint y: 365, distance: 30.2
click at [669, 365] on input "EMTI -sent the down payment invoice per AFCO 9/1/25 XS&Trailer PD PFA to client" at bounding box center [565, 358] width 343 height 23
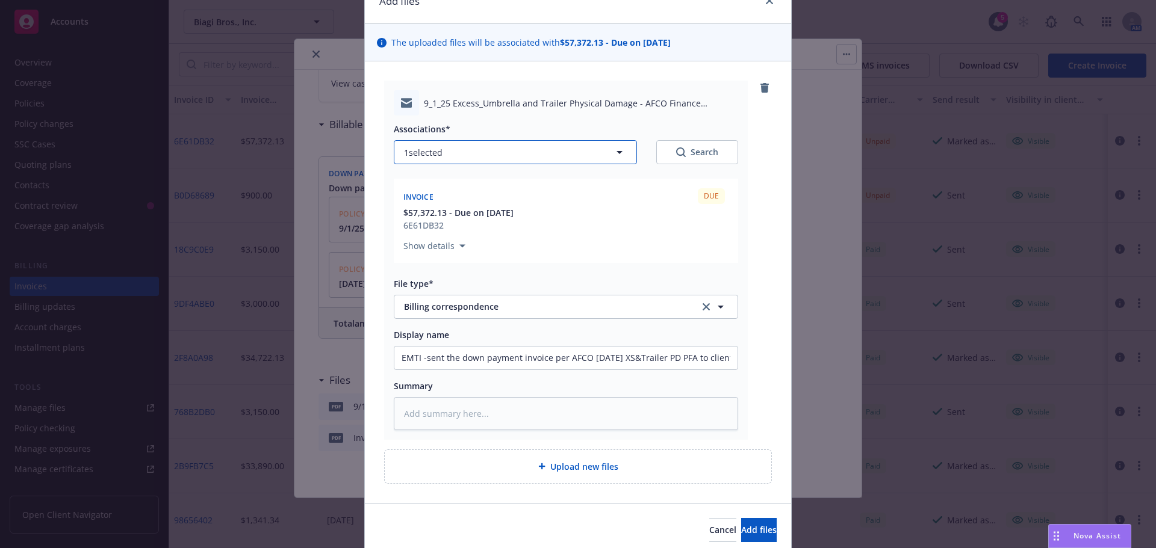
click at [617, 155] on icon "button" at bounding box center [619, 152] width 14 height 14
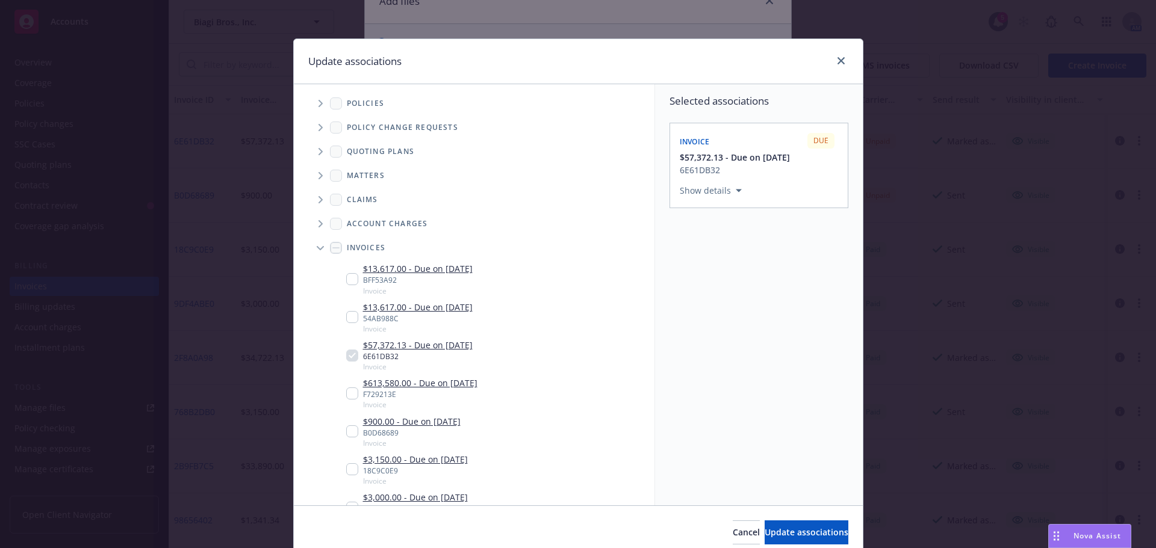
click at [312, 106] on span "Tree Example" at bounding box center [320, 103] width 19 height 19
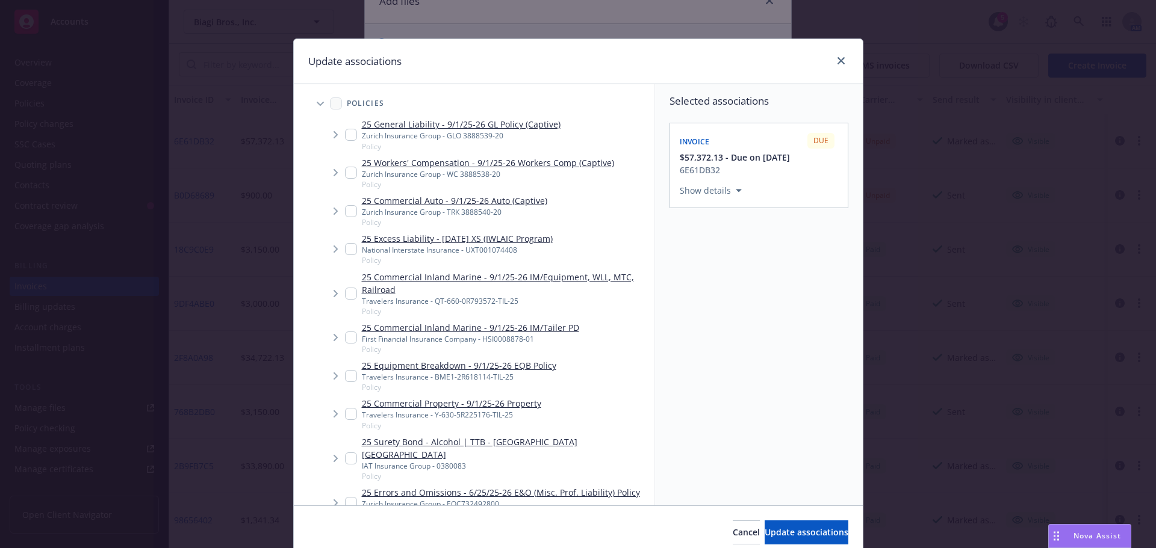
click at [347, 250] on input "Tree Example" at bounding box center [351, 249] width 12 height 12
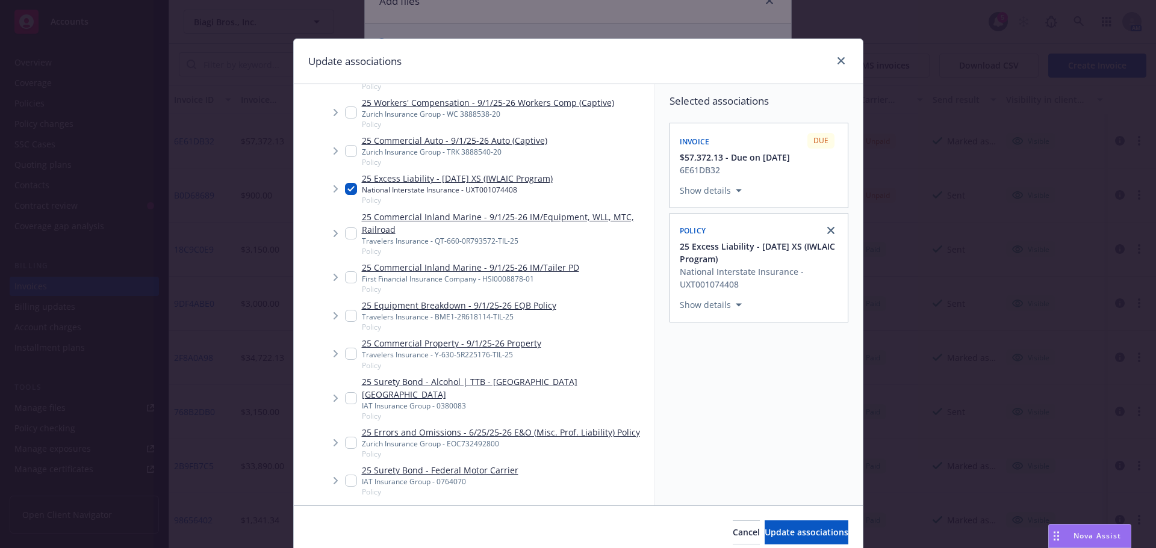
click at [345, 277] on input "Tree Example" at bounding box center [351, 277] width 12 height 12
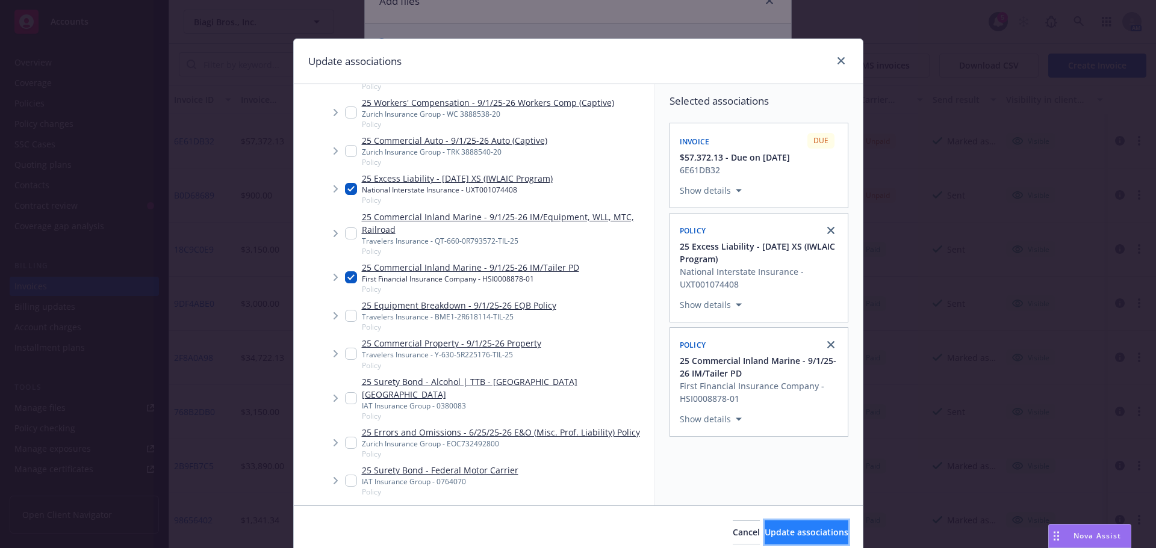
click at [766, 535] on span "Update associations" at bounding box center [806, 532] width 84 height 11
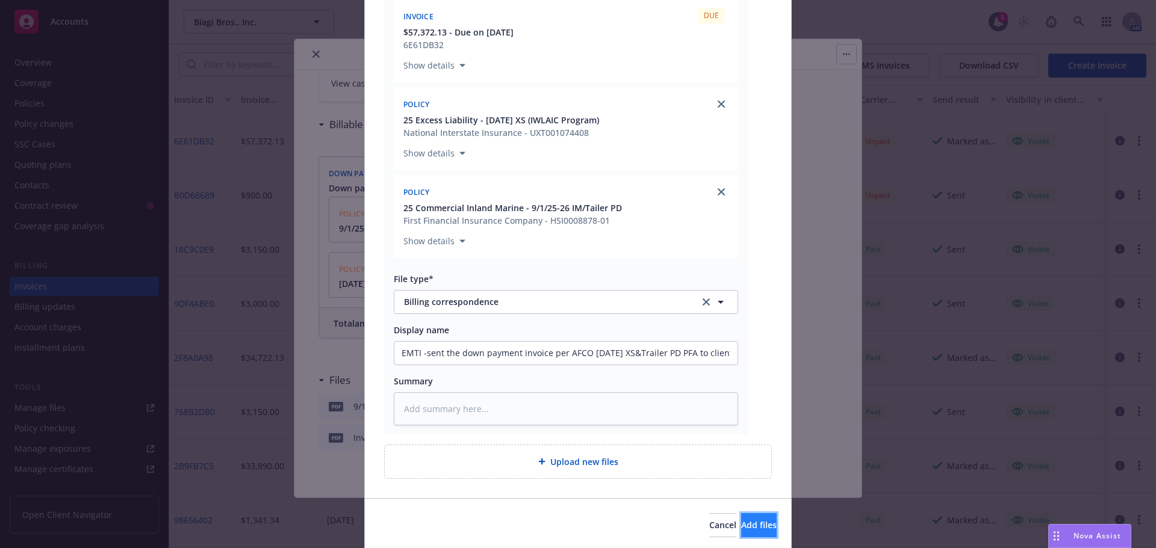
click at [741, 529] on span "Add files" at bounding box center [759, 524] width 36 height 11
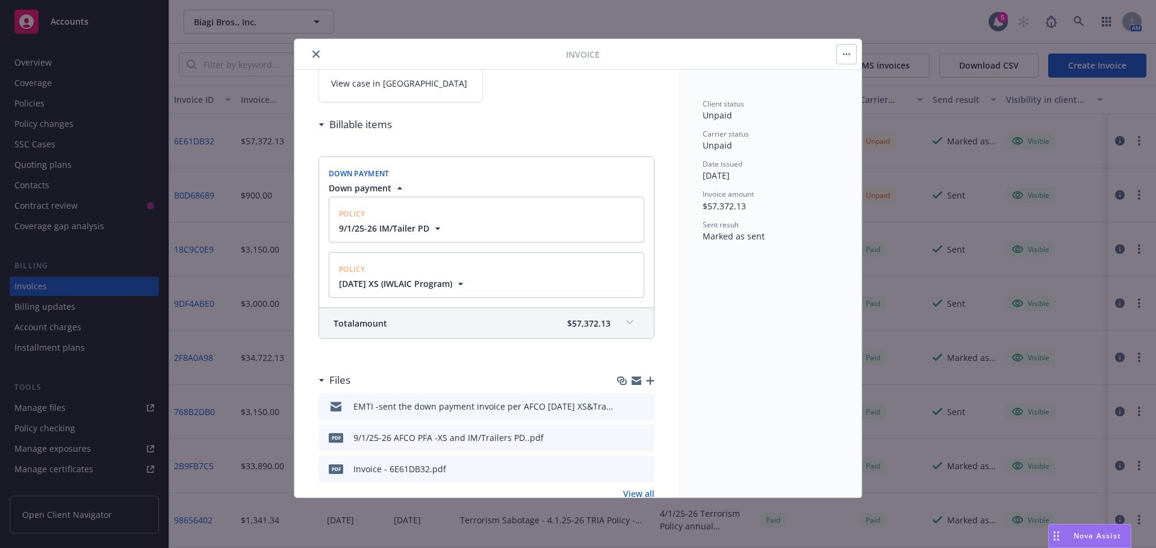
click at [315, 55] on icon "close" at bounding box center [315, 54] width 7 height 7
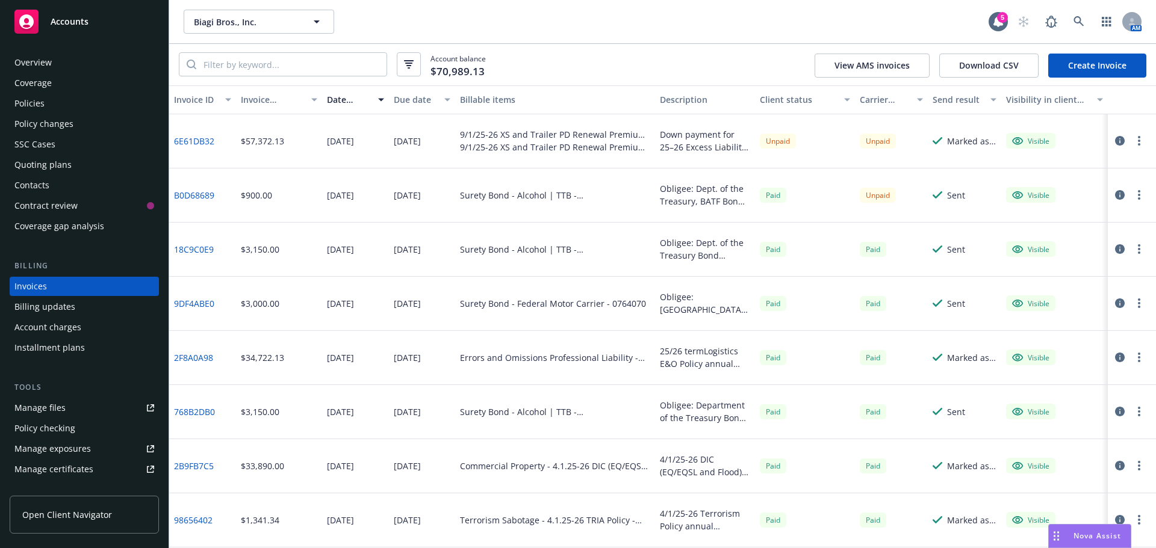
click at [31, 107] on div "Policies" at bounding box center [29, 103] width 30 height 19
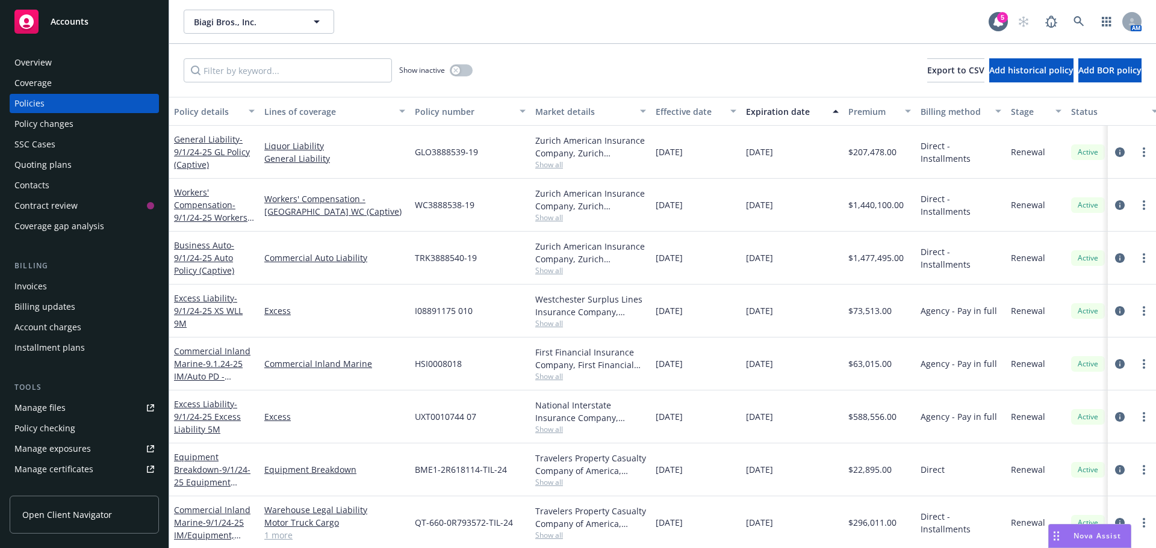
click at [72, 324] on div "Account charges" at bounding box center [47, 327] width 67 height 19
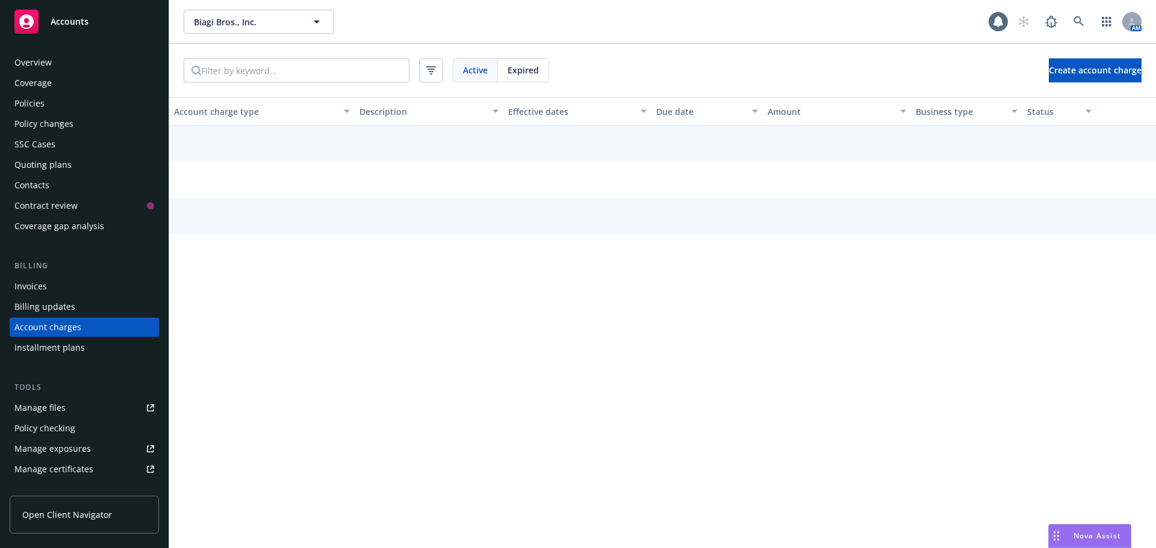
scroll to position [34, 0]
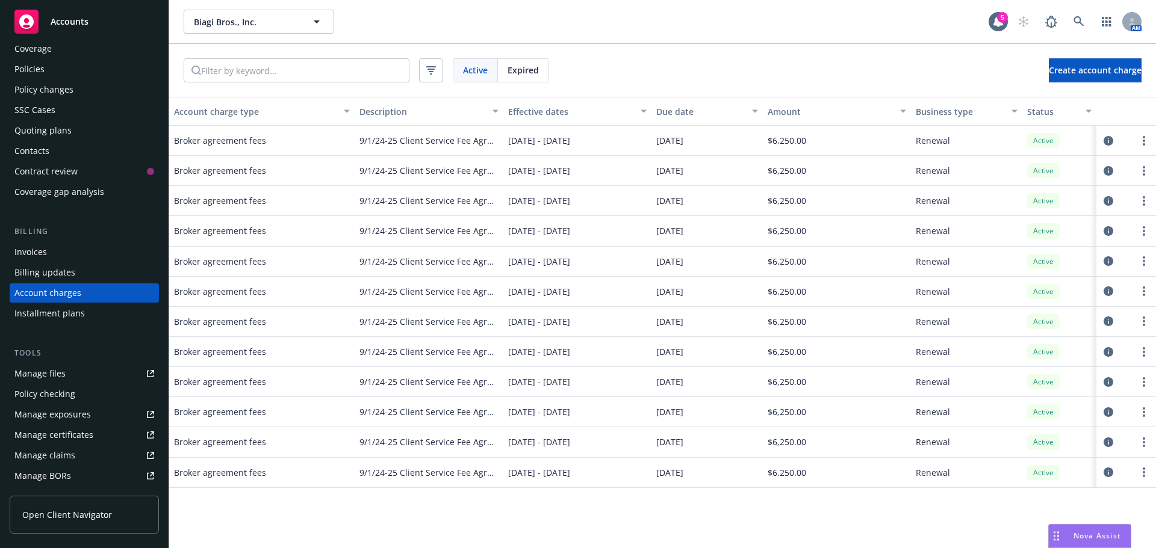
click at [37, 75] on div "Policies" at bounding box center [29, 69] width 30 height 19
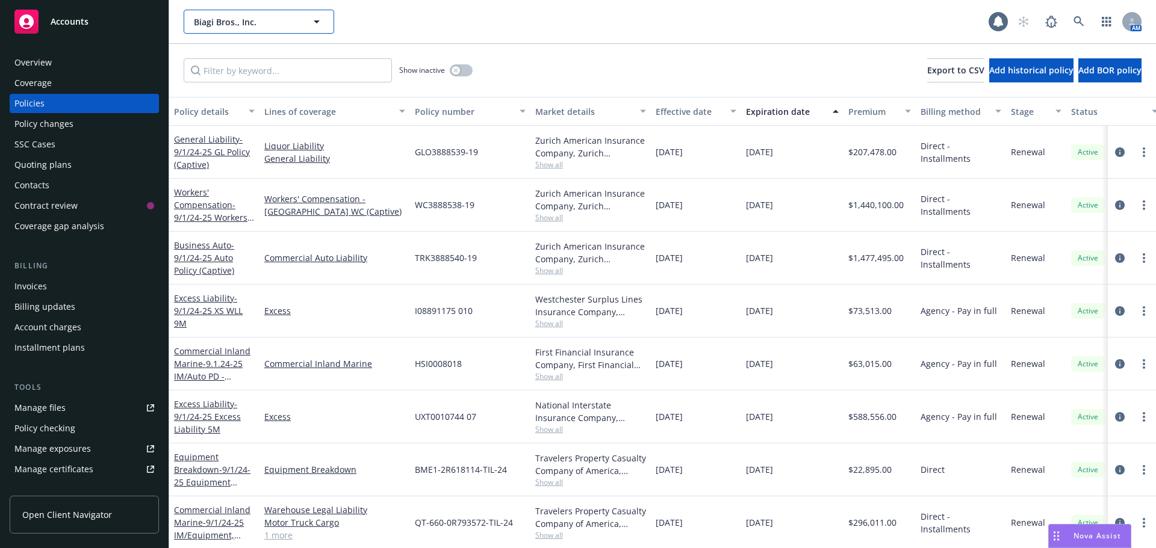
click at [194, 32] on button "Biagi Bros., Inc." at bounding box center [259, 22] width 150 height 24
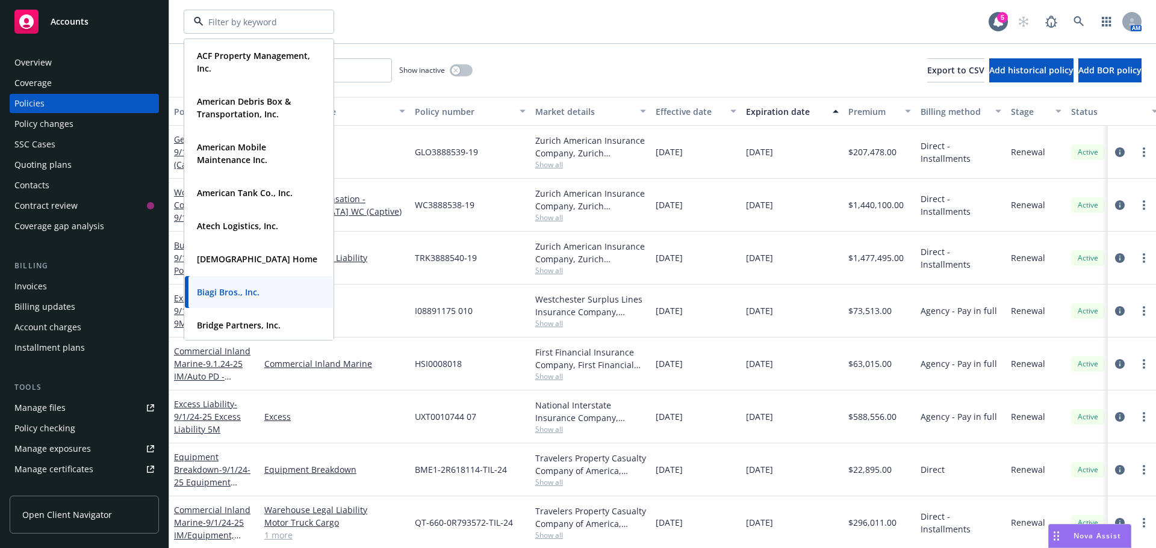
click at [403, 22] on div "ACF Property Management, Inc. Type Commercial FEIN 95-2513180 American Debris B…" at bounding box center [586, 22] width 805 height 24
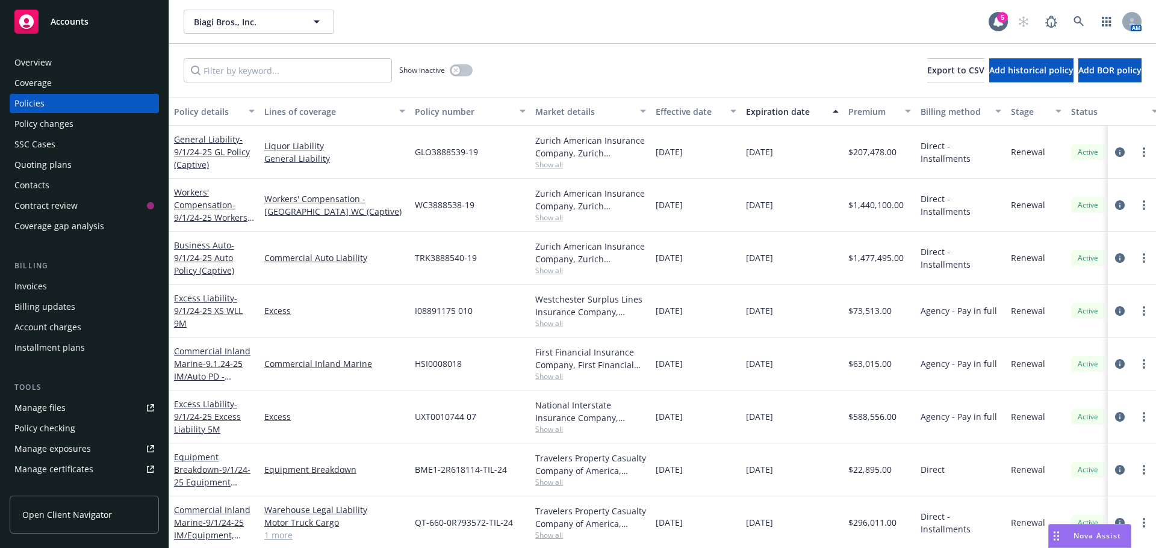
click at [50, 330] on div "Account charges" at bounding box center [47, 327] width 67 height 19
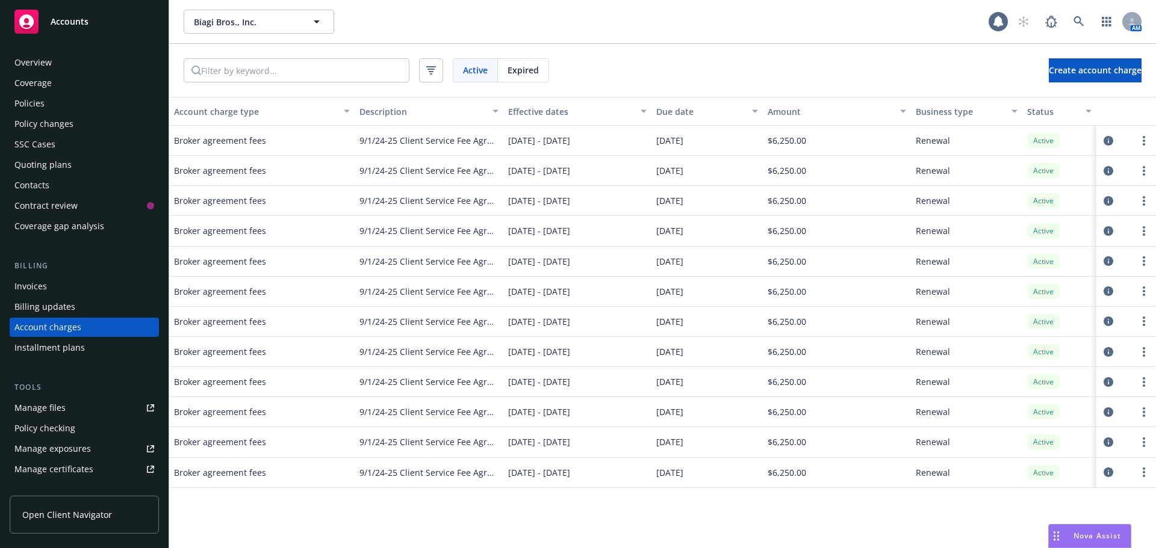
scroll to position [34, 0]
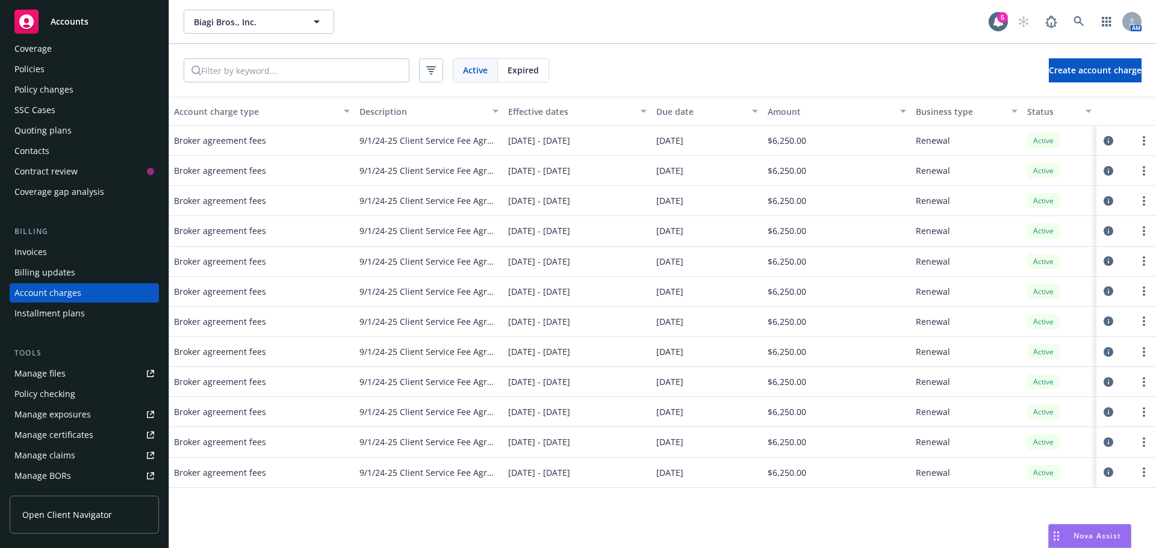
click at [36, 68] on div "Policies" at bounding box center [29, 69] width 30 height 19
